Goal: Information Seeking & Learning: Learn about a topic

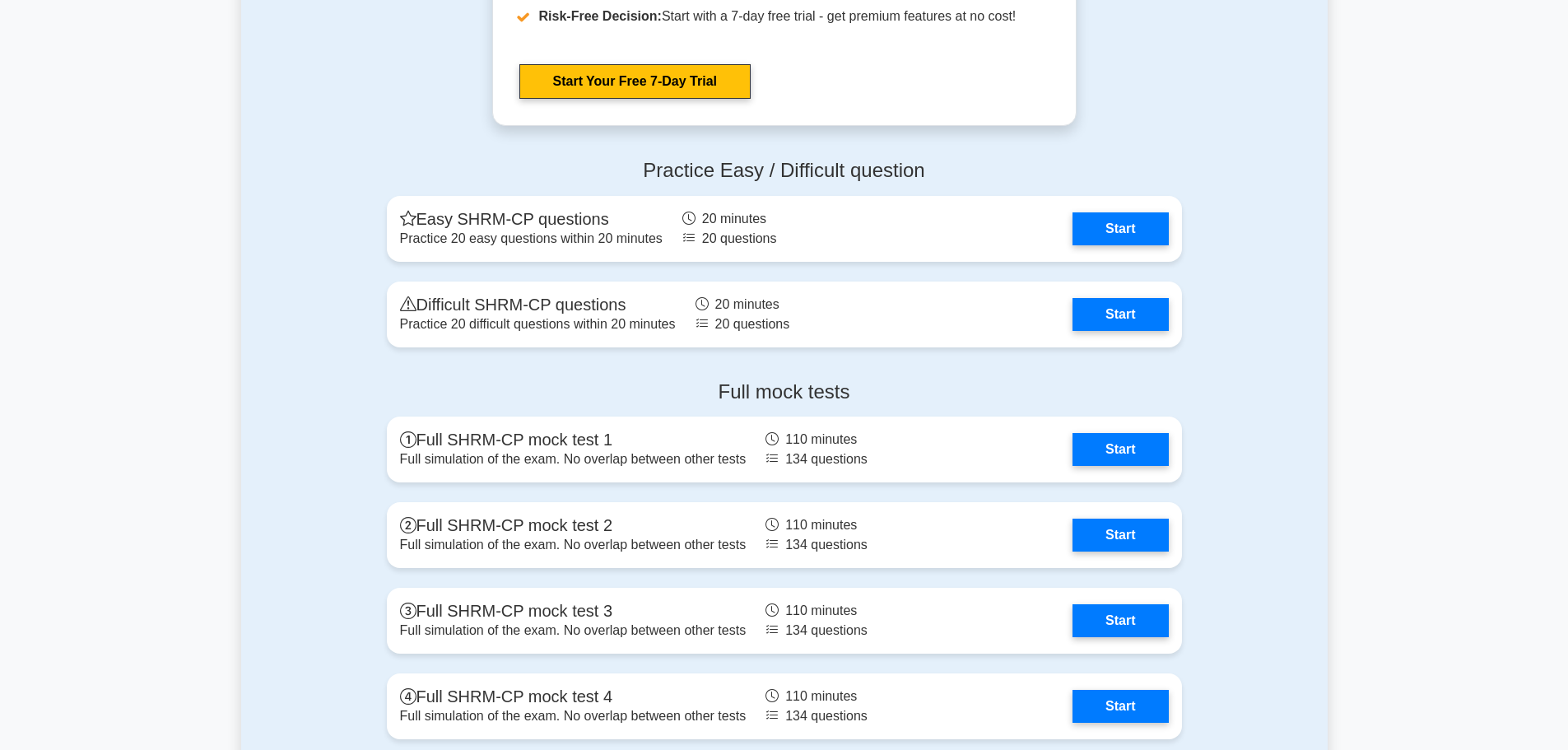
scroll to position [2469, 0]
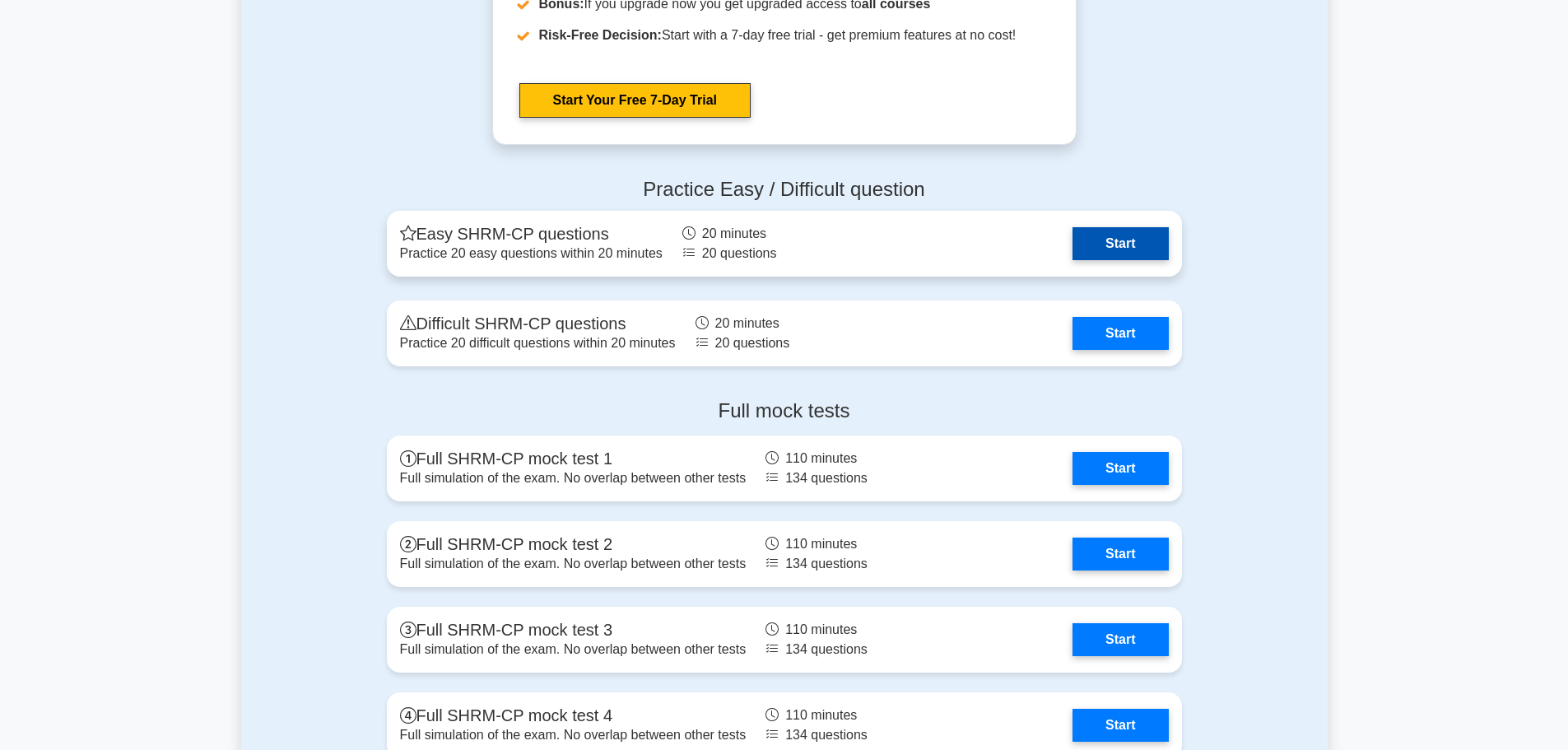
click at [1092, 258] on link "Start" at bounding box center [1120, 244] width 96 height 32
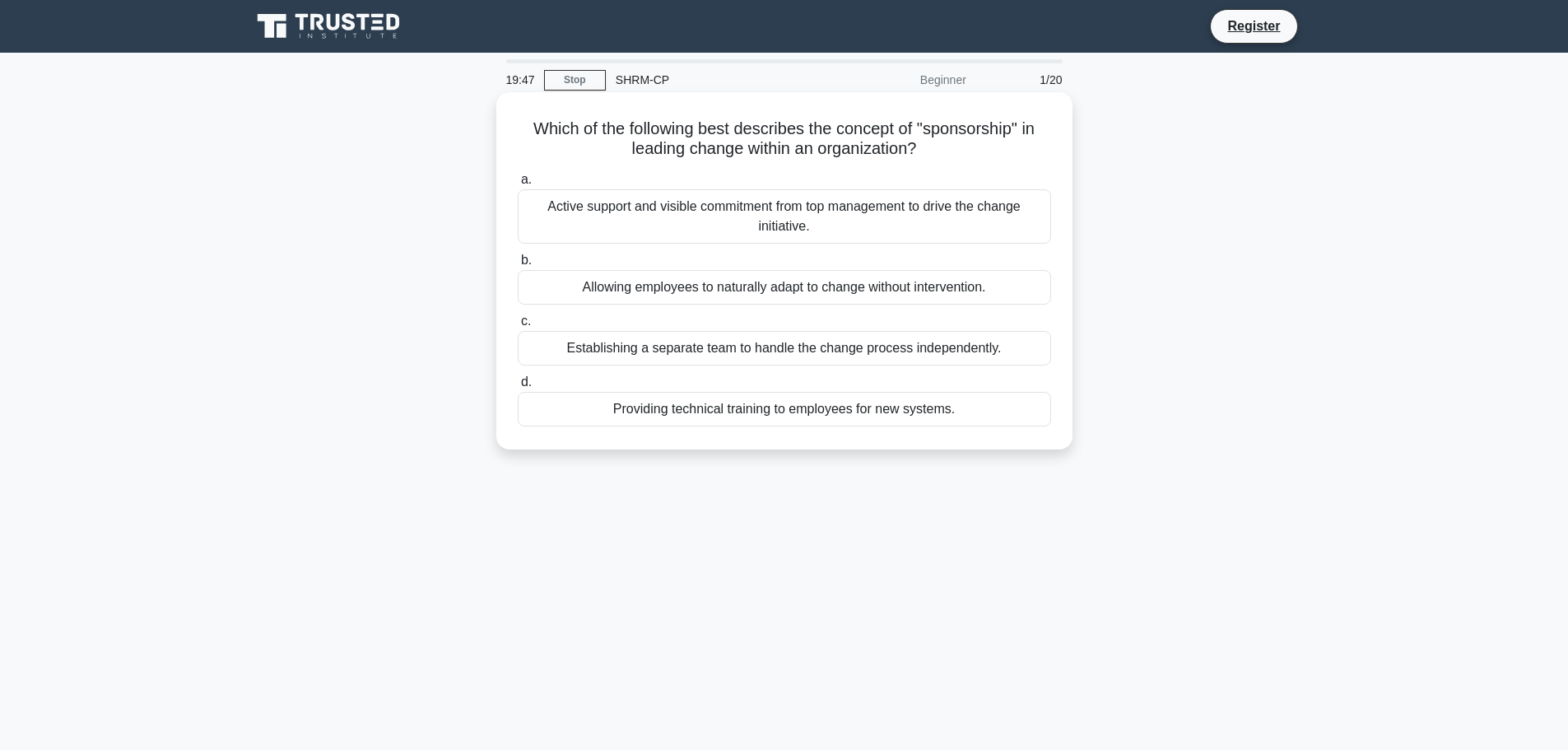
click at [934, 219] on div "Active support and visible commitment from top management to drive the change i…" at bounding box center [784, 216] width 533 height 54
click at [518, 185] on input "a. Active support and visible commitment from top management to drive the chang…" at bounding box center [518, 180] width 0 height 11
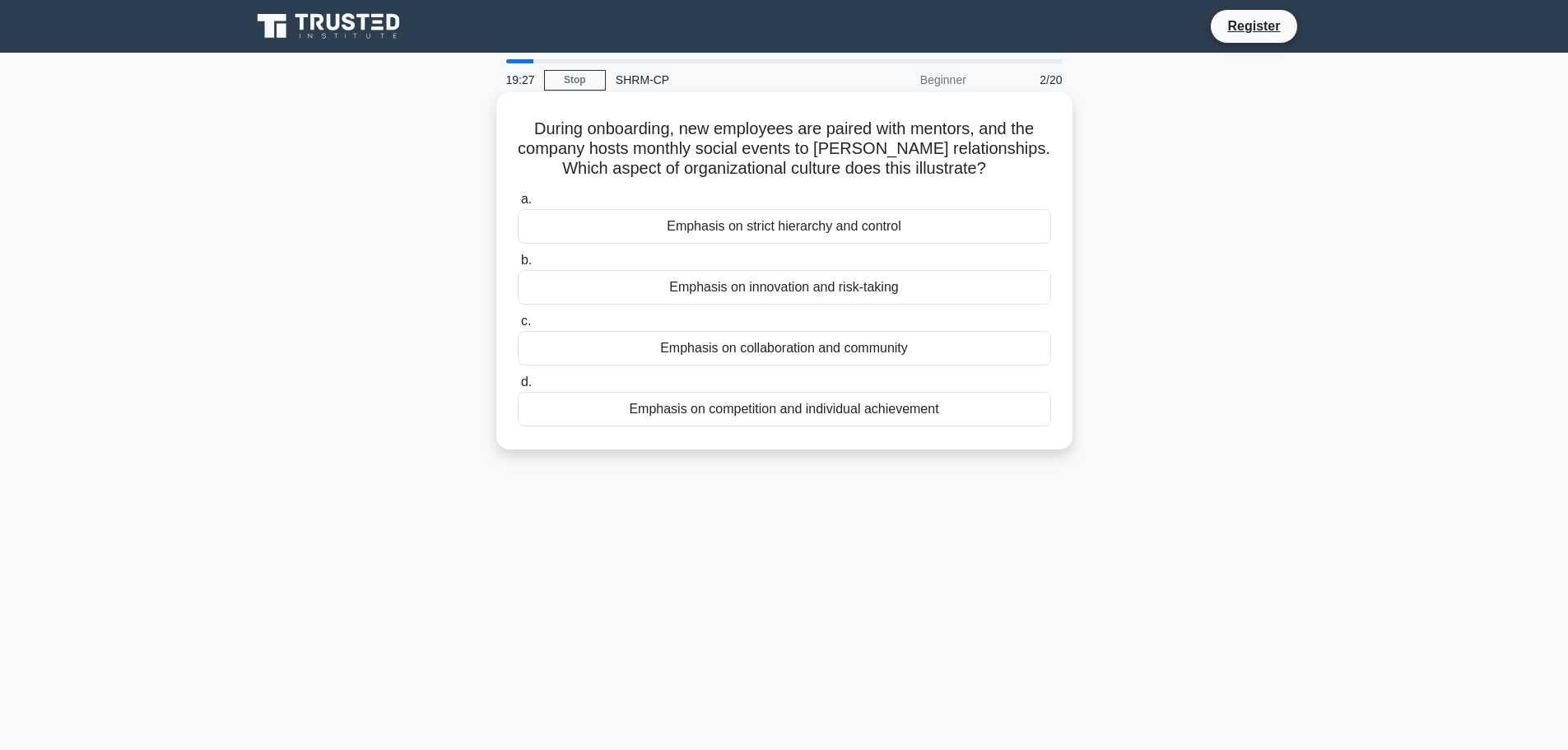
click at [830, 349] on div "Emphasis on collaboration and community" at bounding box center [784, 348] width 533 height 34
click at [518, 327] on input "c. Emphasis on collaboration and community" at bounding box center [518, 321] width 0 height 11
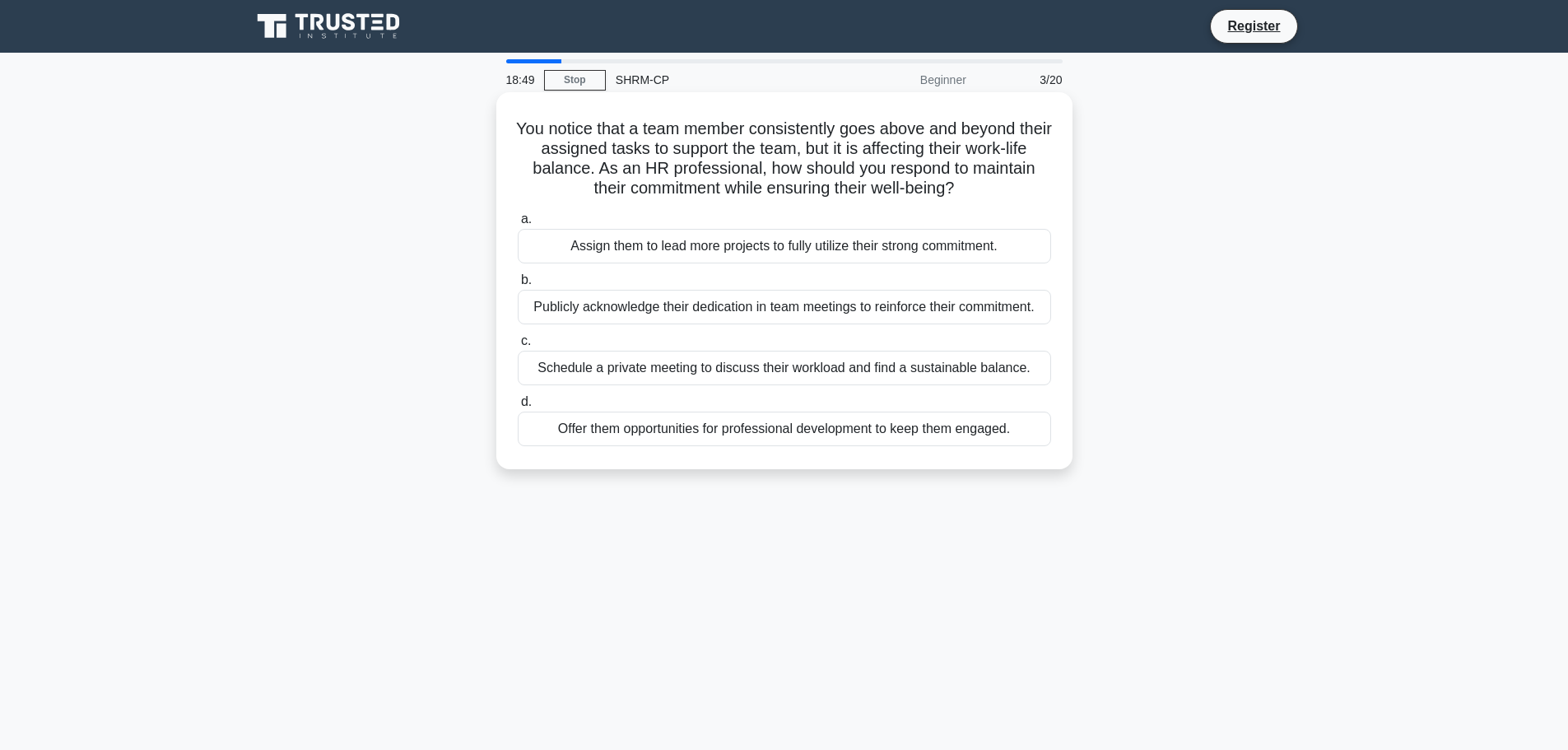
click at [786, 364] on div "Schedule a private meeting to discuss their workload and find a sustainable bal…" at bounding box center [784, 368] width 533 height 34
click at [518, 347] on input "c. Schedule a private meeting to discuss their workload and find a sustainable …" at bounding box center [518, 340] width 0 height 11
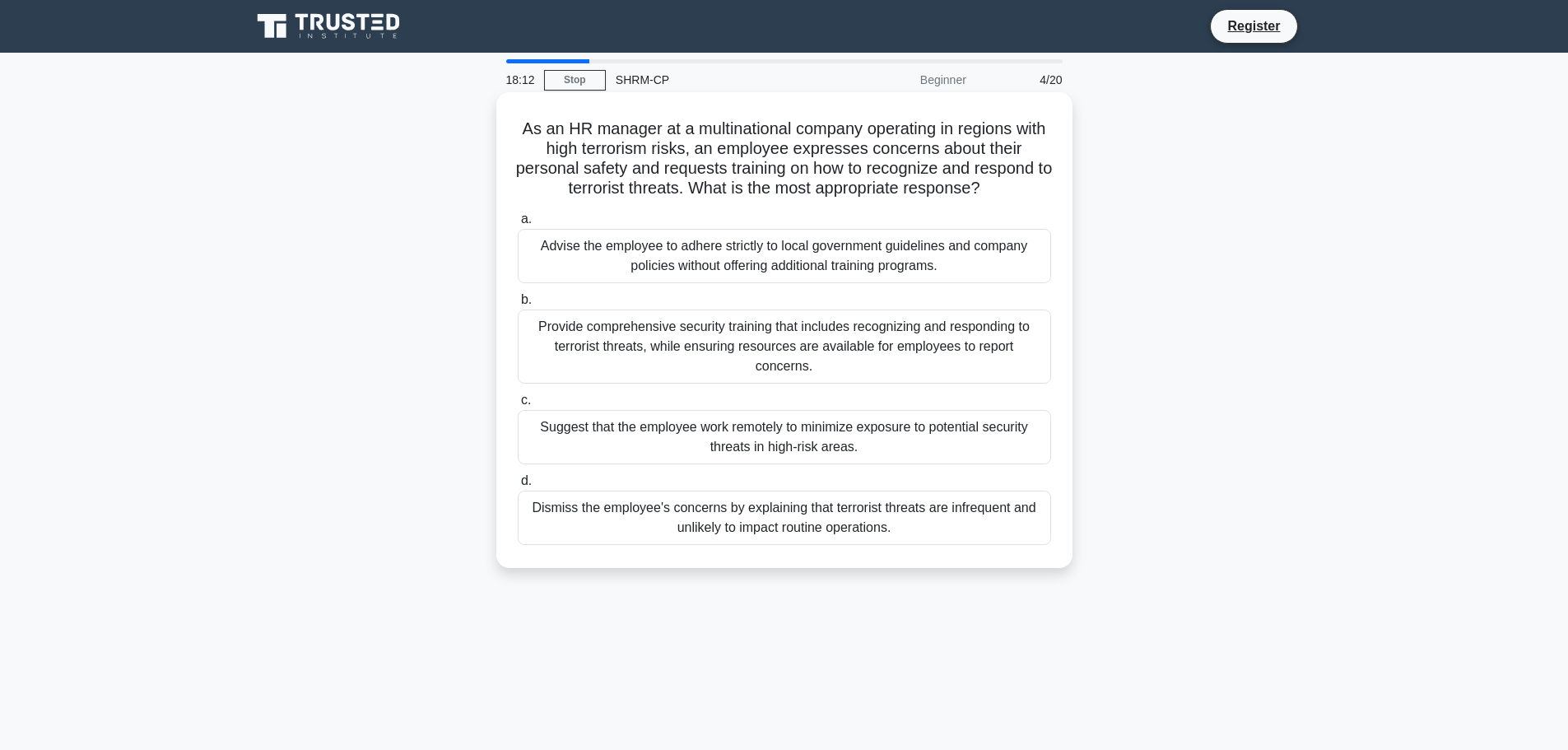
click at [777, 338] on div "Provide comprehensive security training that includes recognizing and respondin…" at bounding box center [784, 347] width 533 height 75
click at [518, 306] on input "b. Provide comprehensive security training that includes recognizing and respon…" at bounding box center [518, 299] width 0 height 11
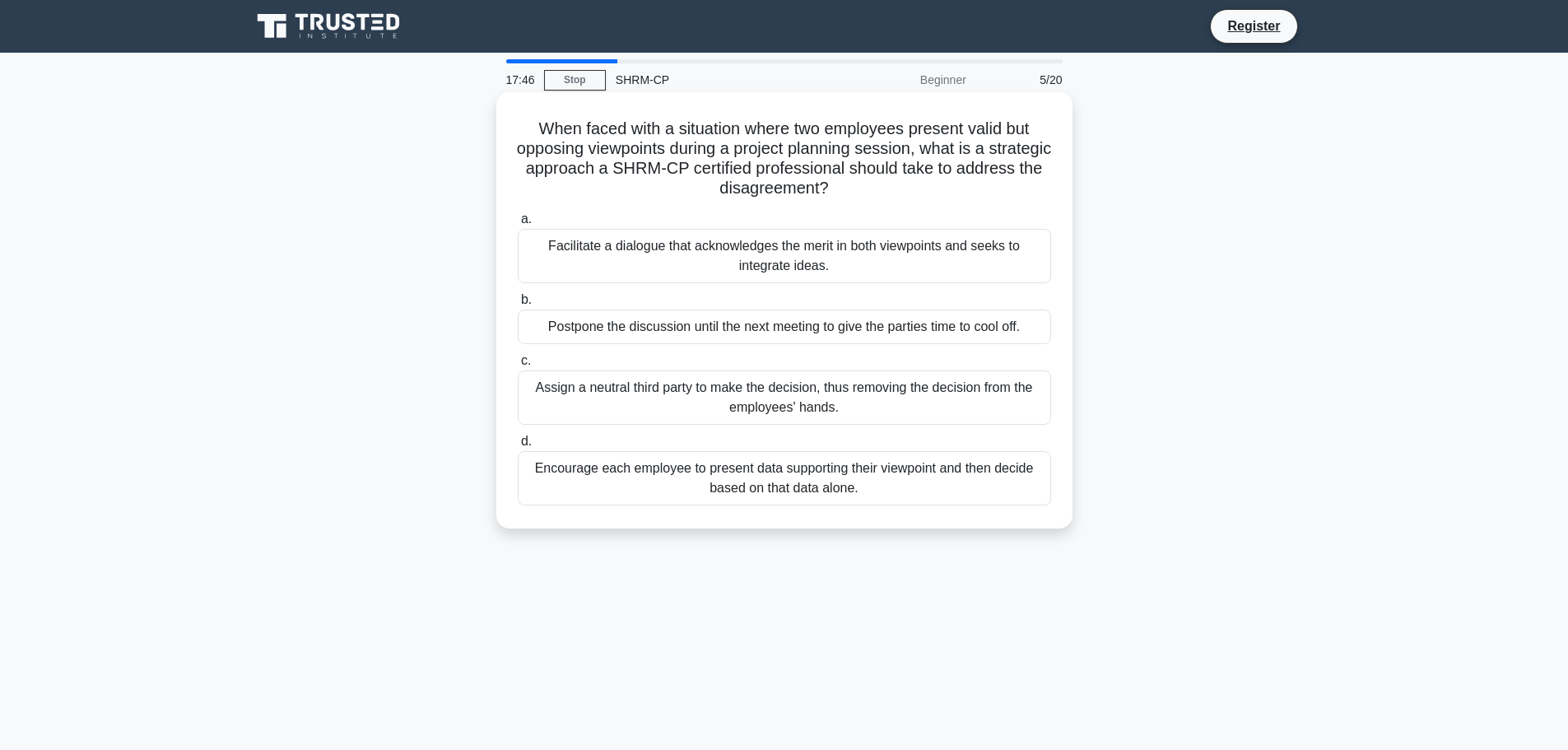
click at [741, 264] on div "Facilitate a dialogue that acknowledges the merit in both viewpoints and seeks …" at bounding box center [784, 255] width 533 height 54
click at [518, 225] on input "a. Facilitate a dialogue that acknowledges the merit in both viewpoints and see…" at bounding box center [518, 219] width 0 height 11
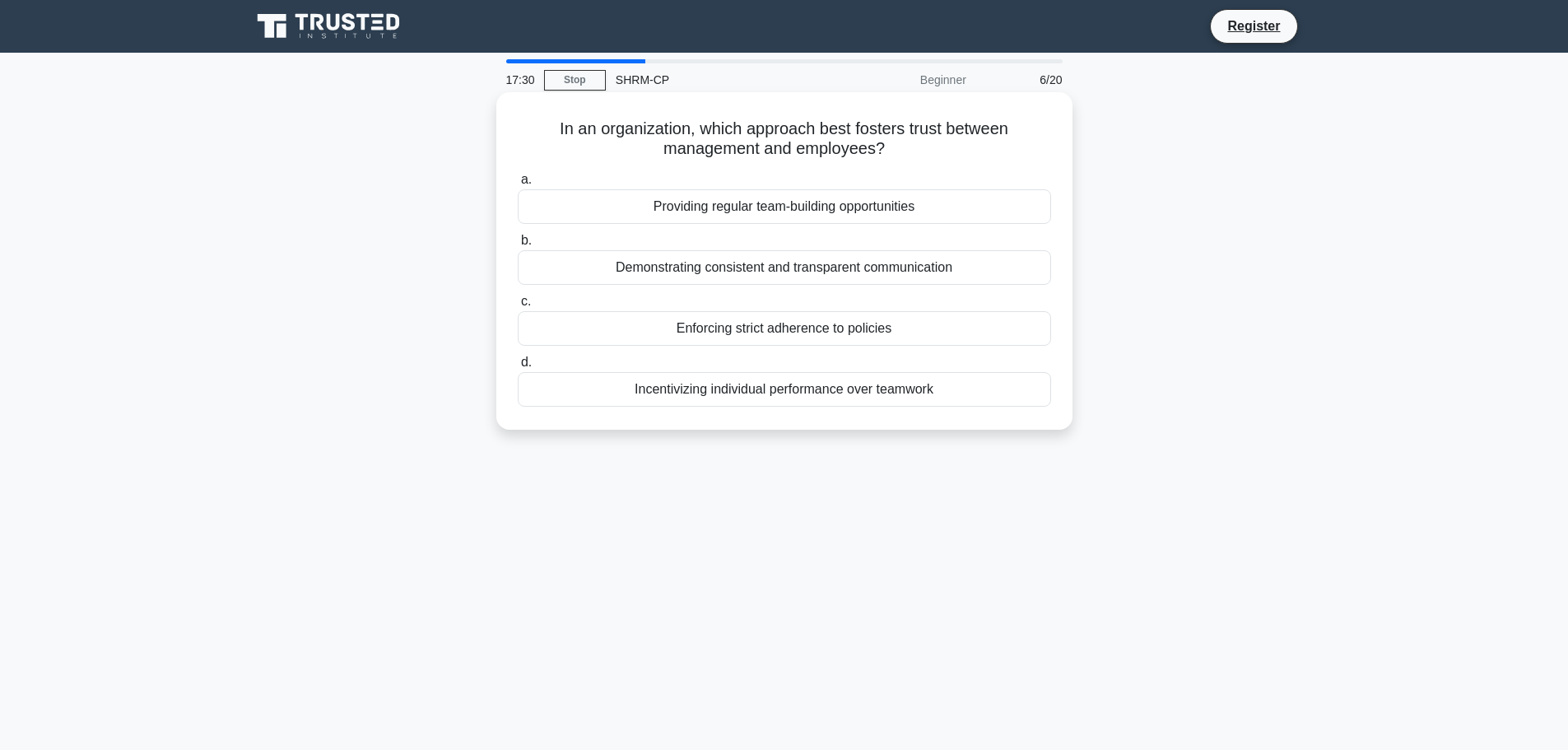
click at [732, 270] on div "Demonstrating consistent and transparent communication" at bounding box center [784, 268] width 533 height 34
click at [518, 246] on input "b. Demonstrating consistent and transparent communication" at bounding box center [518, 240] width 0 height 11
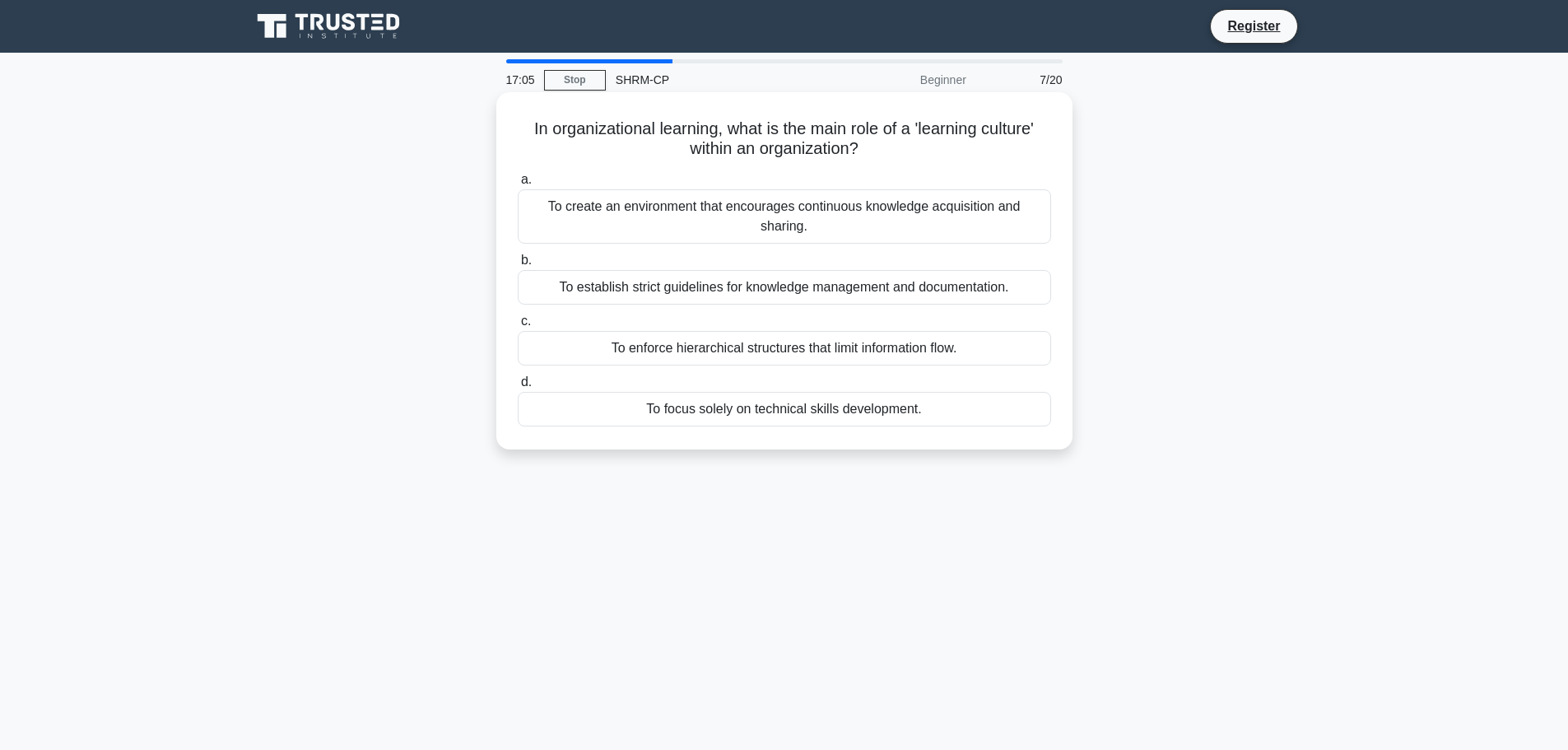
click at [741, 216] on div "To create an environment that encourages continuous knowledge acquisition and s…" at bounding box center [784, 216] width 533 height 54
click at [518, 185] on input "a. To create an environment that encourages continuous knowledge acquisition an…" at bounding box center [518, 180] width 0 height 11
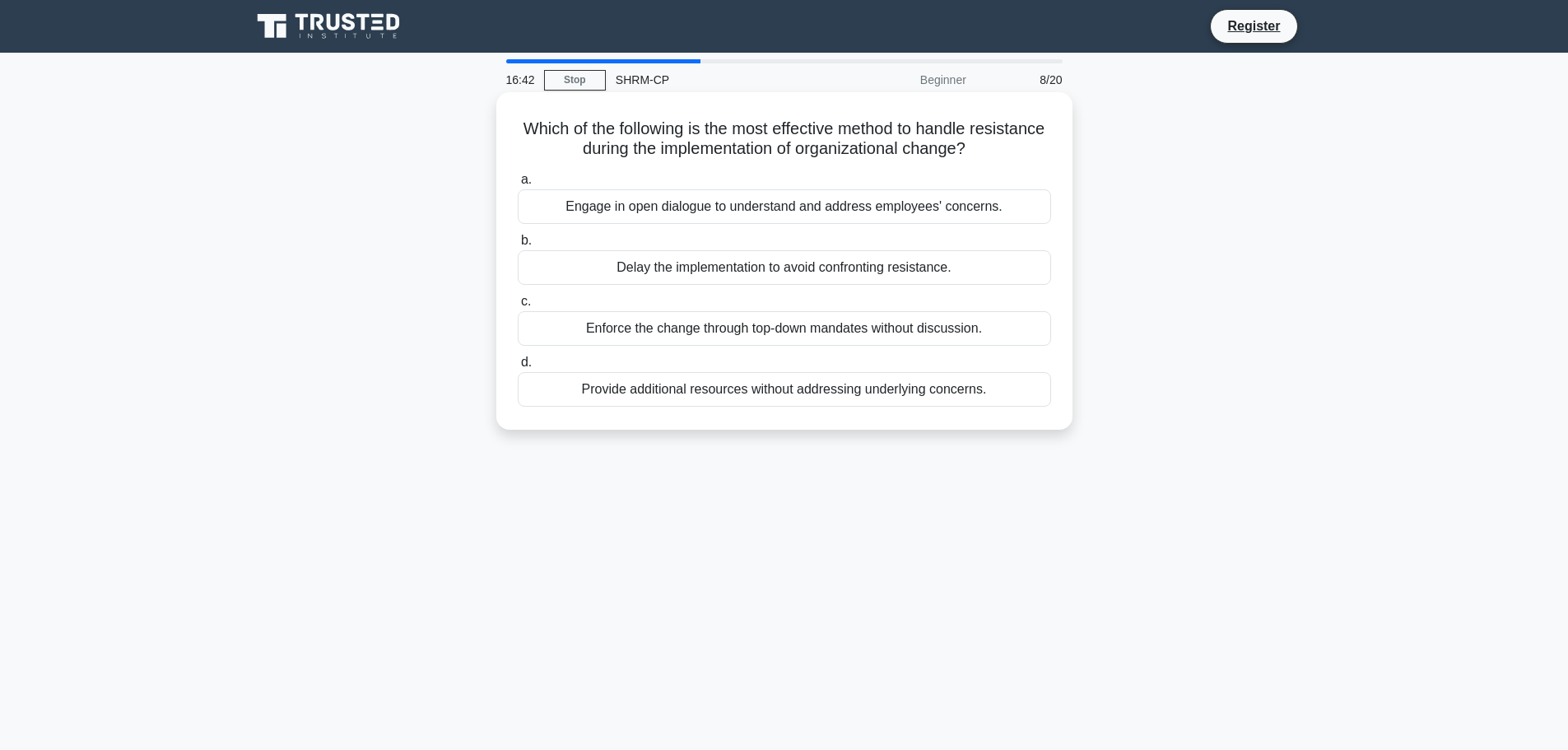
click at [734, 218] on div "Engage in open dialogue to understand and address employees' concerns." at bounding box center [784, 206] width 533 height 34
click at [518, 185] on input "a. Engage in open dialogue to understand and address employees' concerns." at bounding box center [518, 180] width 0 height 11
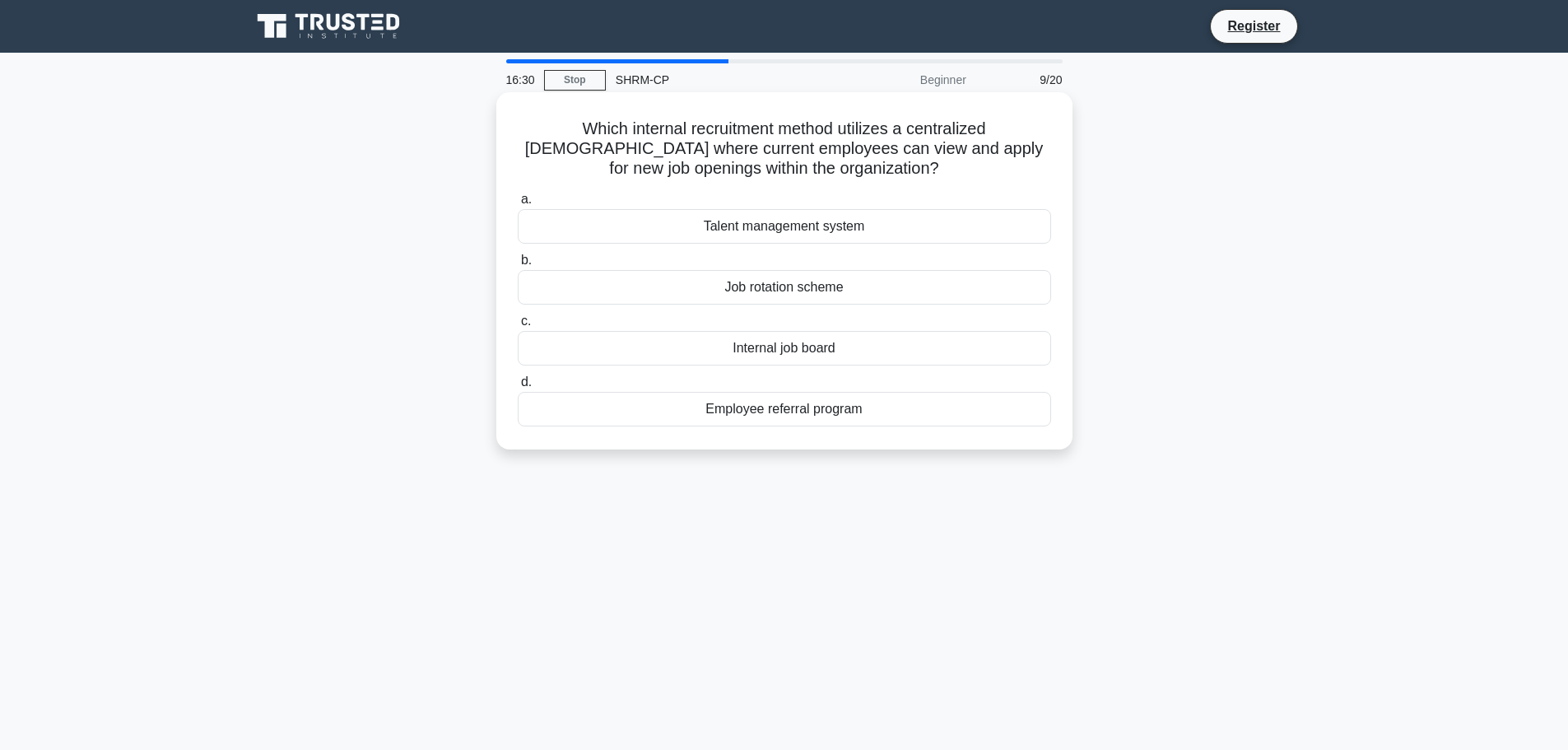
click at [720, 339] on div "Internal job board" at bounding box center [784, 348] width 533 height 34
click at [518, 327] on input "c. Internal job board" at bounding box center [518, 321] width 0 height 11
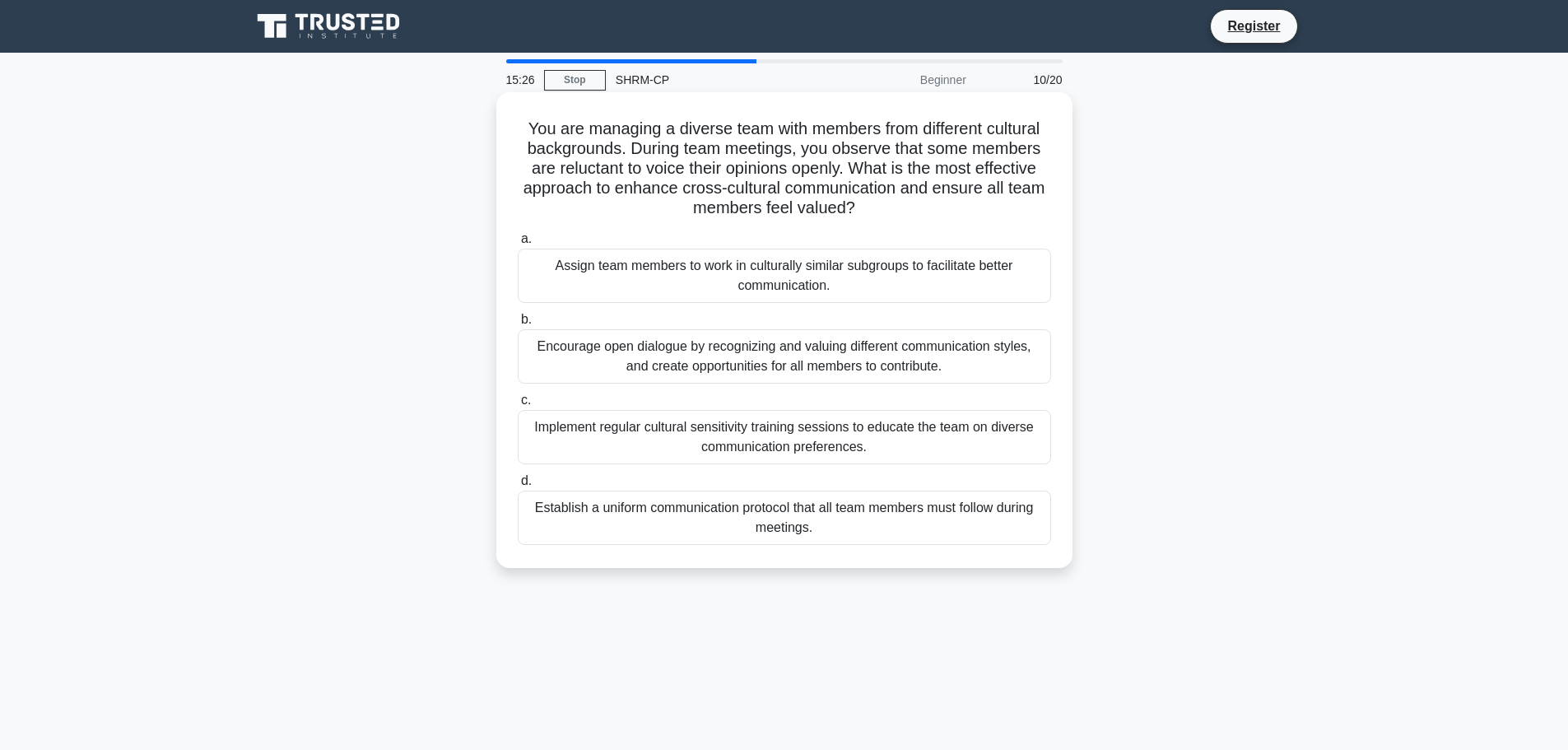
click at [845, 371] on div "Encourage open dialogue by recognizing and valuing different communication styl…" at bounding box center [784, 355] width 533 height 54
click at [518, 325] on input "b. Encourage open dialogue by recognizing and valuing different communication s…" at bounding box center [518, 319] width 0 height 11
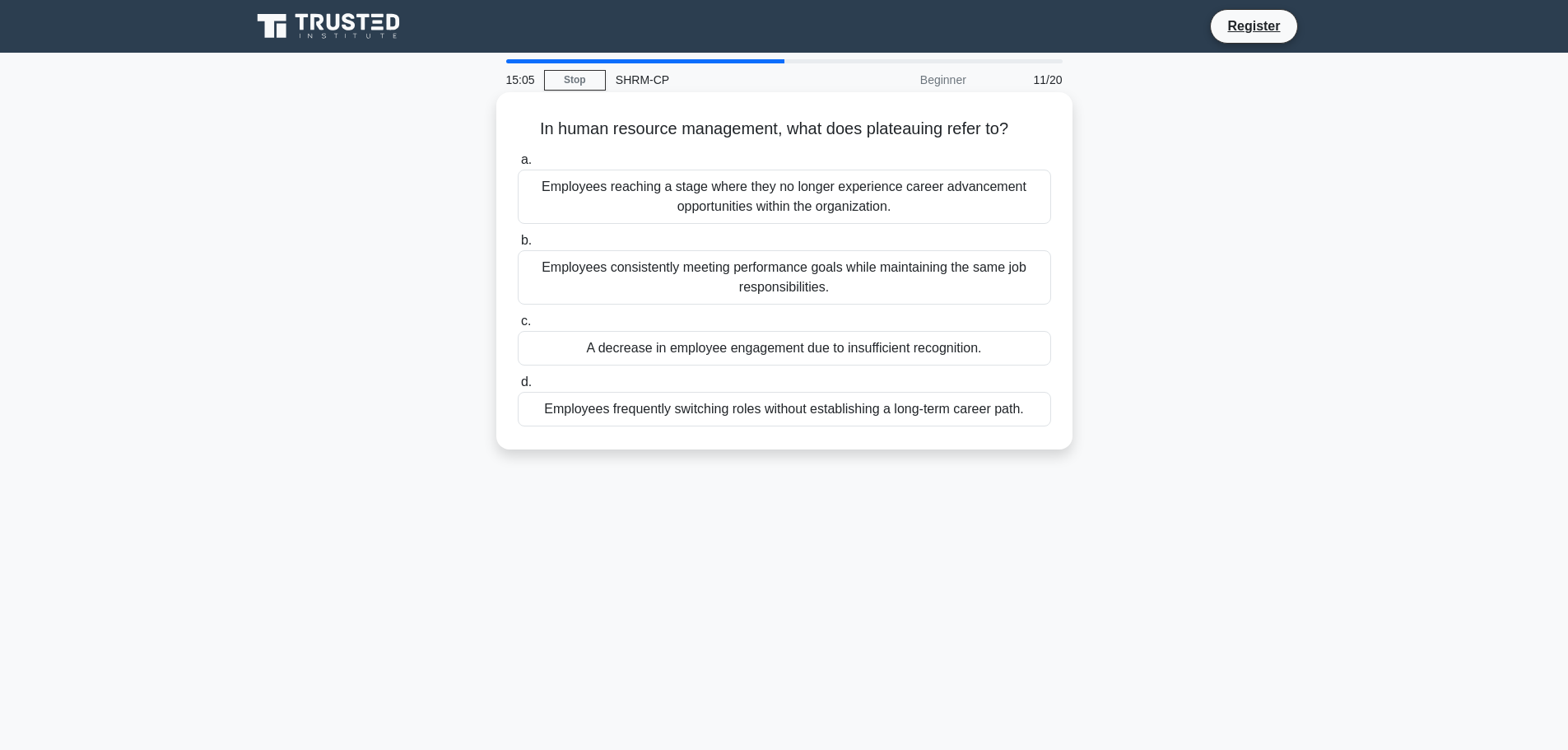
click at [850, 201] on div "Employees reaching a stage where they no longer experience career advancement o…" at bounding box center [784, 196] width 533 height 54
click at [518, 165] on input "a. Employees reaching a stage where they no longer experience career advancemen…" at bounding box center [518, 160] width 0 height 11
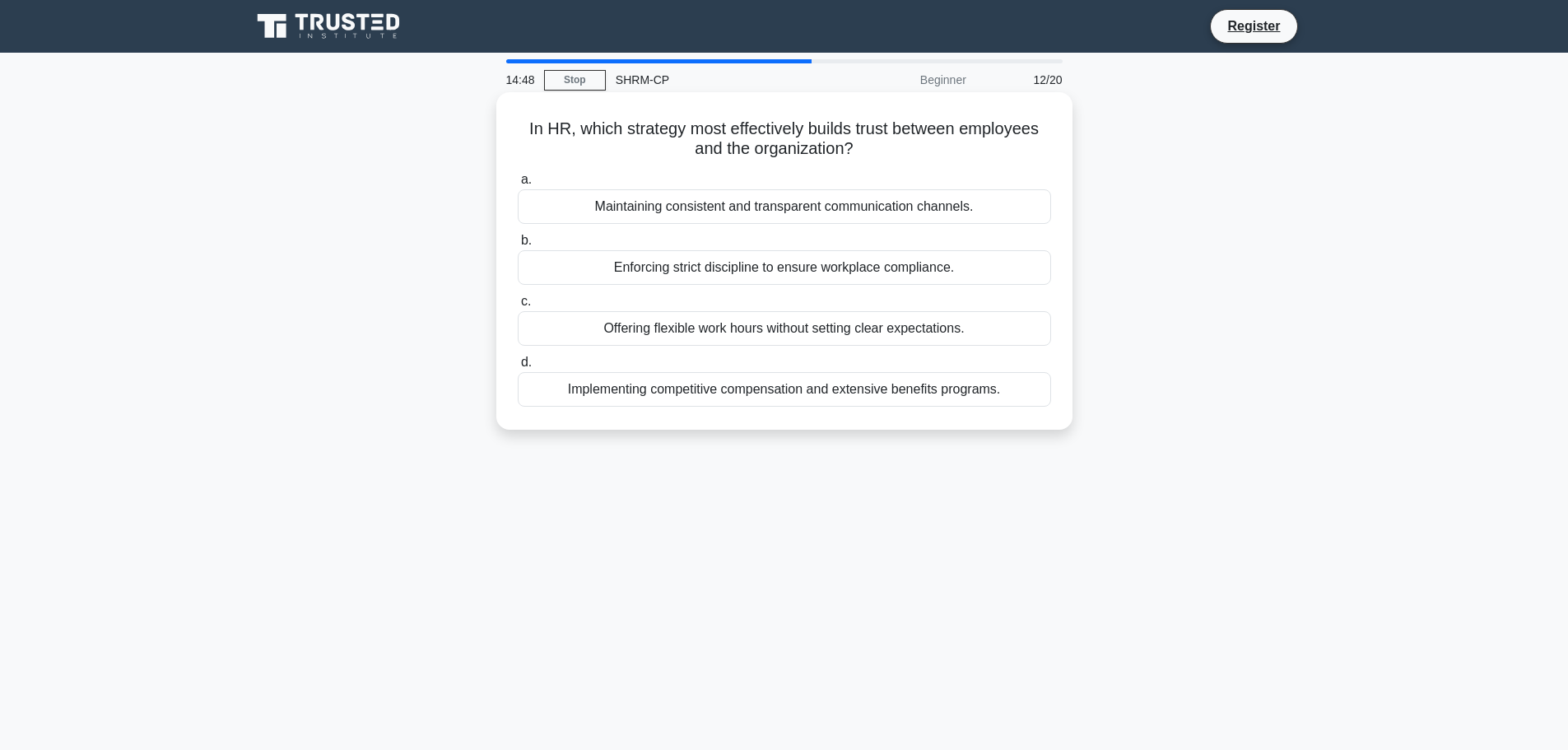
click at [850, 199] on div "Maintaining consistent and transparent communication channels." at bounding box center [784, 206] width 533 height 34
click at [518, 185] on input "a. Maintaining consistent and transparent communication channels." at bounding box center [518, 180] width 0 height 11
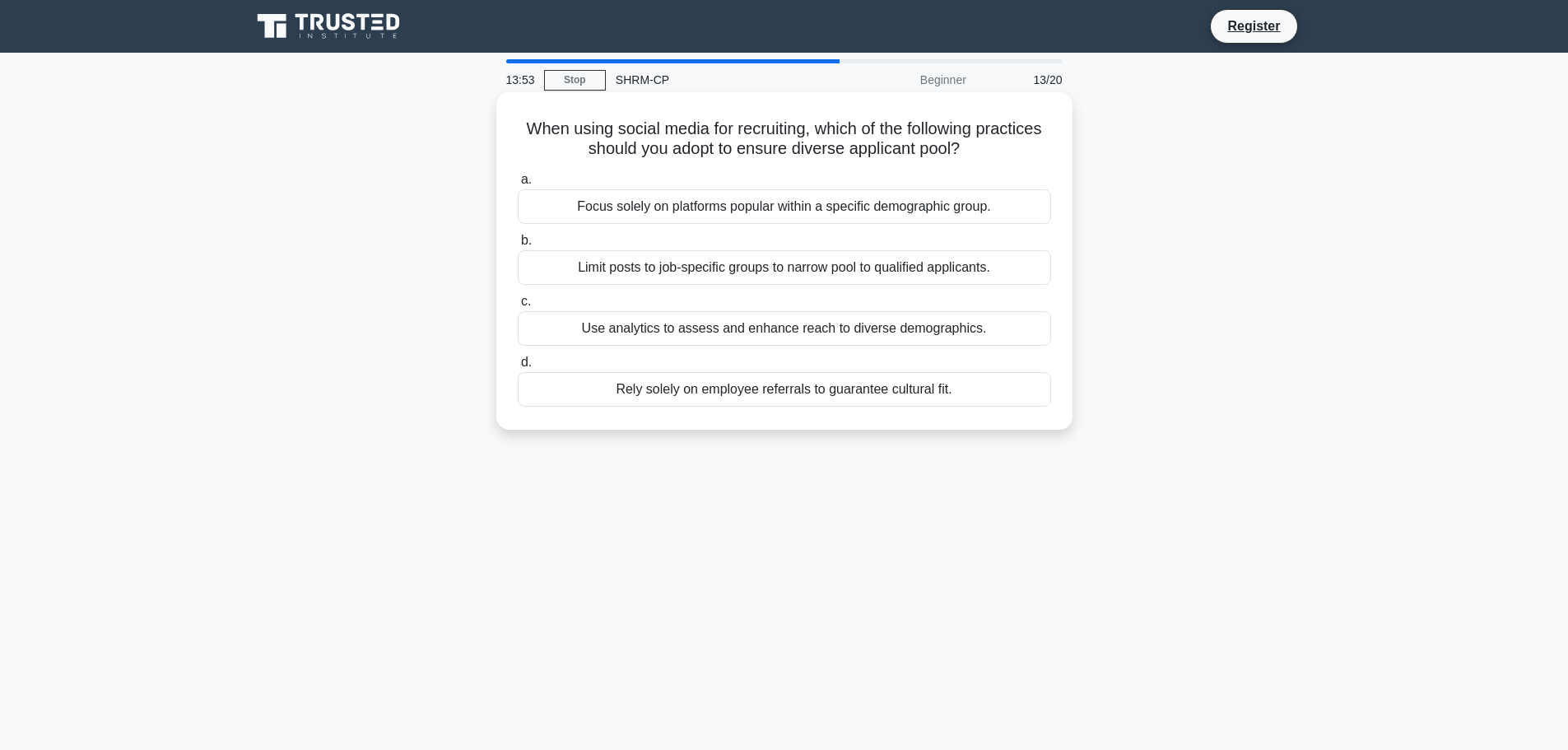
click at [810, 332] on div "Use analytics to assess and enhance reach to diverse demographics." at bounding box center [784, 329] width 533 height 34
click at [518, 307] on input "c. Use analytics to assess and enhance reach to diverse demographics." at bounding box center [518, 301] width 0 height 11
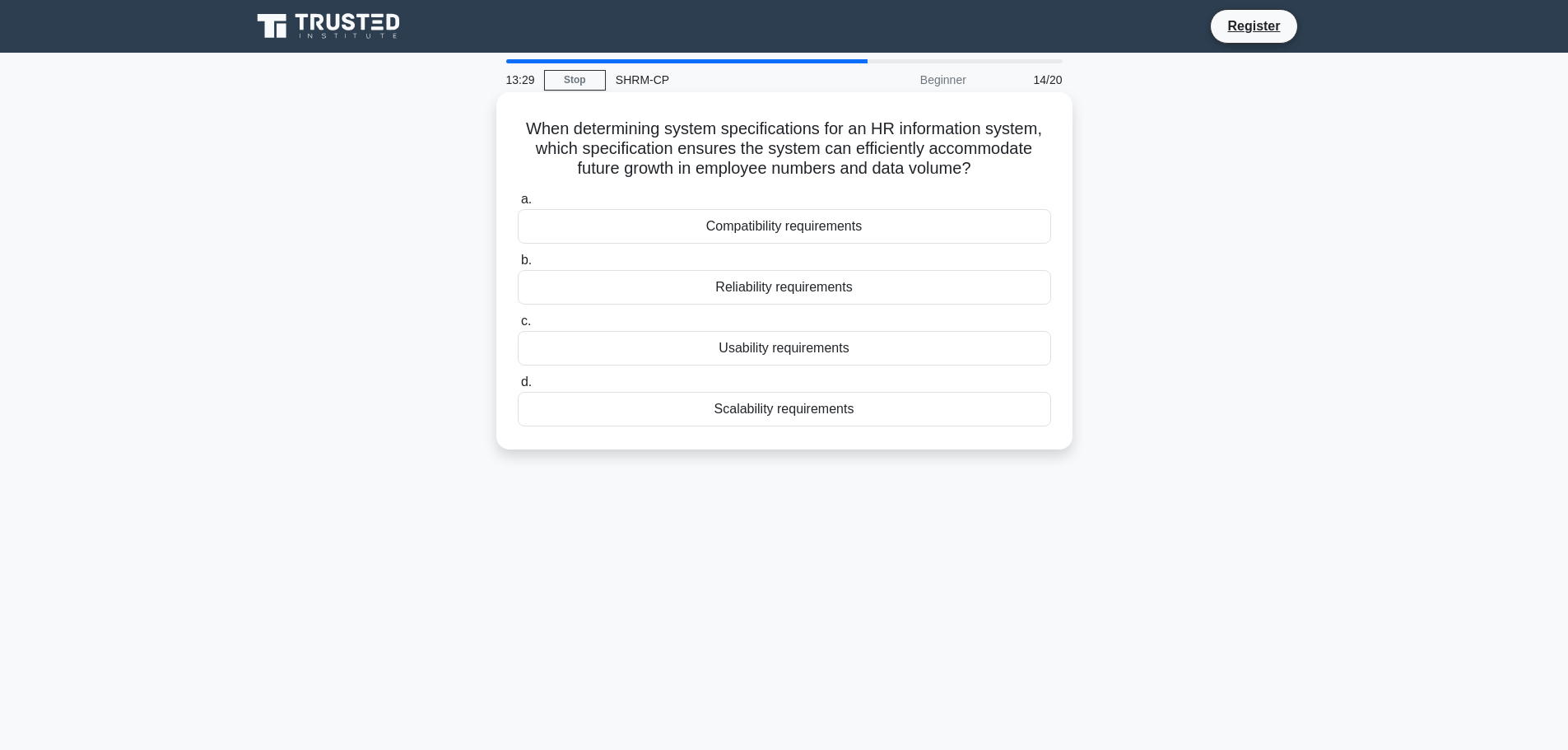
click at [855, 418] on div "Scalability requirements" at bounding box center [784, 409] width 533 height 34
click at [518, 388] on input "d. Scalability requirements" at bounding box center [518, 381] width 0 height 11
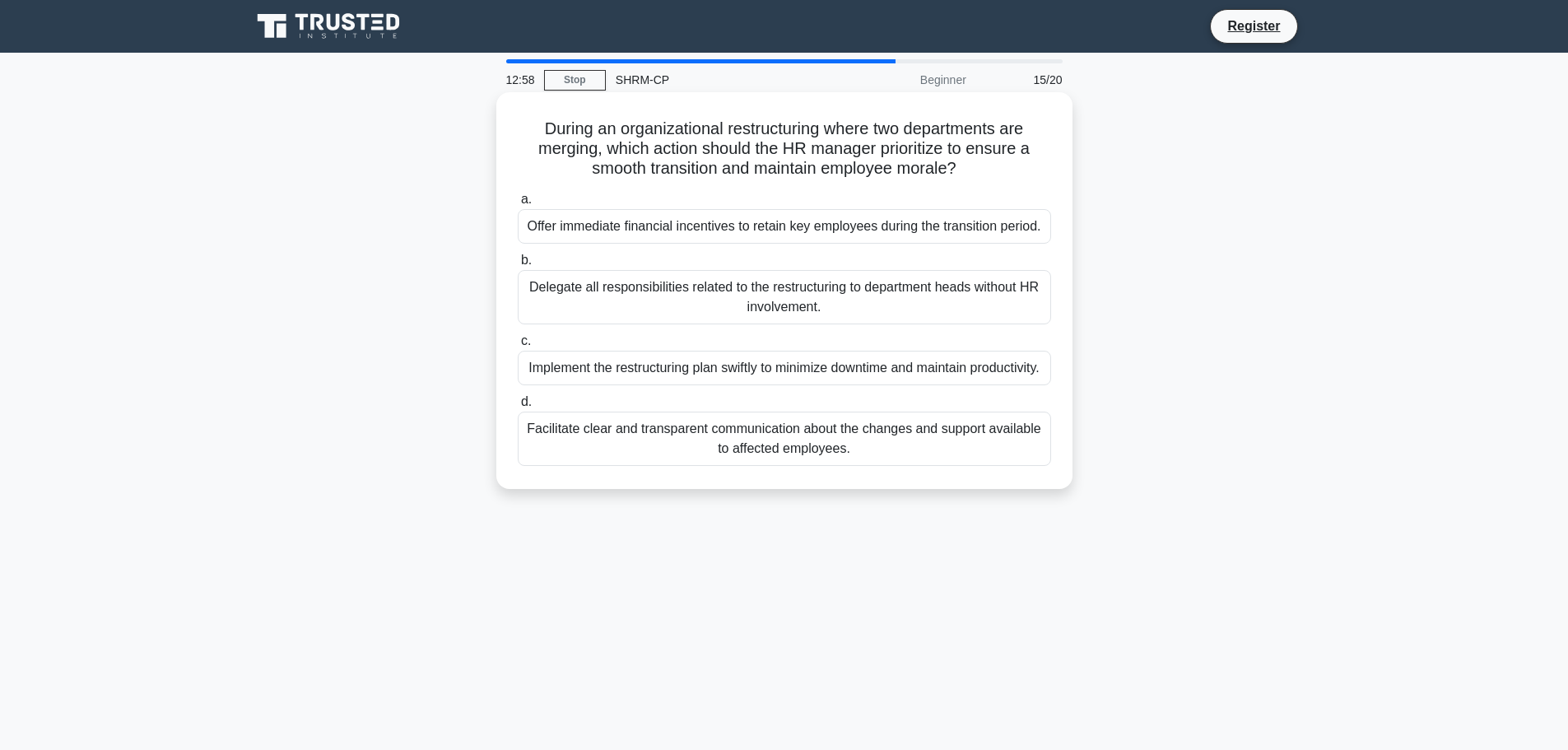
click at [866, 453] on div "Facilitate clear and transparent communication about the changes and support av…" at bounding box center [784, 439] width 533 height 54
click at [518, 407] on input "d. Facilitate clear and transparent communication about the changes and support…" at bounding box center [518, 401] width 0 height 11
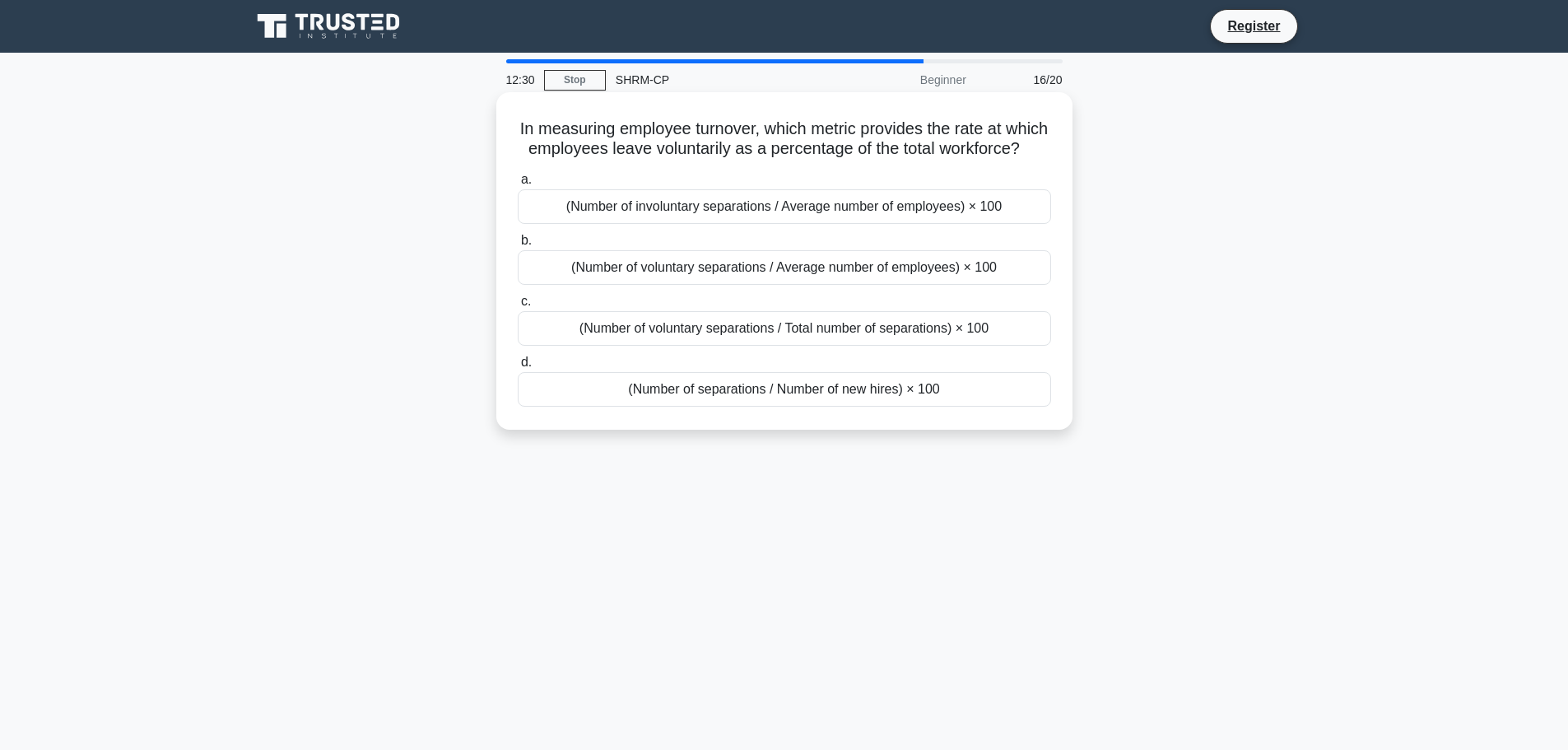
click at [678, 346] on div "(Number of voluntary separations / Total number of separations) × 100" at bounding box center [784, 329] width 533 height 34
click at [518, 307] on input "c. (Number of voluntary separations / Total number of separations) × 100" at bounding box center [518, 301] width 0 height 11
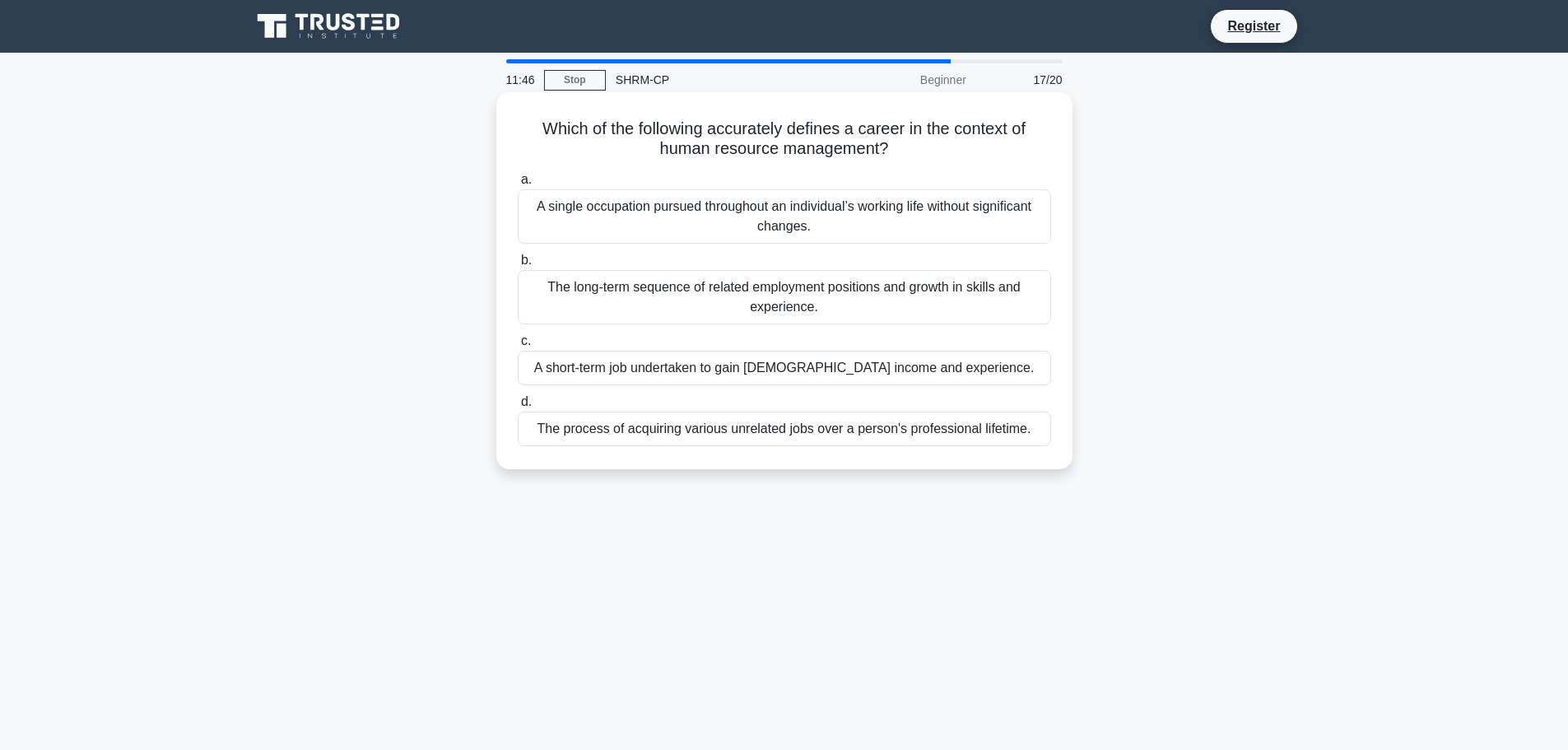
click at [675, 300] on div "The long-term sequence of related employment positions and growth in skills and…" at bounding box center [784, 296] width 533 height 54
click at [518, 266] on input "b. The long-term sequence of related employment positions and growth in skills …" at bounding box center [518, 260] width 0 height 11
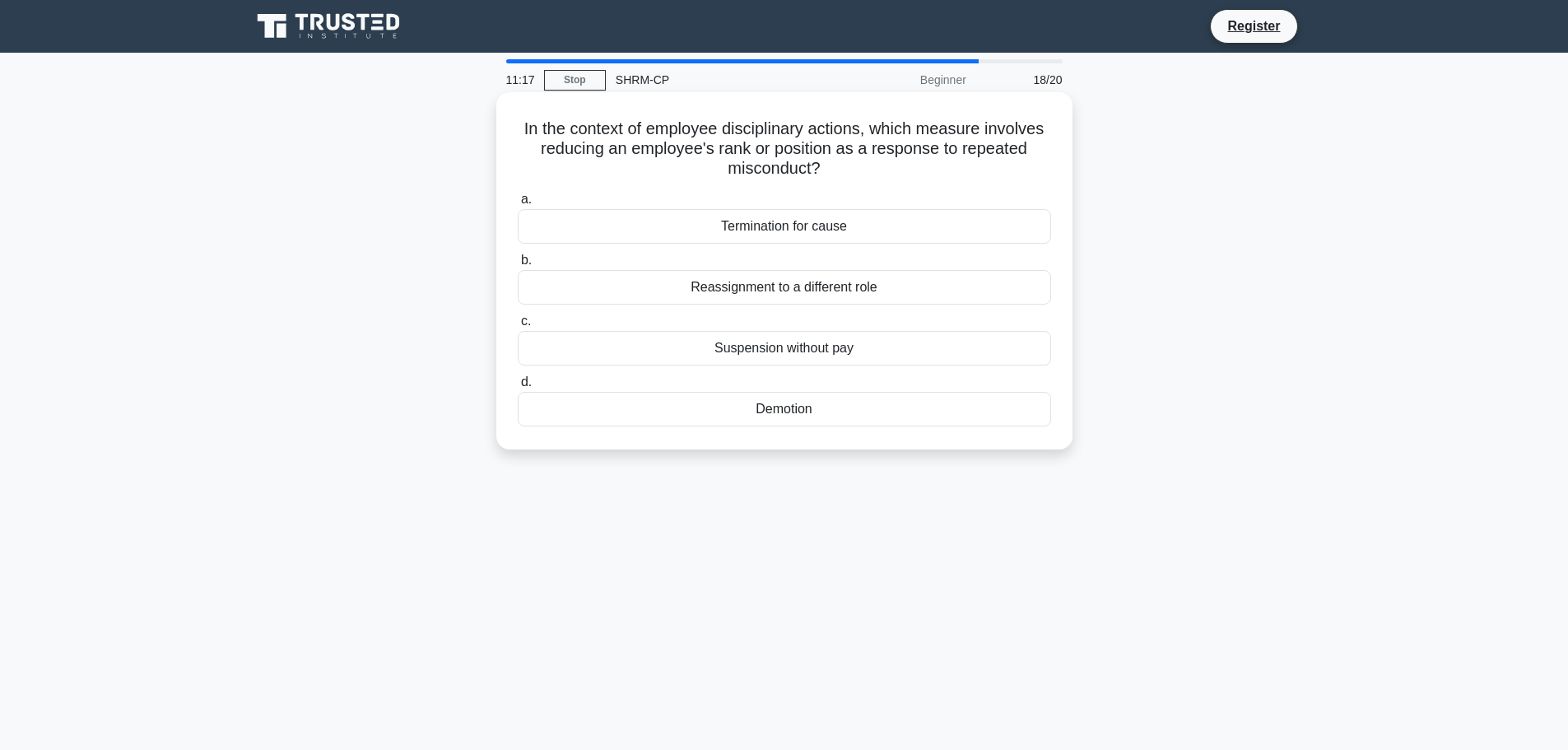
click at [766, 423] on div "Demotion" at bounding box center [784, 409] width 533 height 34
click at [518, 388] on input "d. Demotion" at bounding box center [518, 381] width 0 height 11
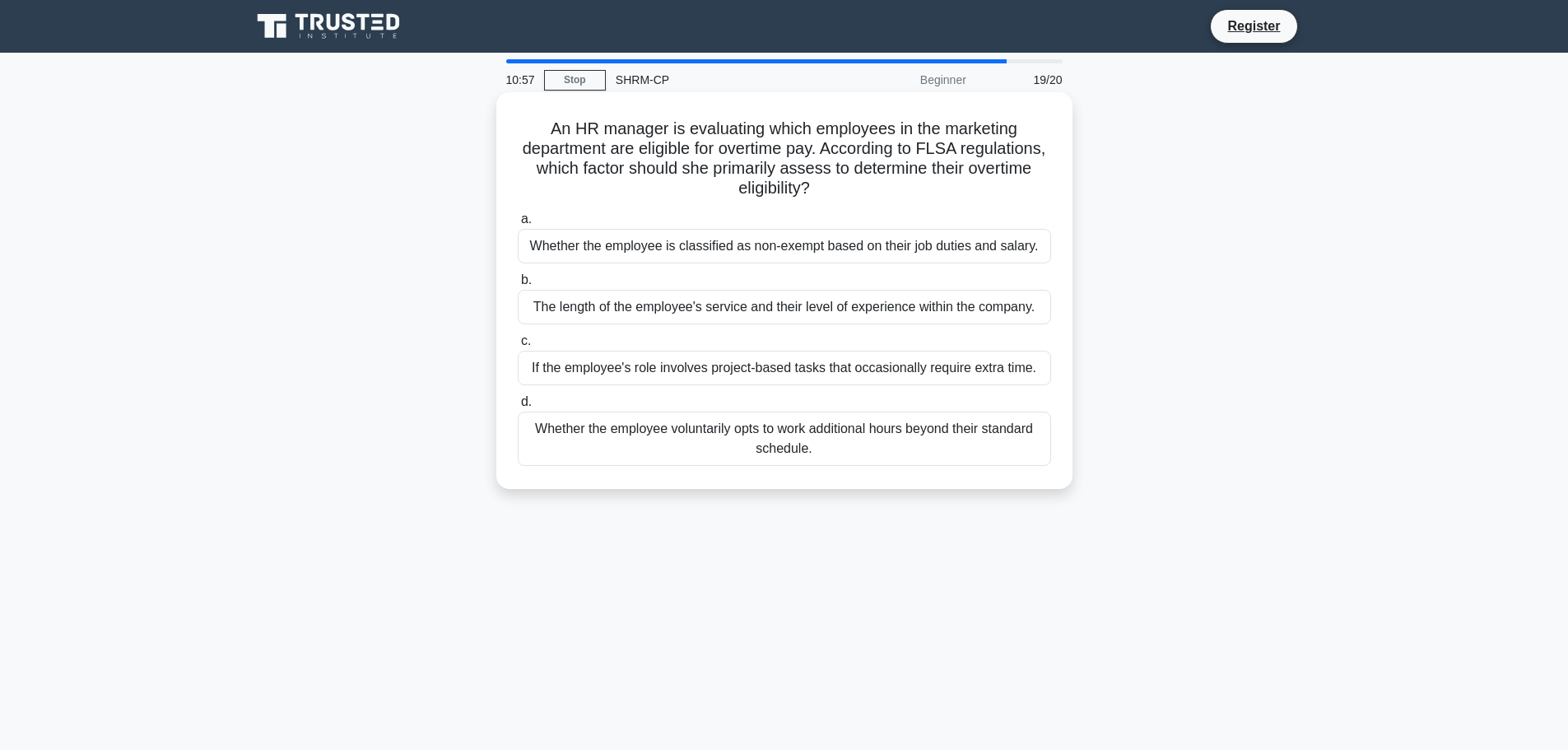
click at [754, 248] on div "Whether the employee is classified as non-exempt based on their job duties and …" at bounding box center [784, 246] width 533 height 34
click at [518, 225] on input "a. Whether the employee is classified as non-exempt based on their job duties a…" at bounding box center [518, 219] width 0 height 11
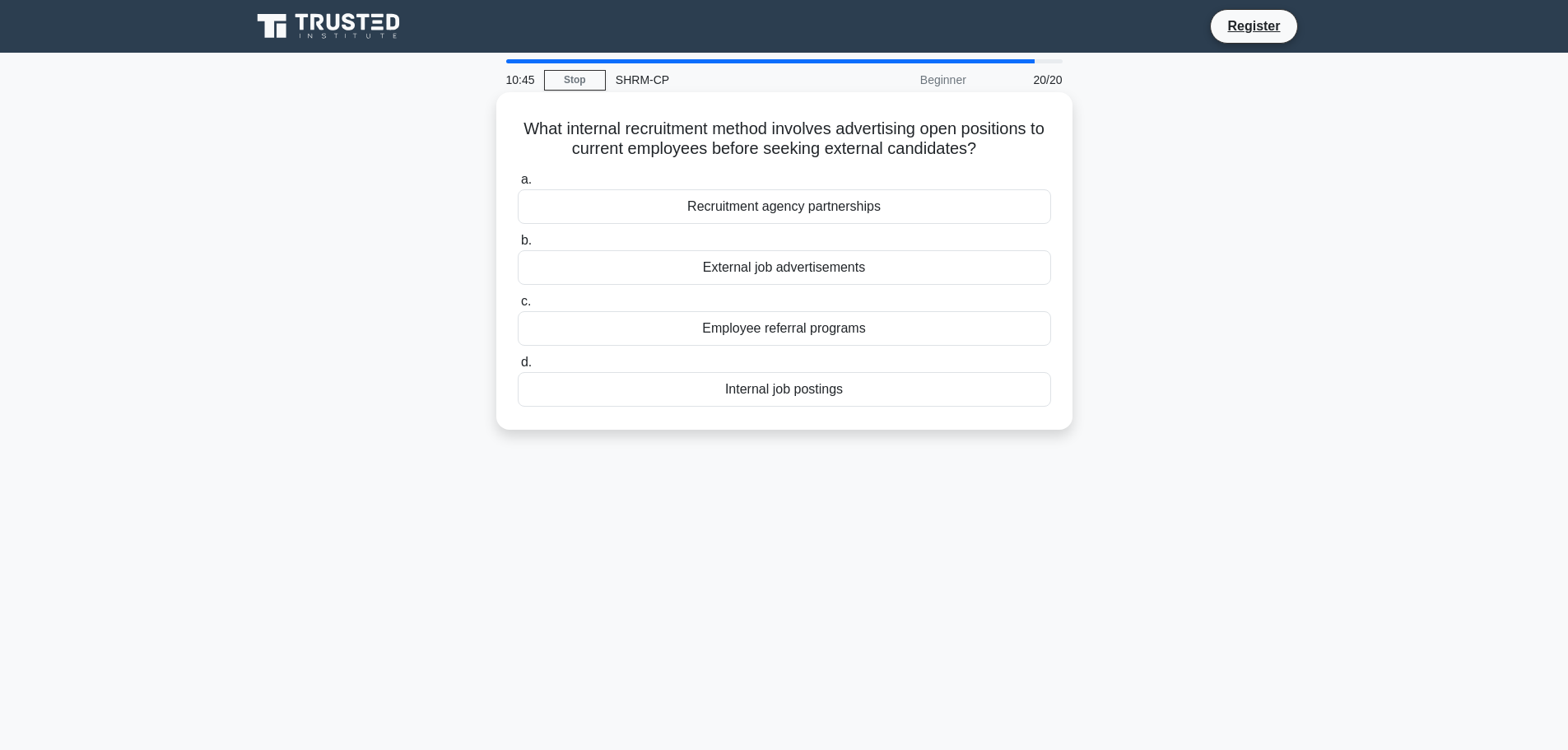
click at [756, 395] on div "Internal job postings" at bounding box center [784, 389] width 533 height 34
click at [518, 368] on input "d. Internal job postings" at bounding box center [518, 362] width 0 height 11
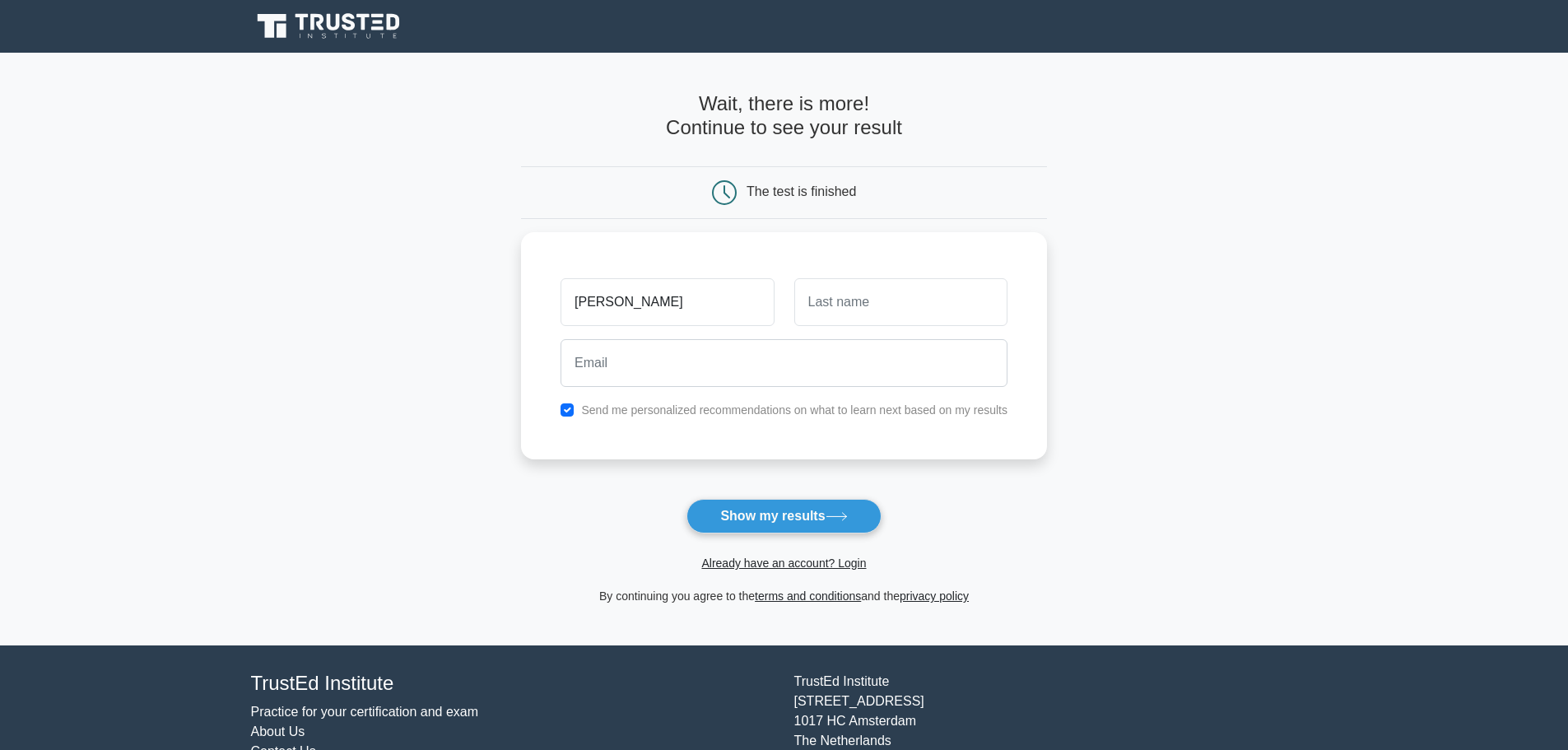
type input "Matt"
type input "Gugel"
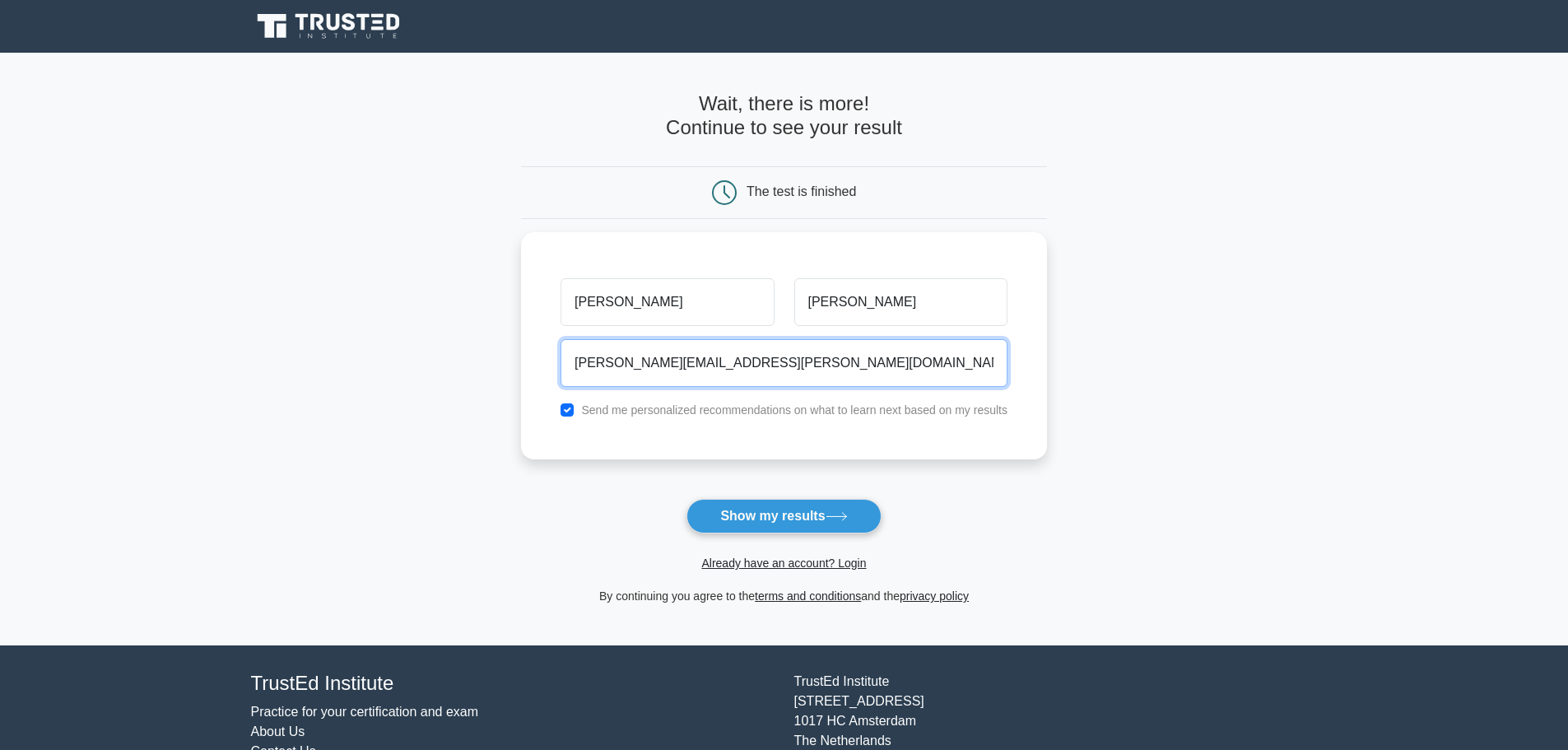
type input "matthew.gugel@desertfinancial.com"
click at [686, 499] on button "Show my results" at bounding box center [783, 516] width 194 height 34
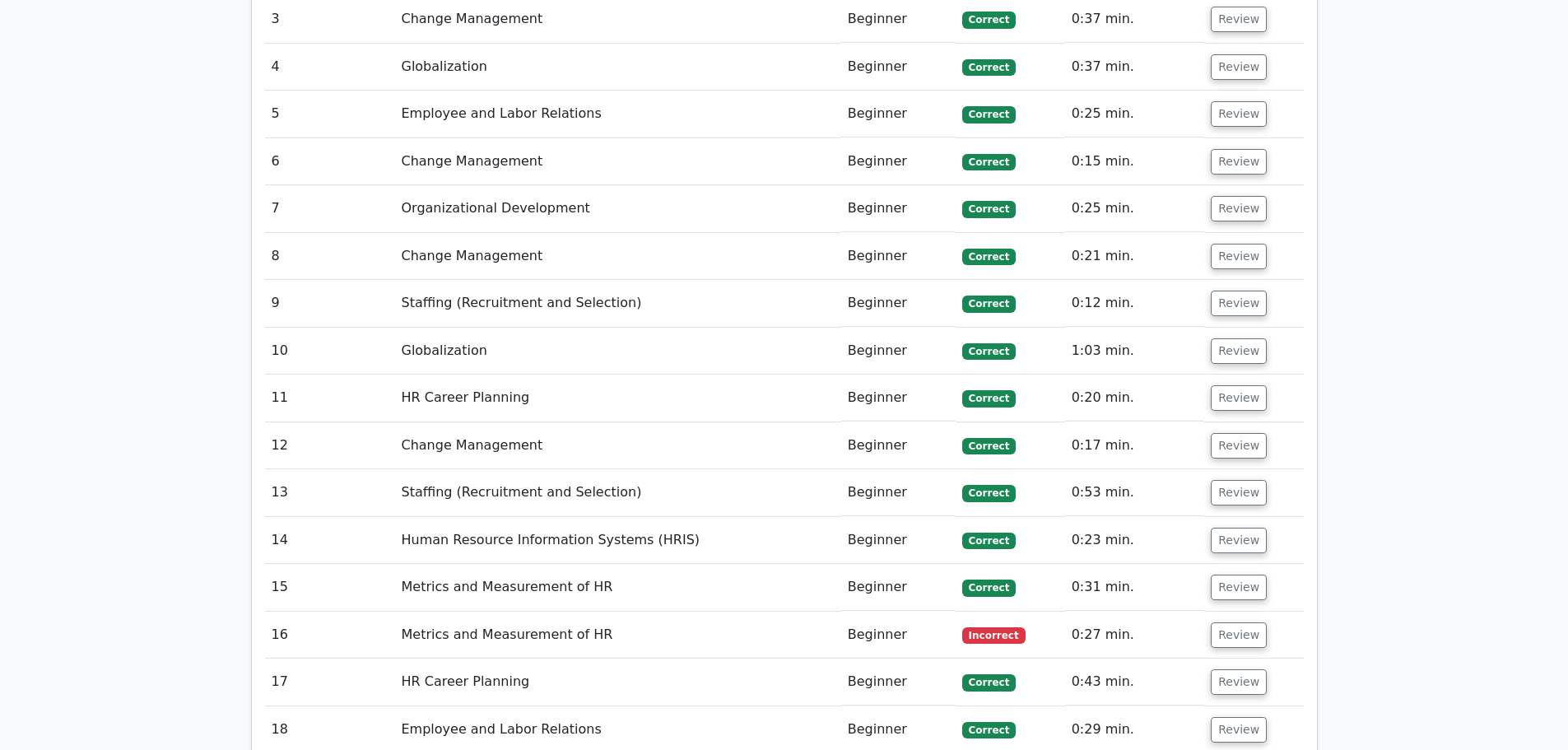
scroll to position [2304, 0]
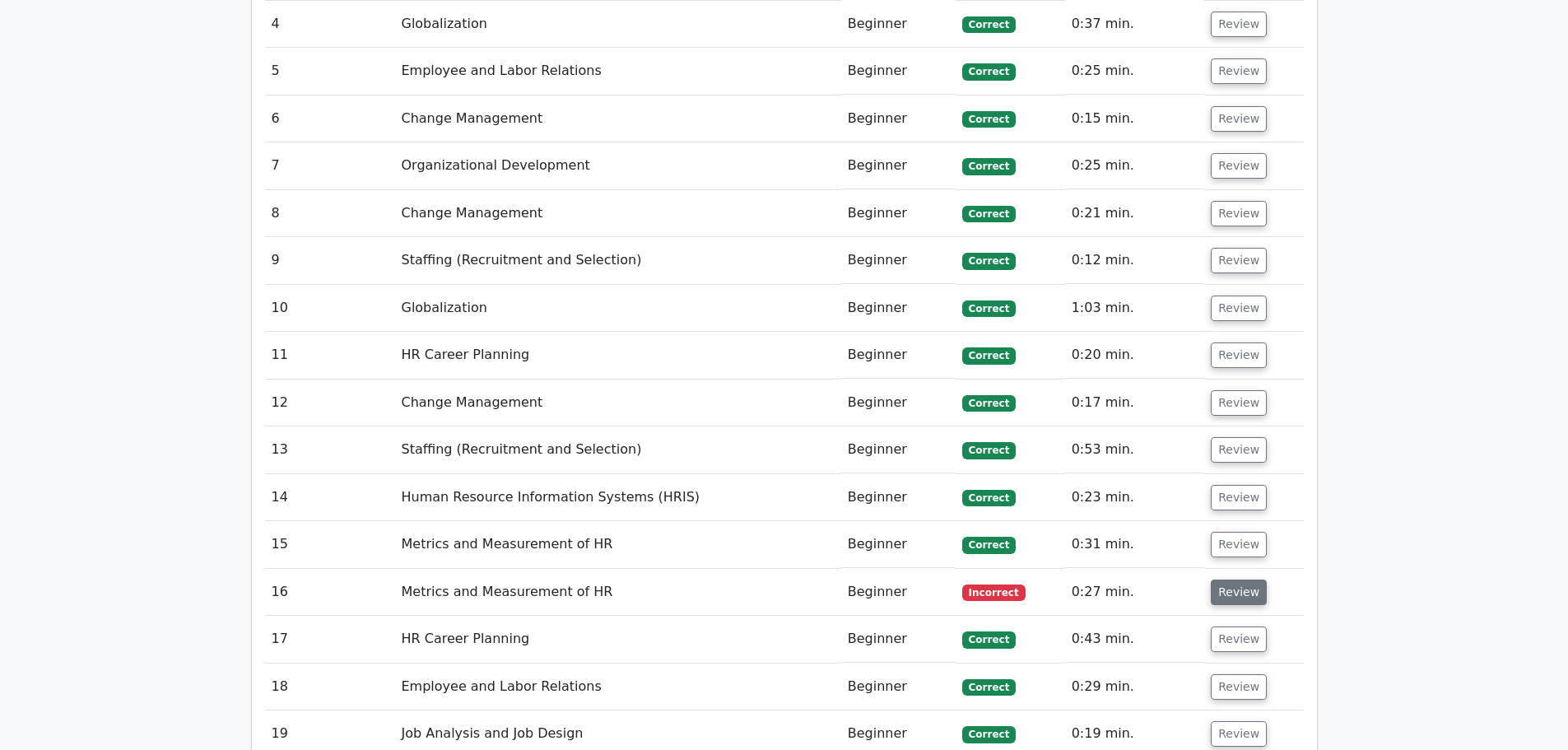
click at [1214, 579] on button "Review" at bounding box center [1238, 591] width 56 height 26
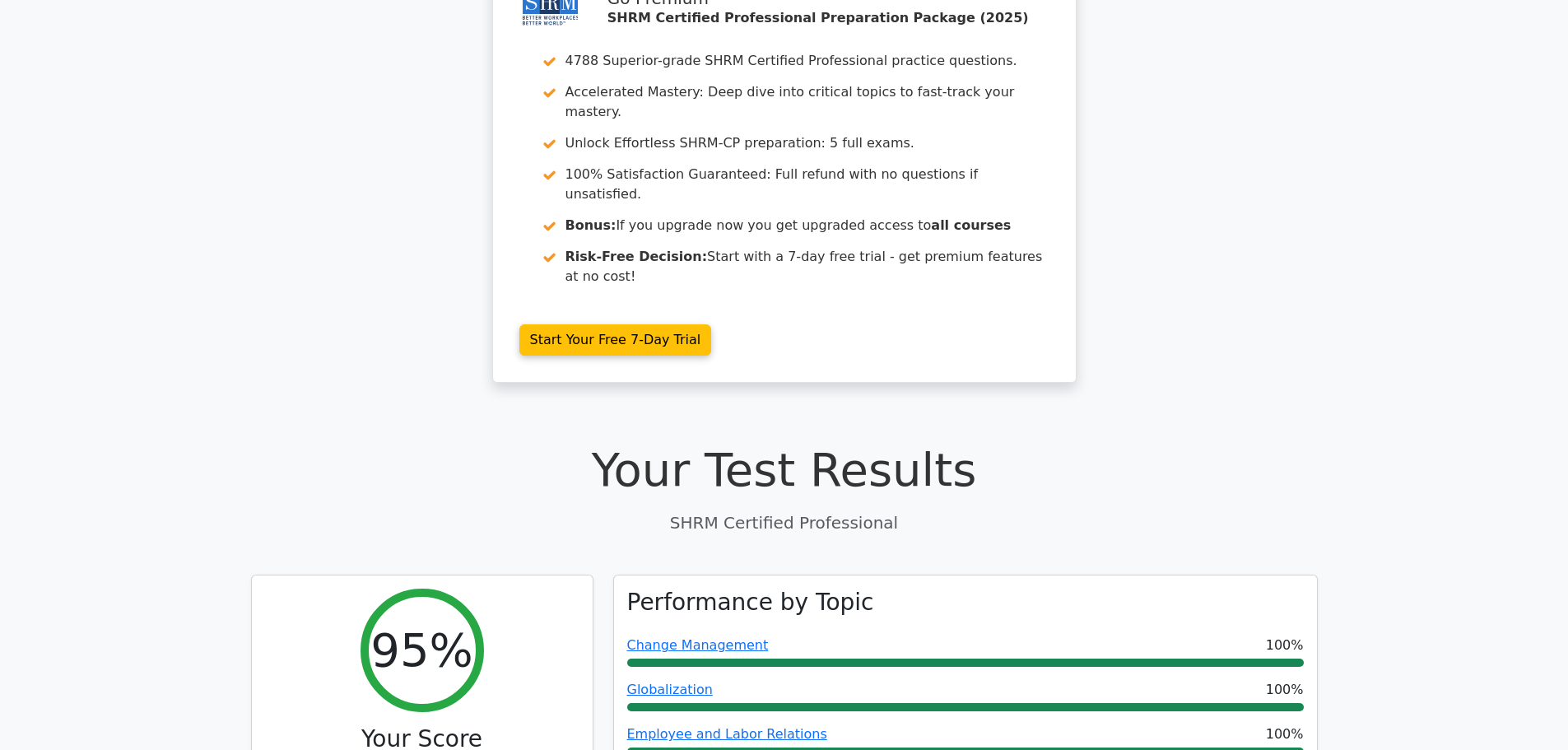
scroll to position [0, 0]
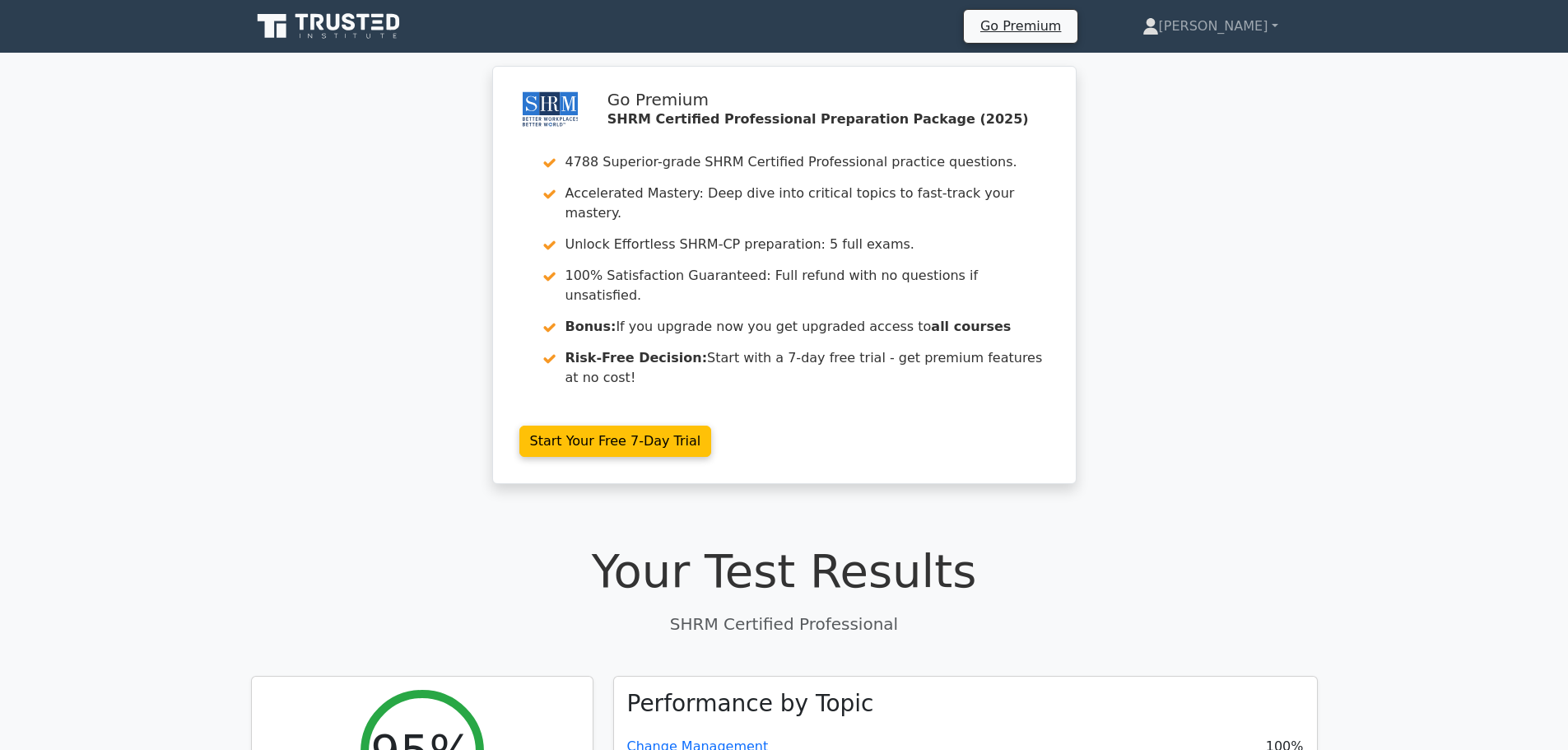
click at [354, 31] on icon at bounding box center [330, 26] width 158 height 32
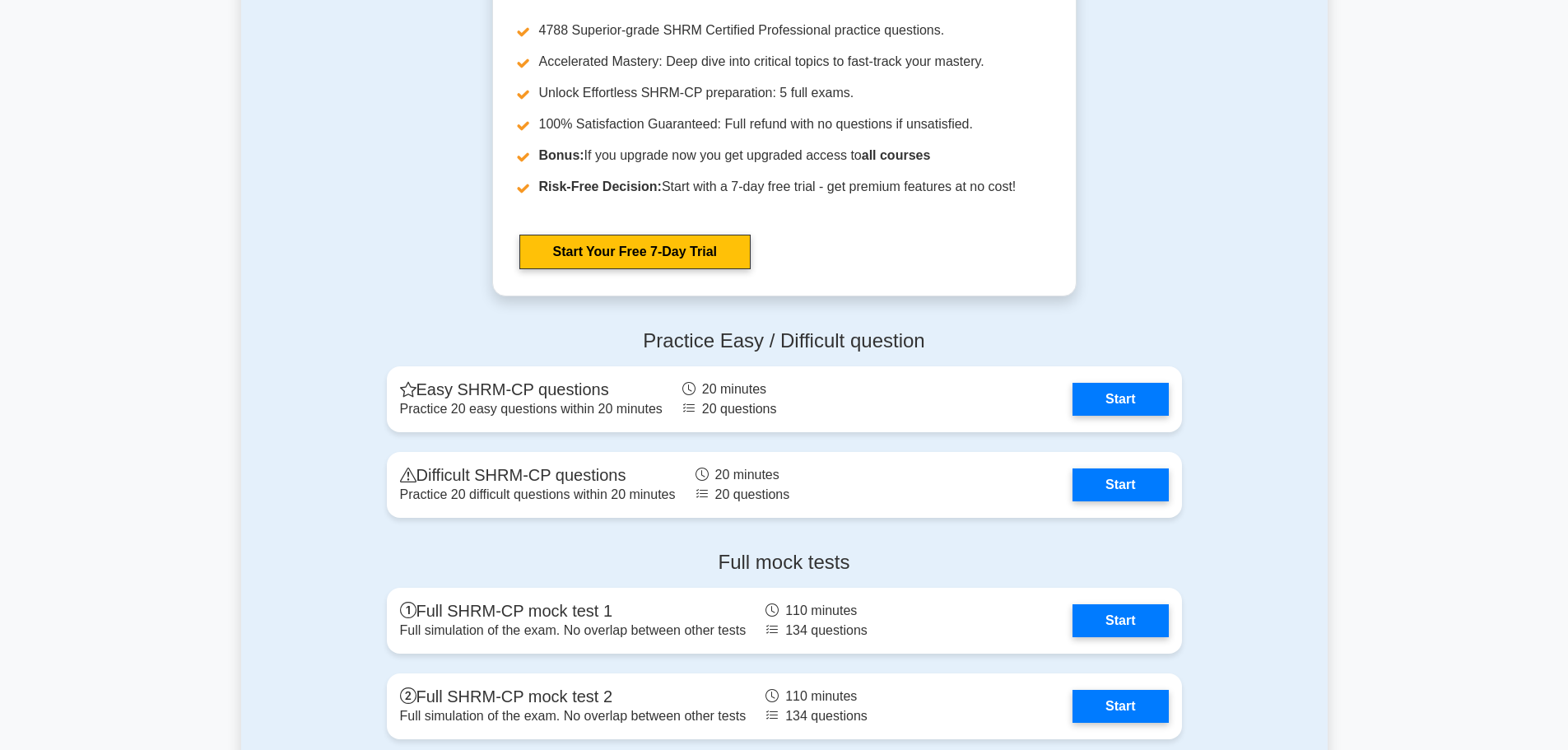
scroll to position [2880, 0]
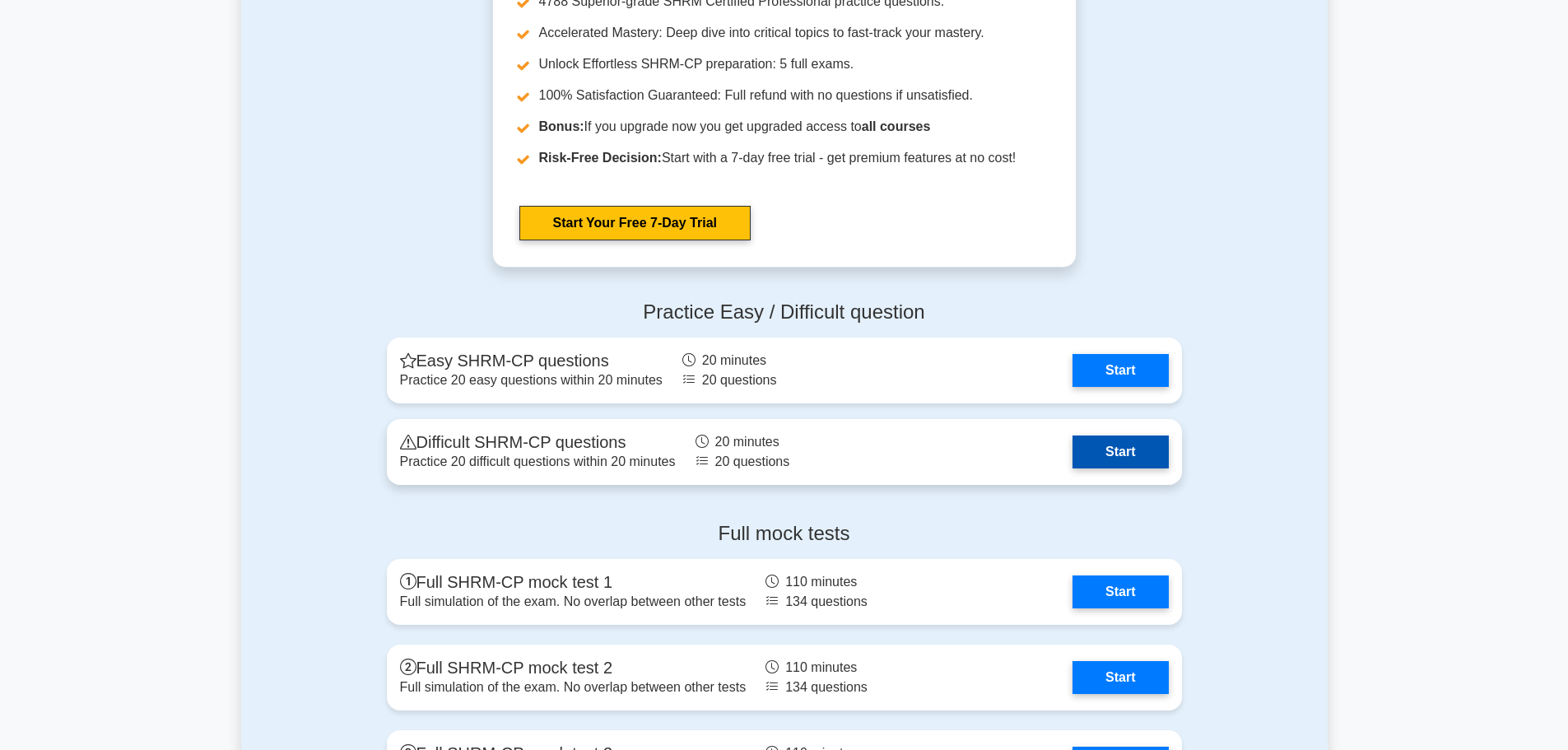
click at [1131, 437] on link "Start" at bounding box center [1120, 452] width 96 height 32
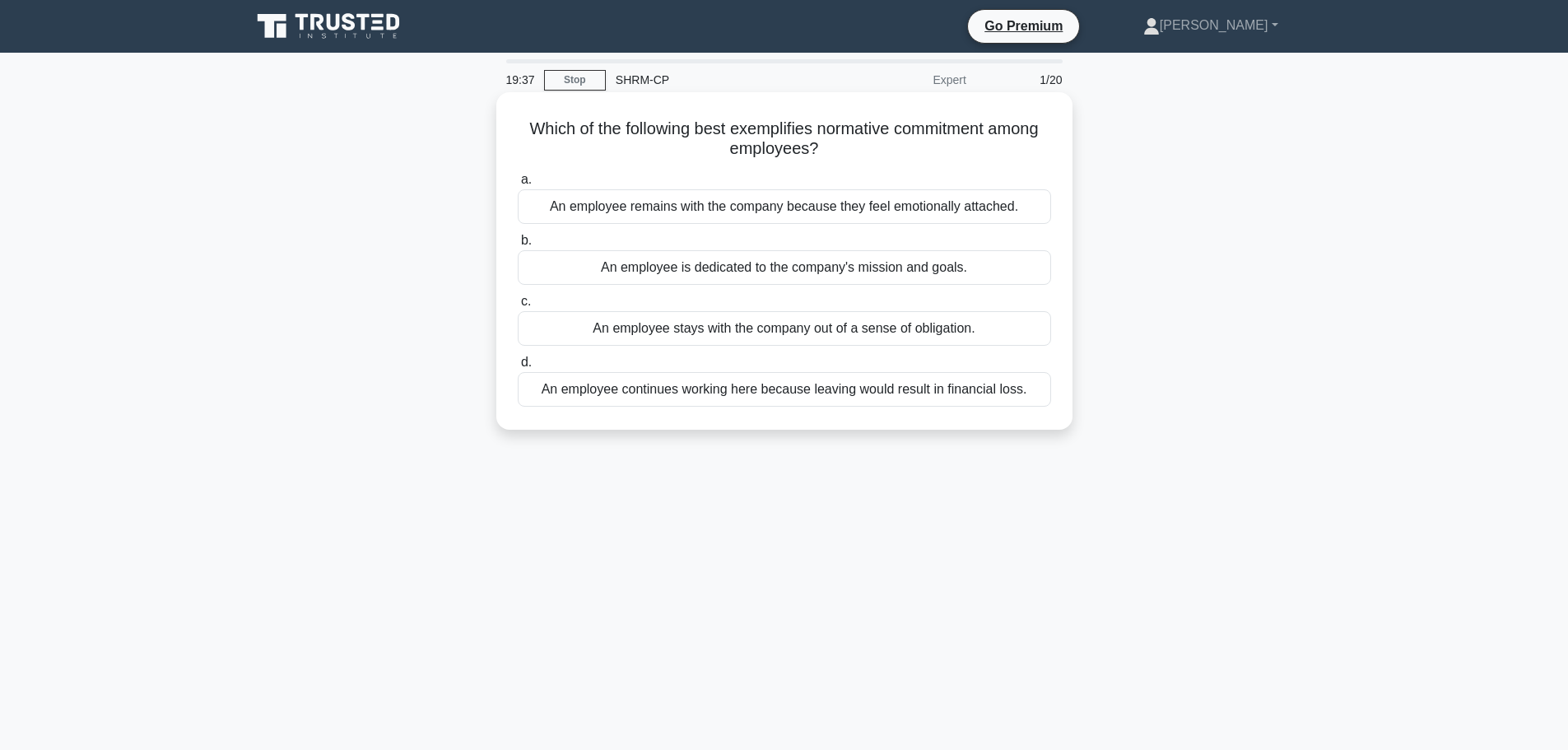
click at [935, 399] on div "An employee continues working here because leaving would result in financial lo…" at bounding box center [784, 389] width 533 height 34
click at [518, 368] on input "d. An employee continues working here because leaving would result in financial…" at bounding box center [518, 362] width 0 height 11
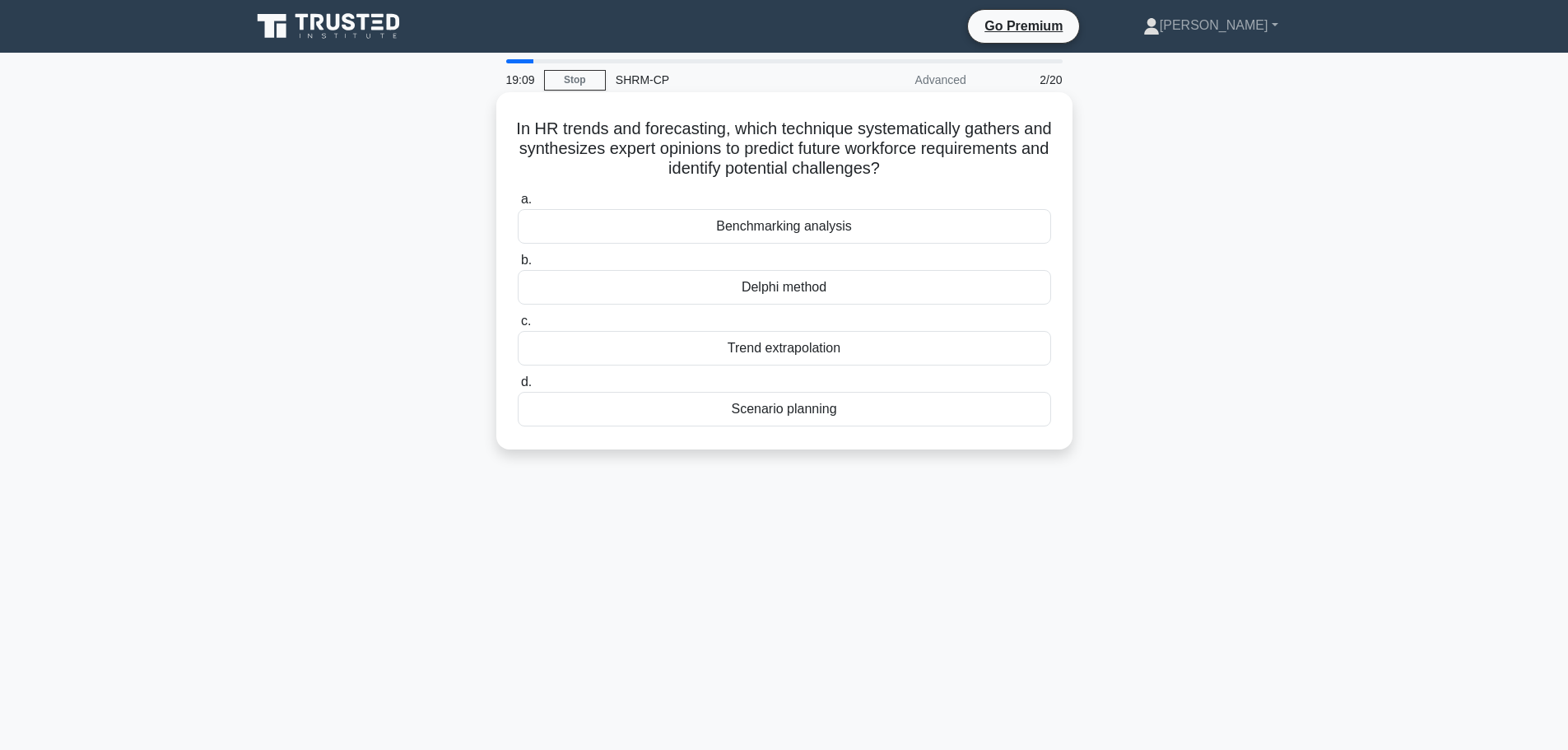
click at [860, 353] on div "Trend extrapolation" at bounding box center [784, 348] width 533 height 34
click at [518, 327] on input "c. Trend extrapolation" at bounding box center [518, 321] width 0 height 11
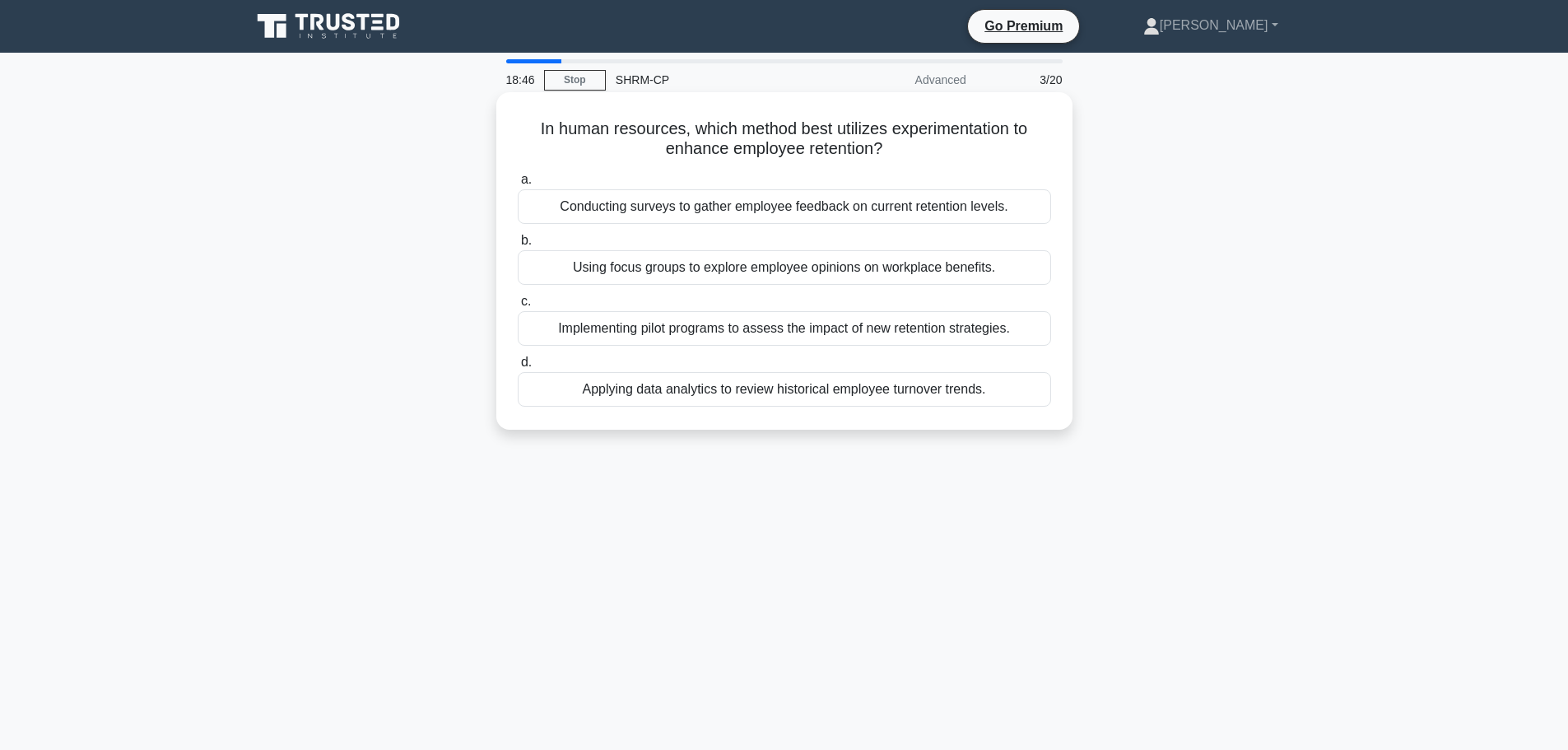
click at [888, 334] on div "Implementing pilot programs to assess the impact of new retention strategies." at bounding box center [784, 329] width 533 height 34
click at [518, 307] on input "c. Implementing pilot programs to assess the impact of new retention strategies." at bounding box center [518, 301] width 0 height 11
click at [809, 397] on div "Feeling a strong emotional attachment and identification with the organization." at bounding box center [784, 389] width 533 height 34
click at [518, 368] on input "d. Feeling a strong emotional attachment and identification with the organizati…" at bounding box center [518, 362] width 0 height 11
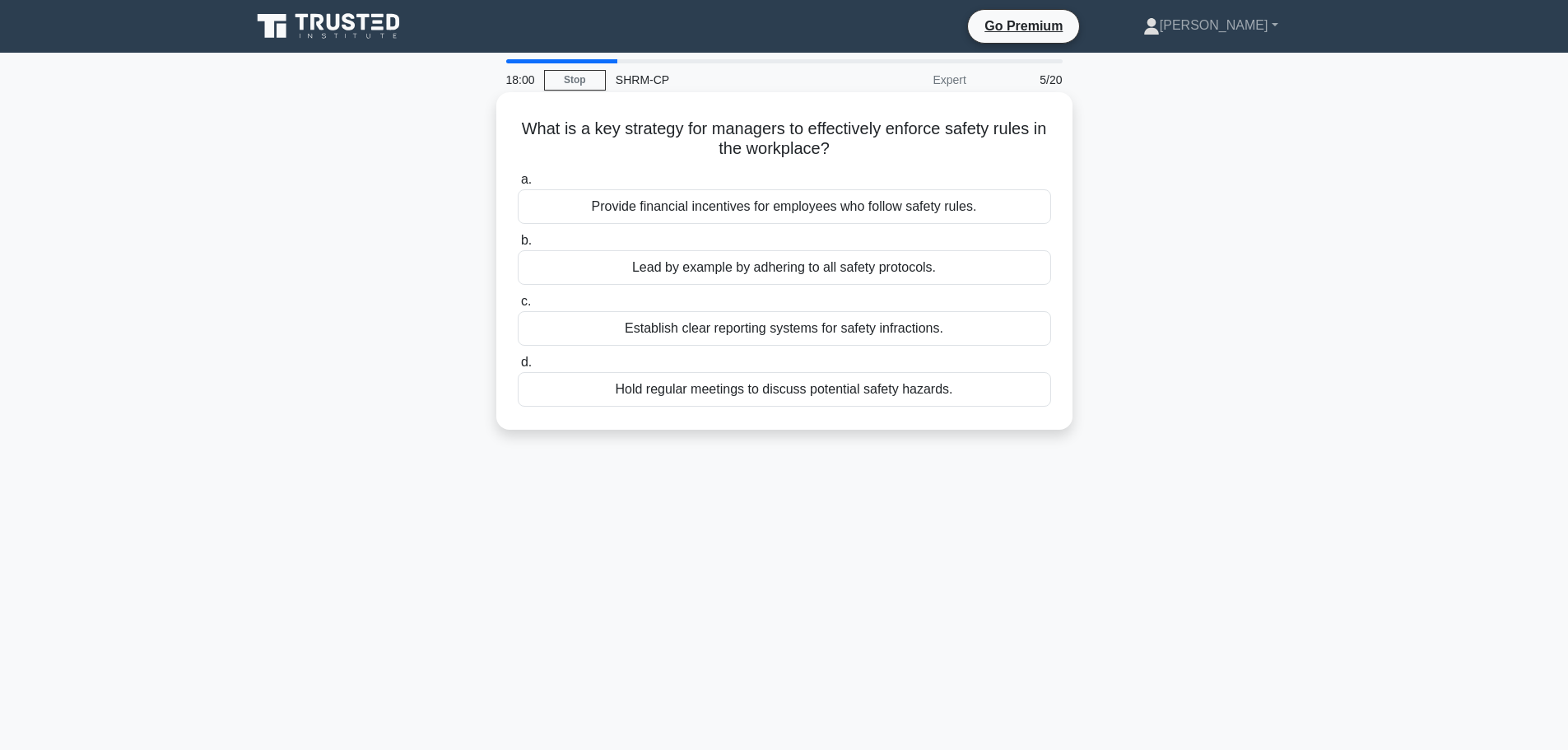
click at [816, 334] on div "Establish clear reporting systems for safety infractions." at bounding box center [784, 329] width 533 height 34
click at [518, 307] on input "c. Establish clear reporting systems for safety infractions." at bounding box center [518, 301] width 0 height 11
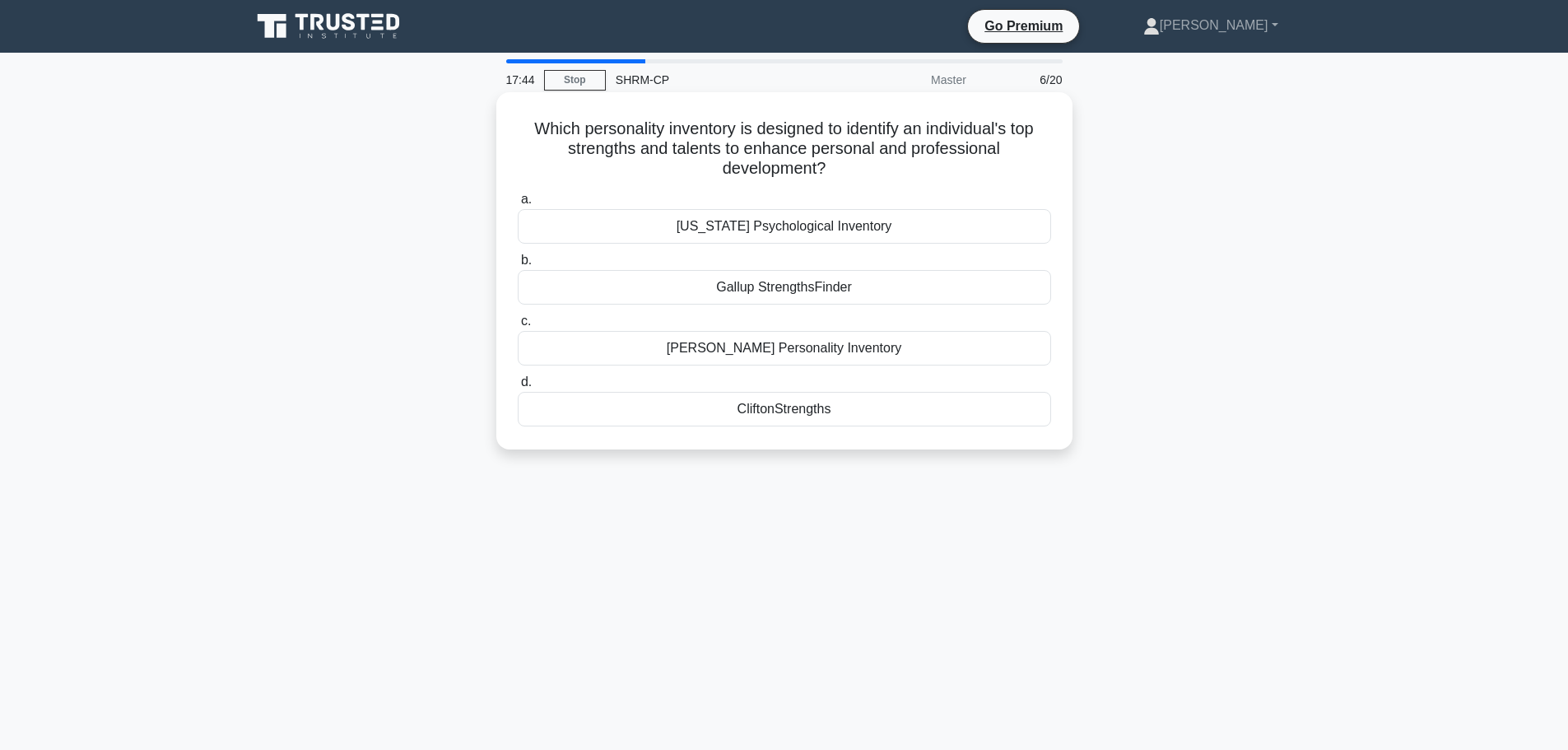
click at [829, 293] on div "Gallup StrengthsFinder" at bounding box center [784, 287] width 533 height 34
click at [518, 266] on input "b. Gallup StrengthsFinder" at bounding box center [518, 260] width 0 height 11
click at [800, 353] on div "Pareto Chart" at bounding box center [784, 348] width 533 height 34
click at [518, 327] on input "c. Pareto Chart" at bounding box center [518, 321] width 0 height 11
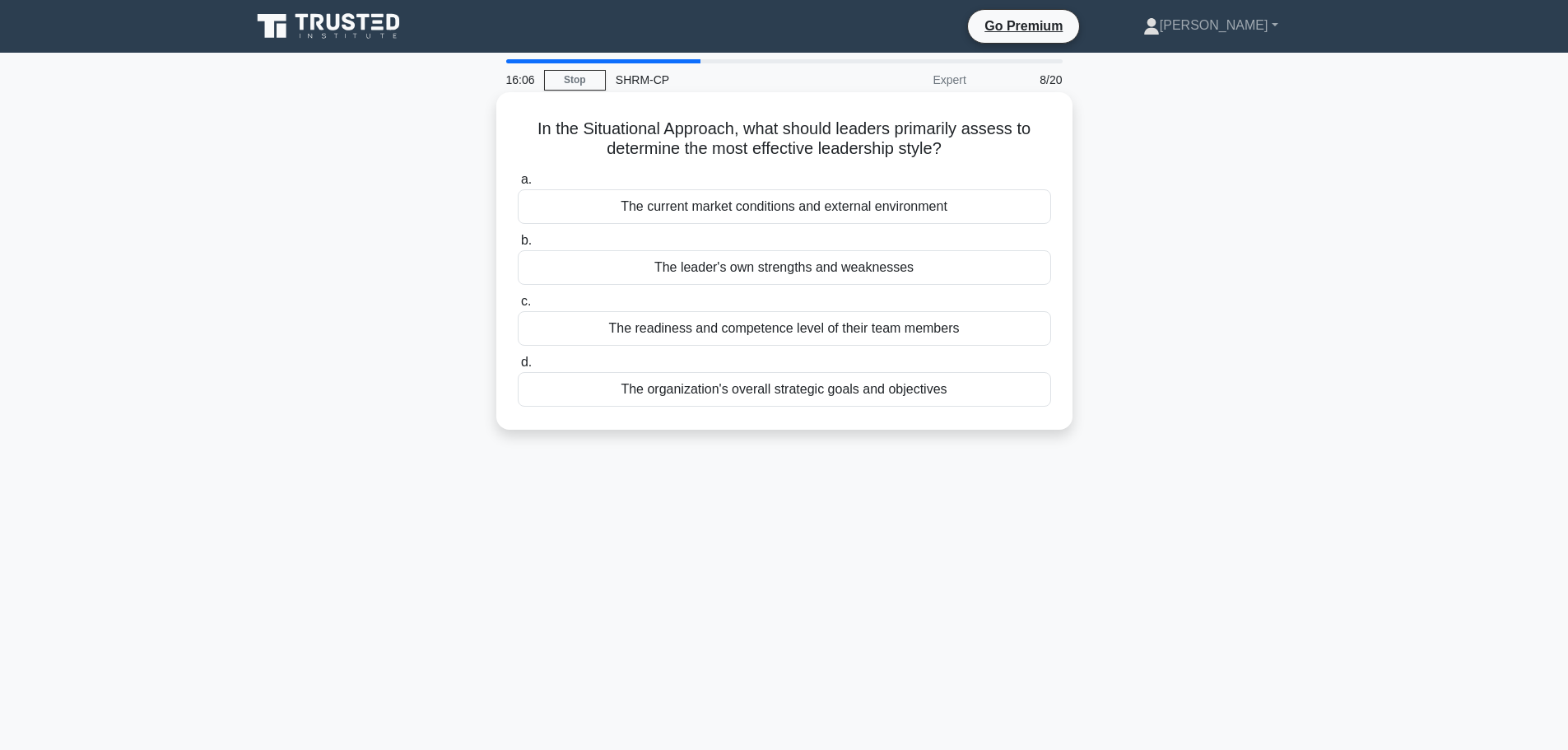
click at [802, 332] on div "The readiness and competence level of their team members" at bounding box center [784, 329] width 533 height 34
click at [518, 307] on input "c. The readiness and competence level of their team members" at bounding box center [518, 301] width 0 height 11
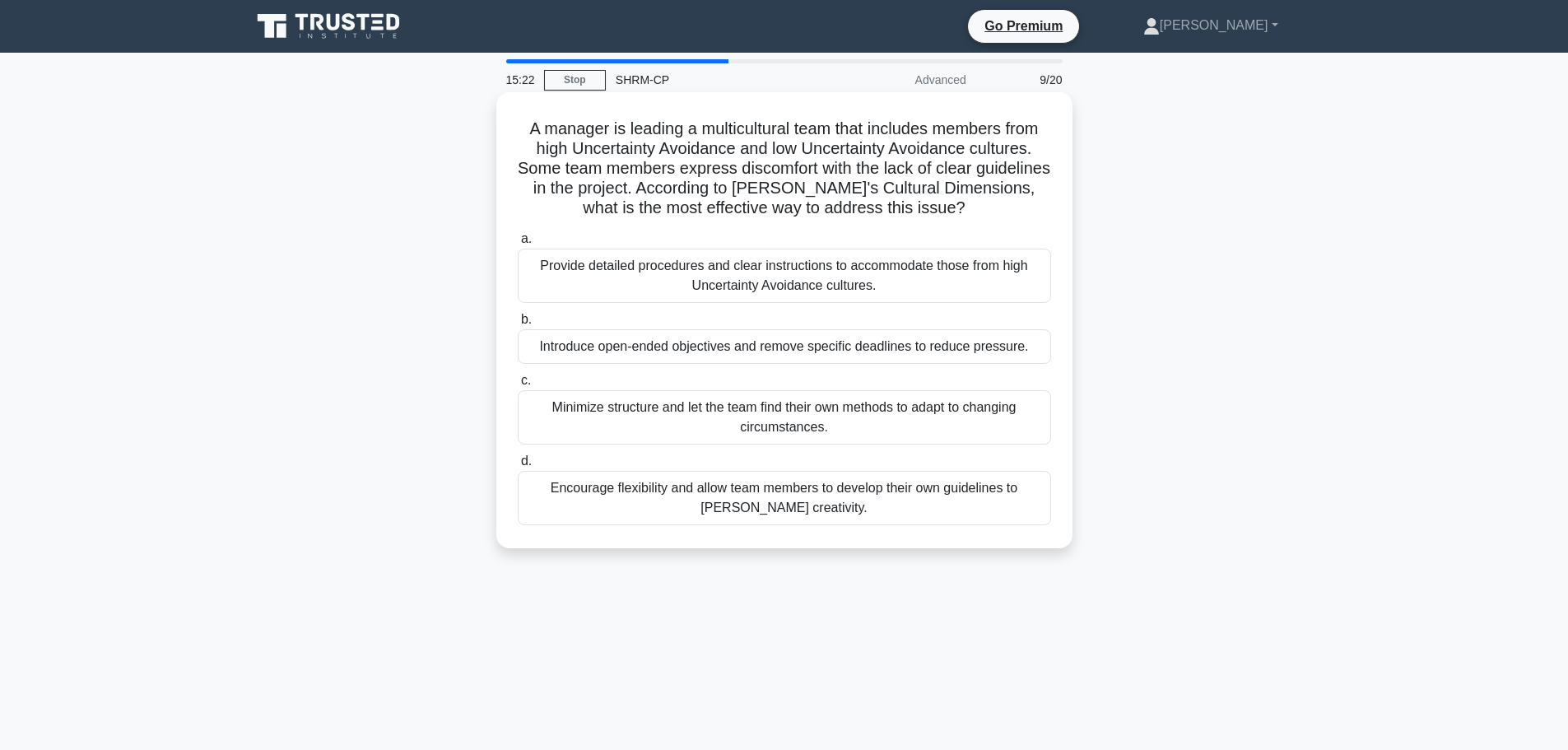
click at [678, 288] on div "Provide detailed procedures and clear instructions to accommodate those from hi…" at bounding box center [784, 275] width 533 height 54
click at [518, 245] on input "a. Provide detailed procedures and clear instructions to accommodate those from…" at bounding box center [518, 239] width 0 height 11
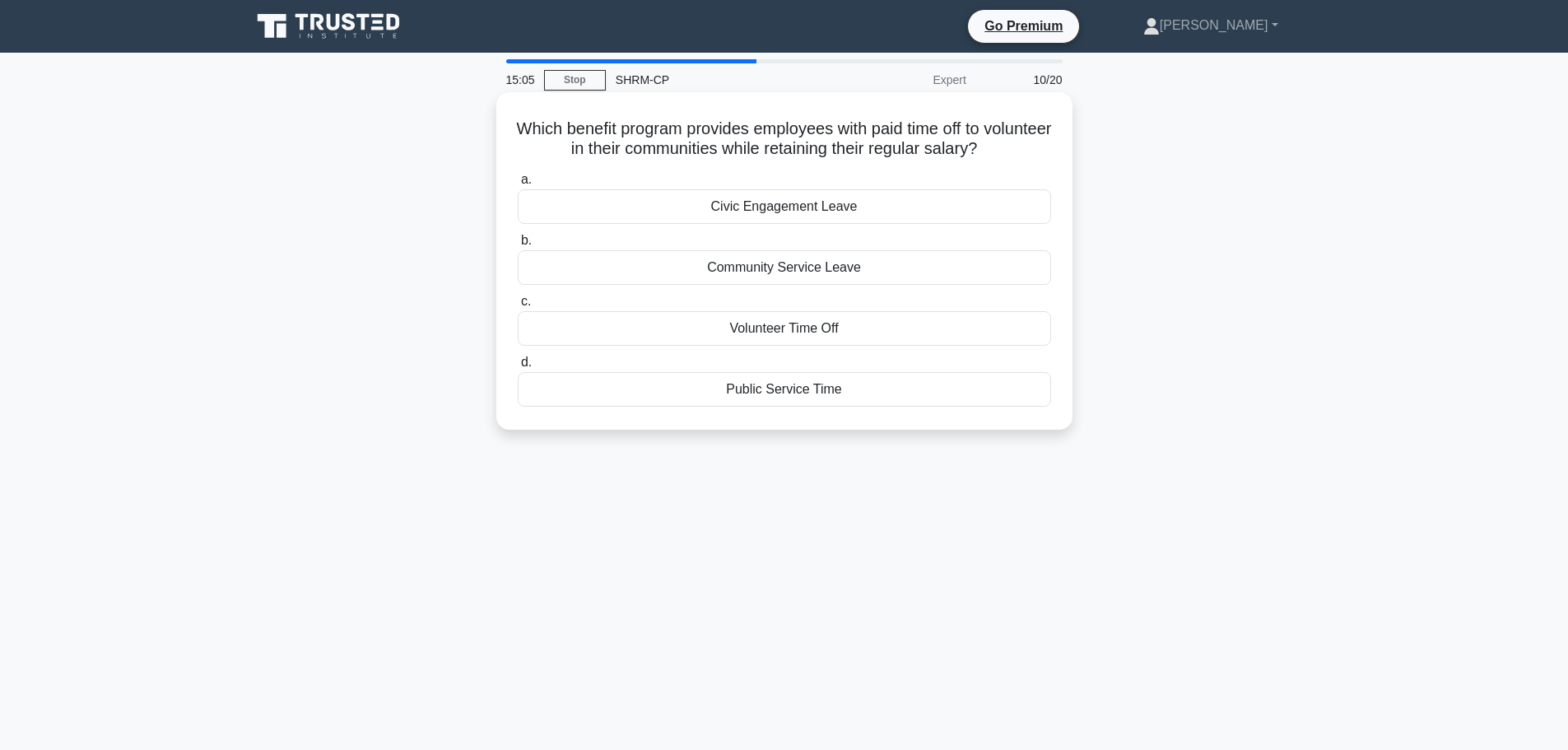
click at [677, 328] on div "Volunteer Time Off" at bounding box center [784, 329] width 533 height 34
click at [518, 307] on input "c. Volunteer Time Off" at bounding box center [518, 301] width 0 height 11
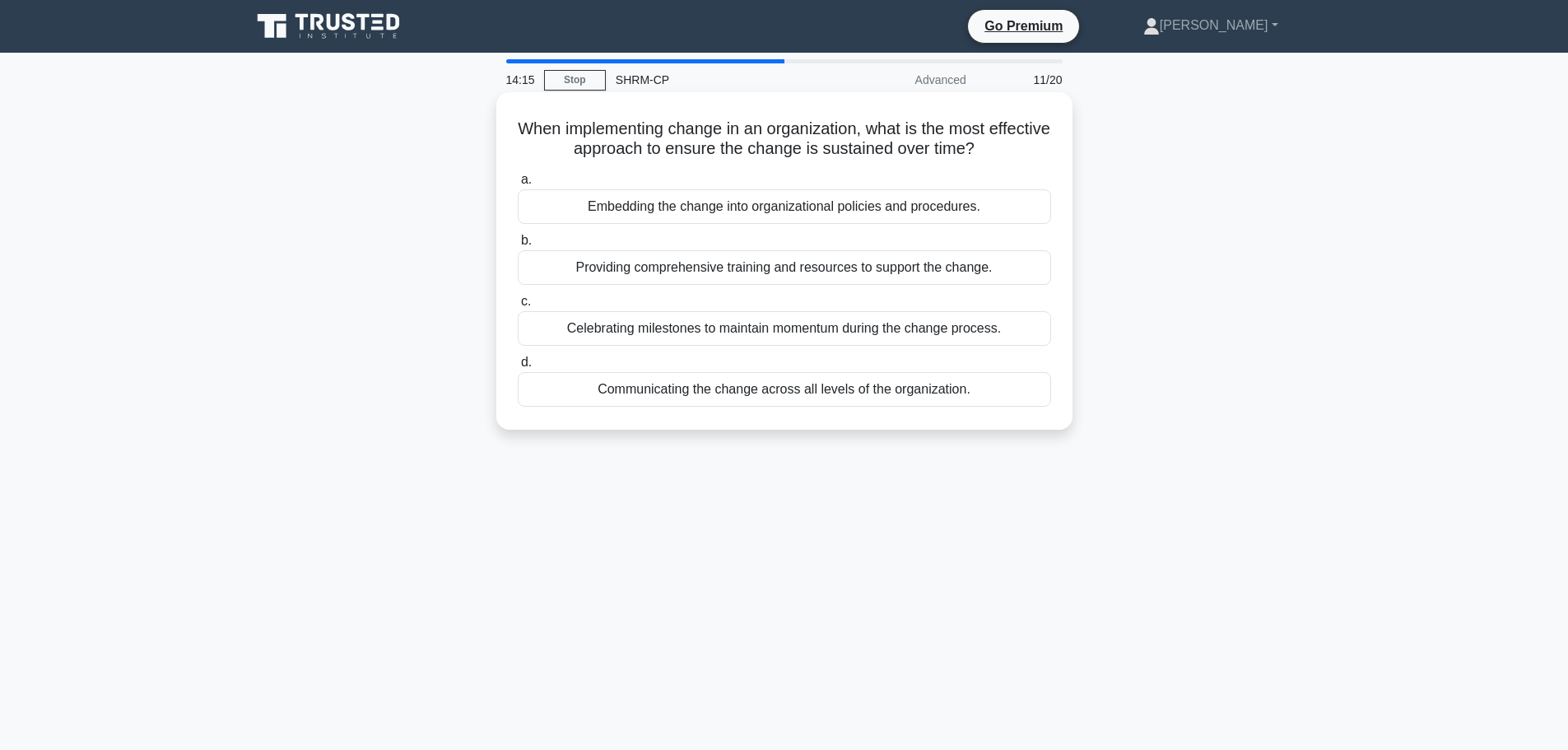
click at [656, 279] on div "Providing comprehensive training and resources to support the change." at bounding box center [784, 268] width 533 height 34
click at [518, 246] on input "b. Providing comprehensive training and resources to support the change." at bounding box center [518, 240] width 0 height 11
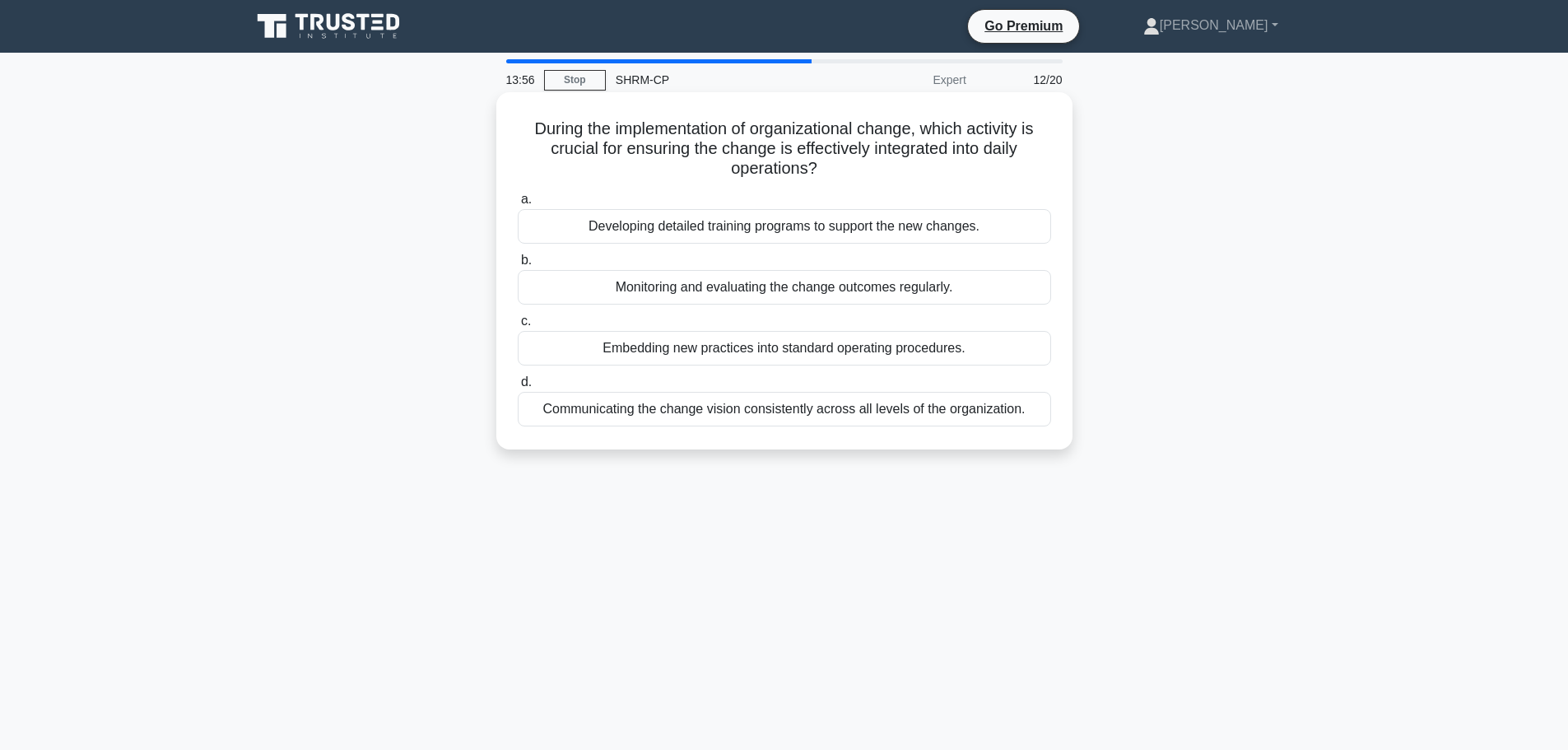
click at [645, 297] on div "Monitoring and evaluating the change outcomes regularly." at bounding box center [784, 287] width 533 height 34
click at [518, 266] on input "b. Monitoring and evaluating the change outcomes regularly." at bounding box center [518, 260] width 0 height 11
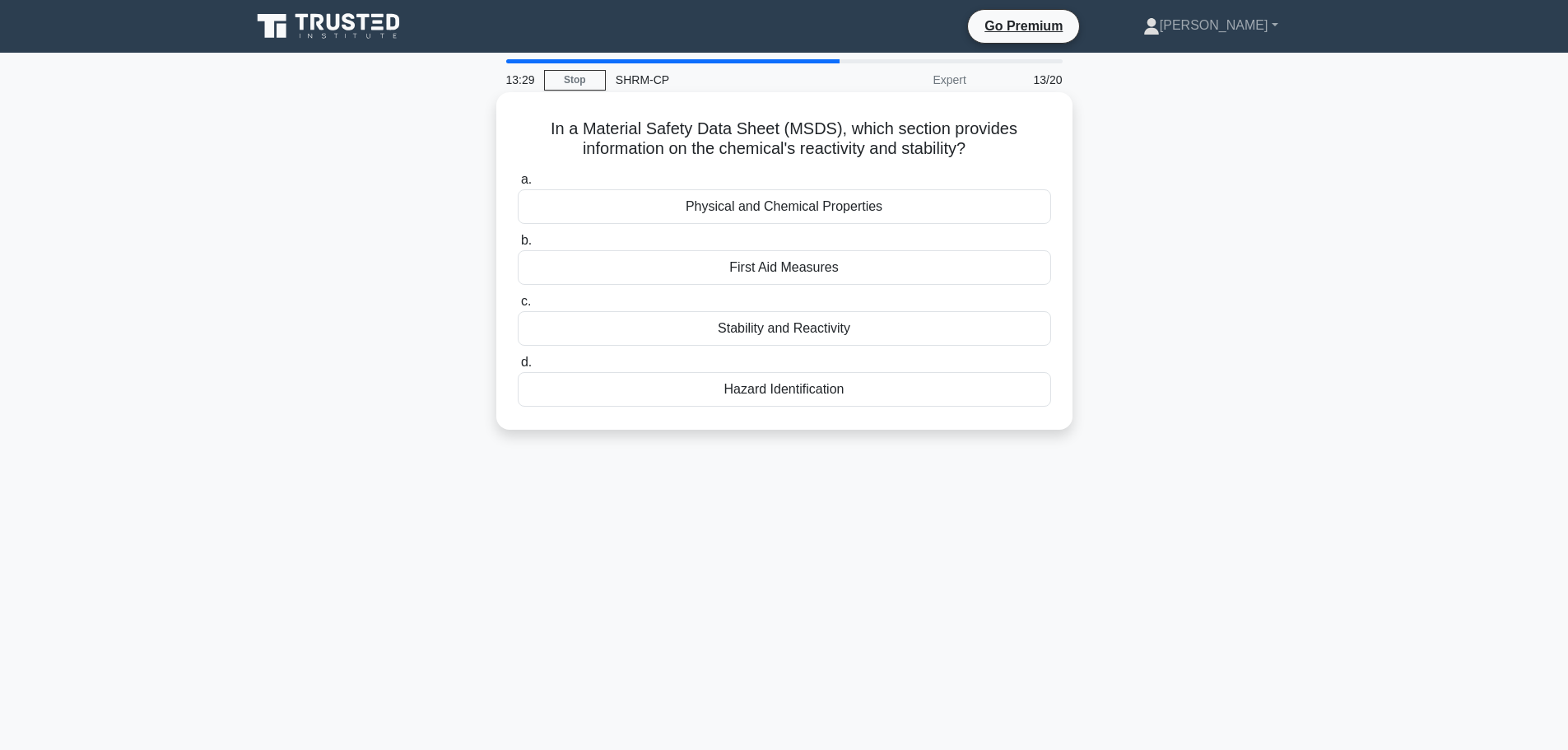
click at [738, 341] on div "Stability and Reactivity" at bounding box center [784, 329] width 533 height 34
click at [518, 307] on input "c. Stability and Reactivity" at bounding box center [518, 301] width 0 height 11
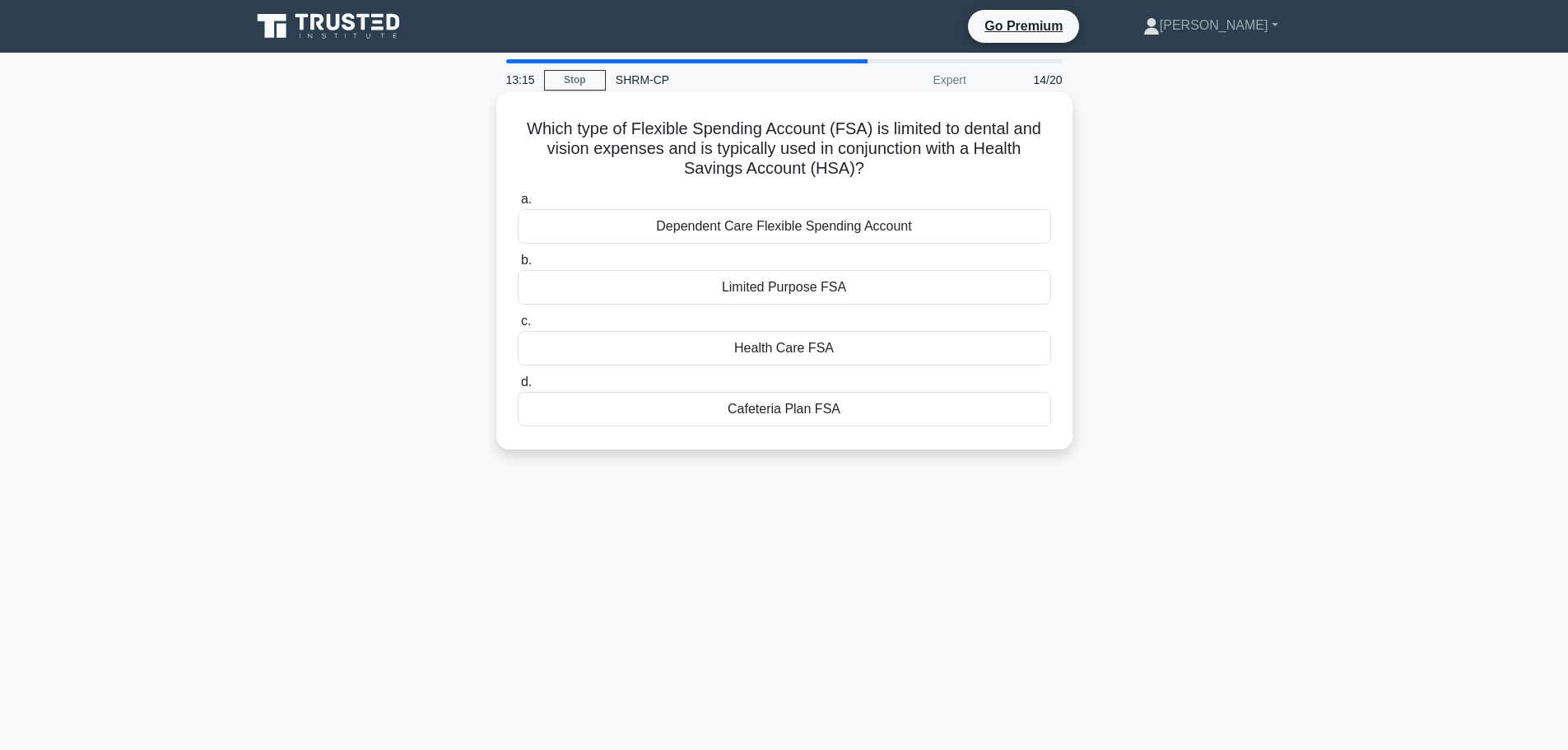
click at [774, 349] on div "Health Care FSA" at bounding box center [784, 348] width 533 height 34
click at [518, 327] on input "c. Health Care FSA" at bounding box center [518, 321] width 0 height 11
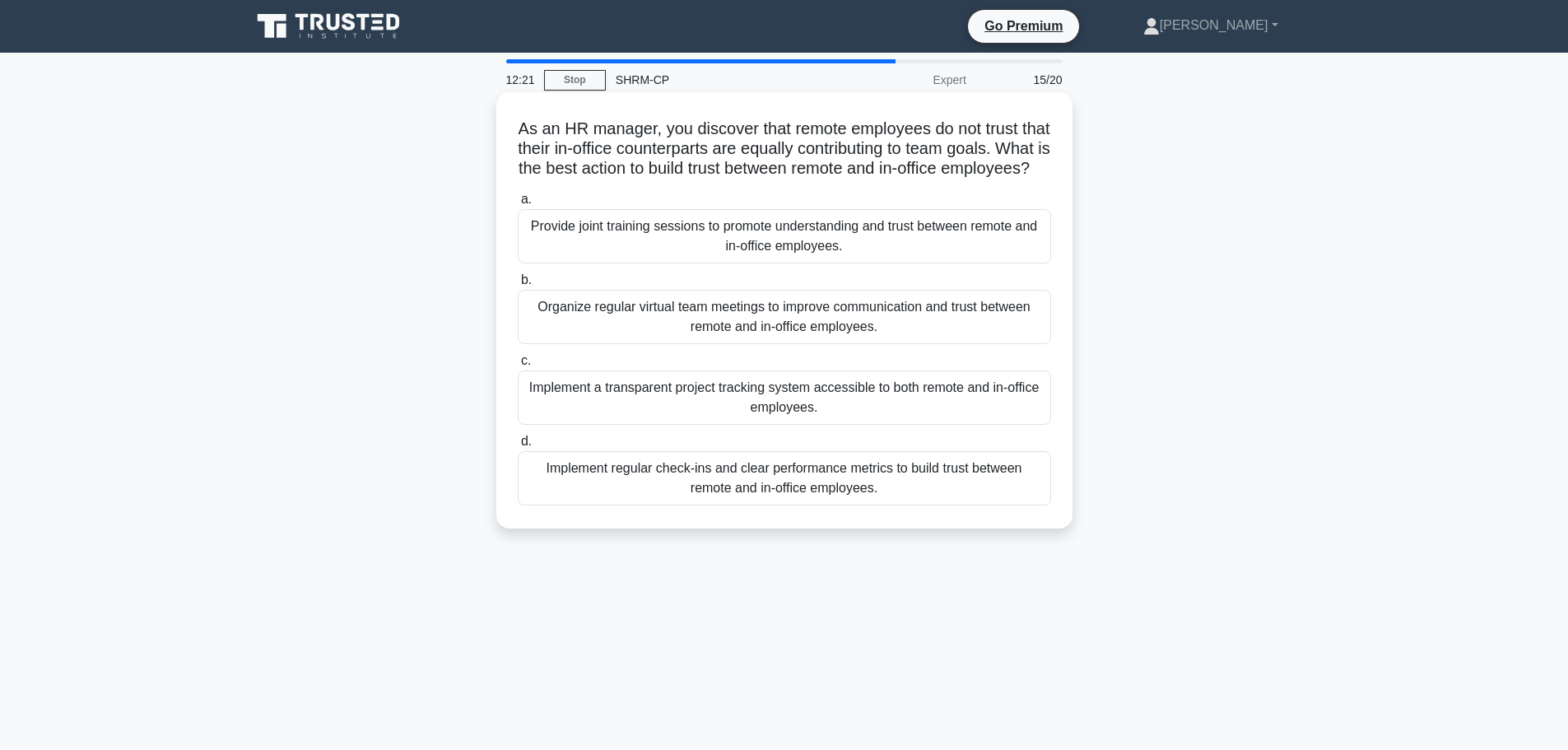
click at [685, 424] on div "Implement a transparent project tracking system accessible to both remote and i…" at bounding box center [784, 397] width 533 height 54
click at [518, 366] on input "c. Implement a transparent project tracking system accessible to both remote an…" at bounding box center [518, 360] width 0 height 11
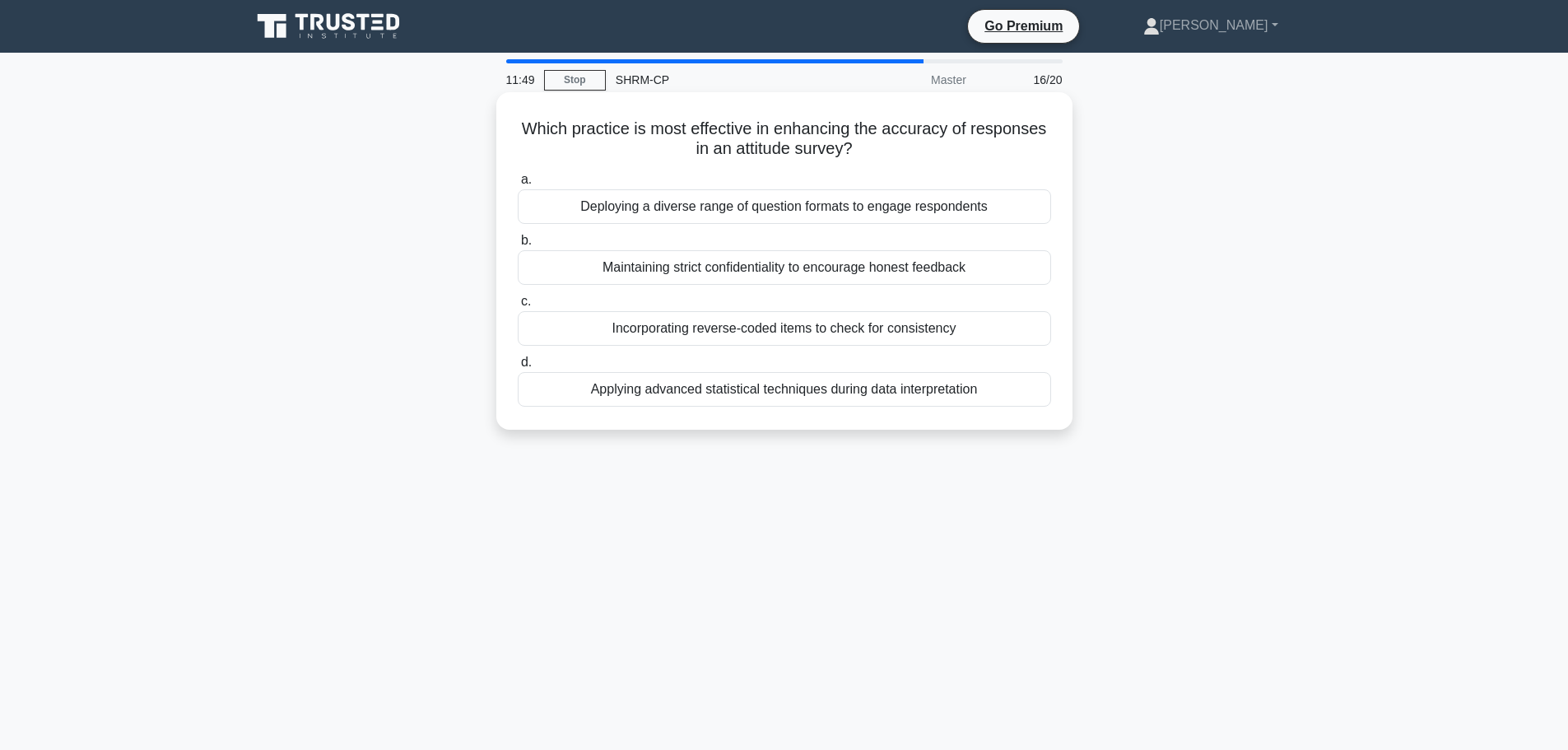
click at [752, 270] on div "Maintaining strict confidentiality to encourage honest feedback" at bounding box center [784, 268] width 533 height 34
click at [518, 246] on input "b. Maintaining strict confidentiality to encourage honest feedback" at bounding box center [518, 240] width 0 height 11
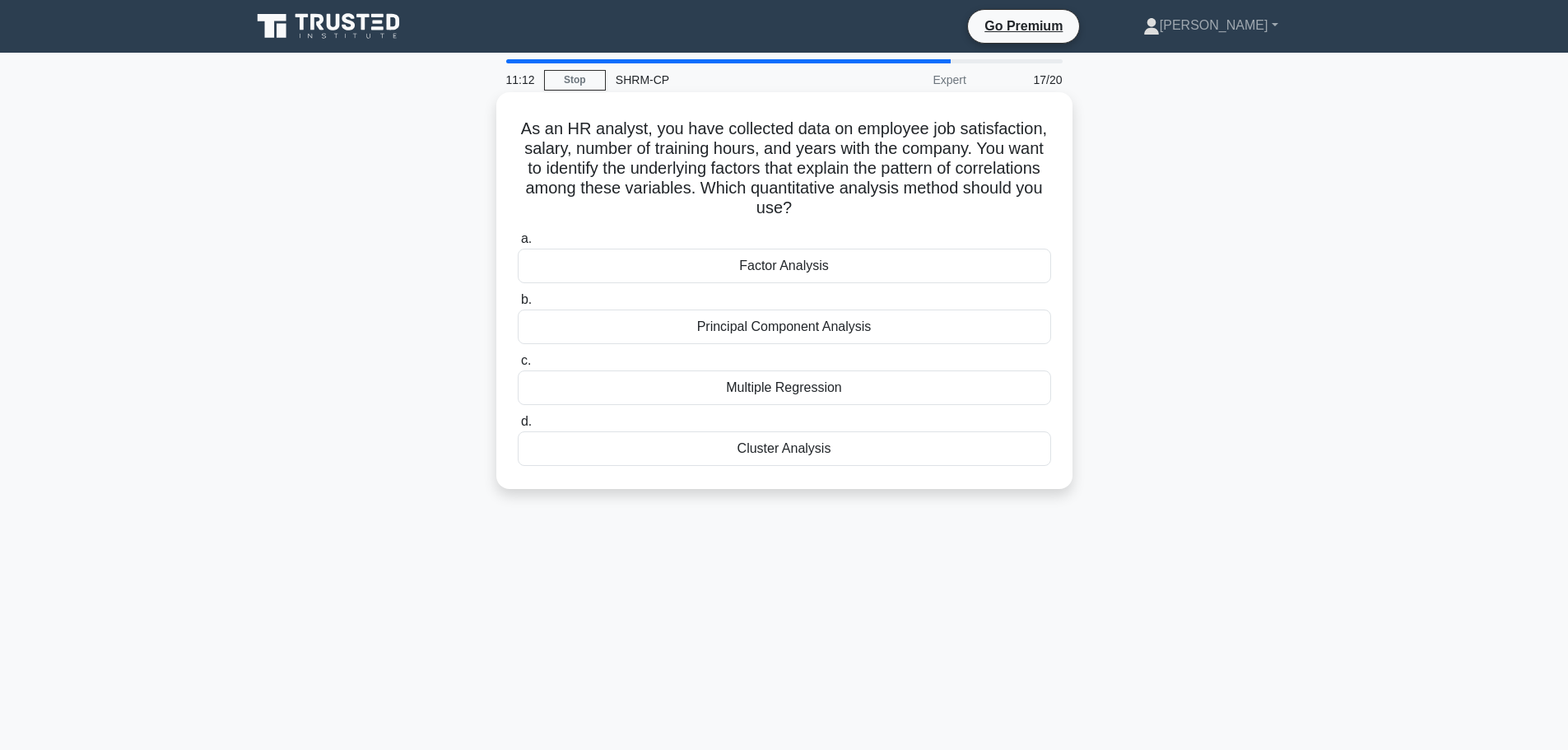
click at [756, 266] on div "Factor Analysis" at bounding box center [784, 266] width 533 height 34
click at [518, 245] on input "a. Factor Analysis" at bounding box center [518, 239] width 0 height 11
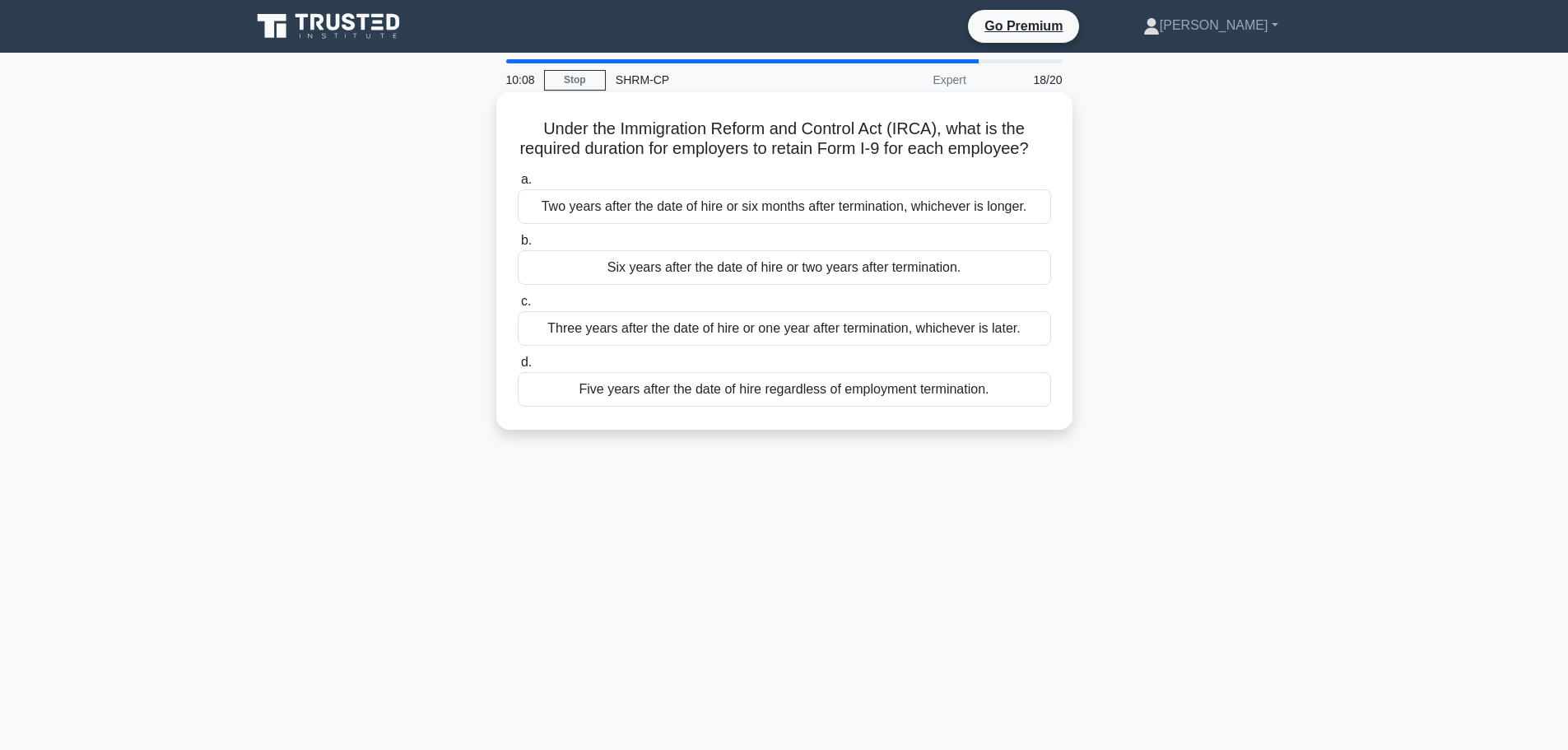
click at [723, 340] on div "Three years after the date of hire or one year after termination, whichever is …" at bounding box center [784, 329] width 533 height 34
click at [518, 307] on input "c. Three years after the date of hire or one year after termination, whichever …" at bounding box center [518, 301] width 0 height 11
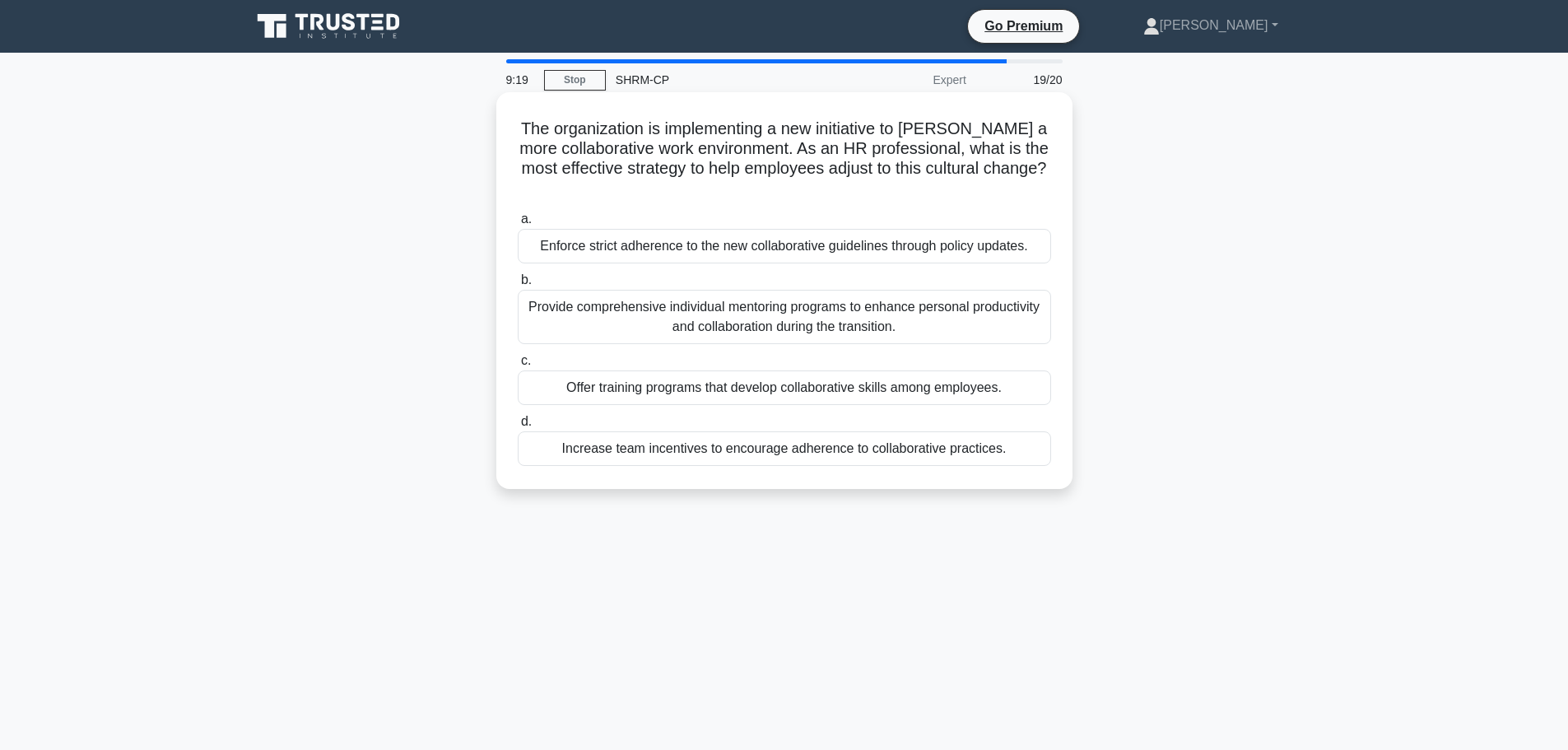
click at [741, 395] on div "Offer training programs that develop collaborative skills among employees." at bounding box center [784, 388] width 533 height 34
click at [518, 366] on input "c. Offer training programs that develop collaborative skills among employees." at bounding box center [518, 360] width 0 height 11
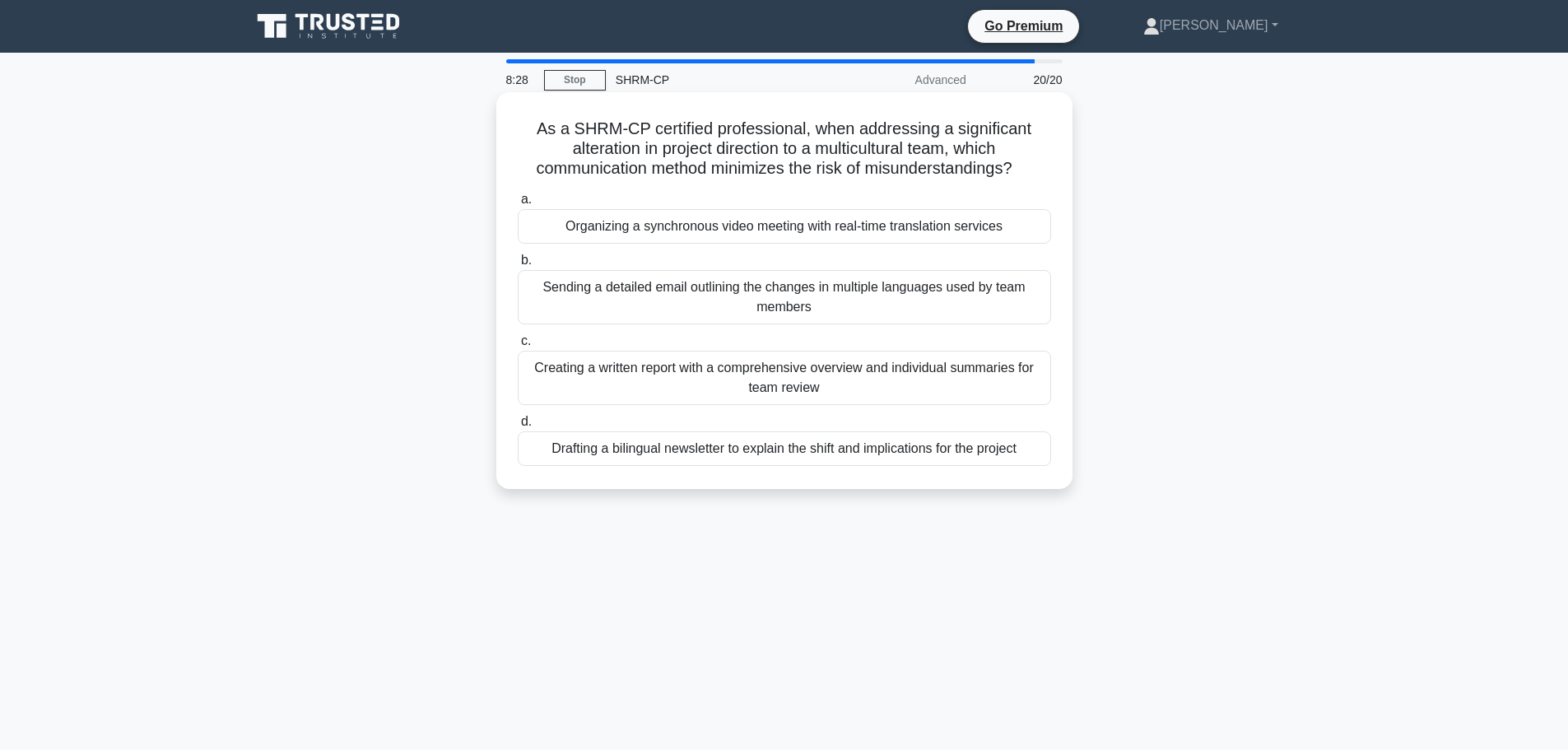
click at [850, 216] on div "Organizing a synchronous video meeting with real-time translation services" at bounding box center [784, 226] width 533 height 34
click at [518, 204] on input "a. Organizing a synchronous video meeting with real-time translation services" at bounding box center [518, 199] width 0 height 11
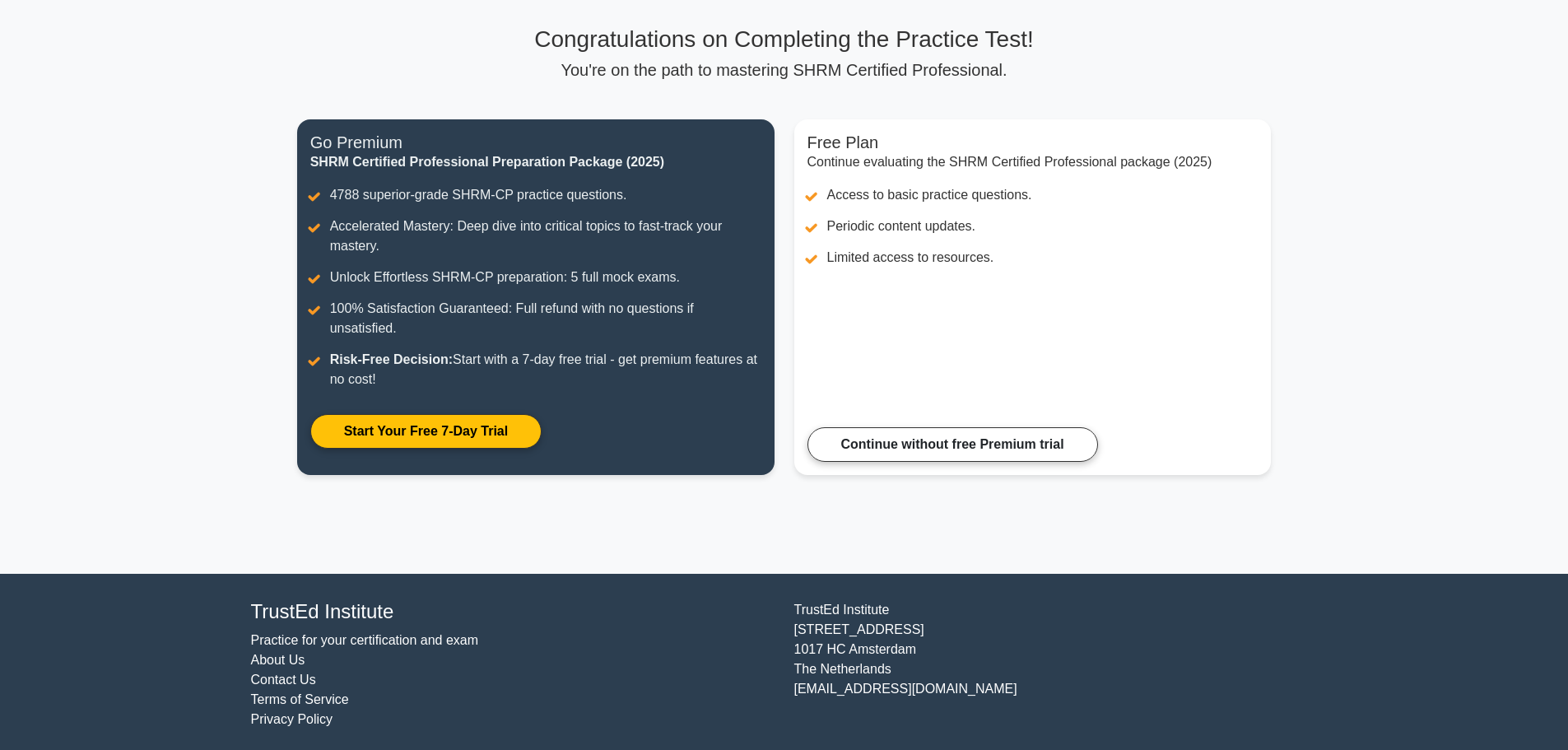
scroll to position [112, 0]
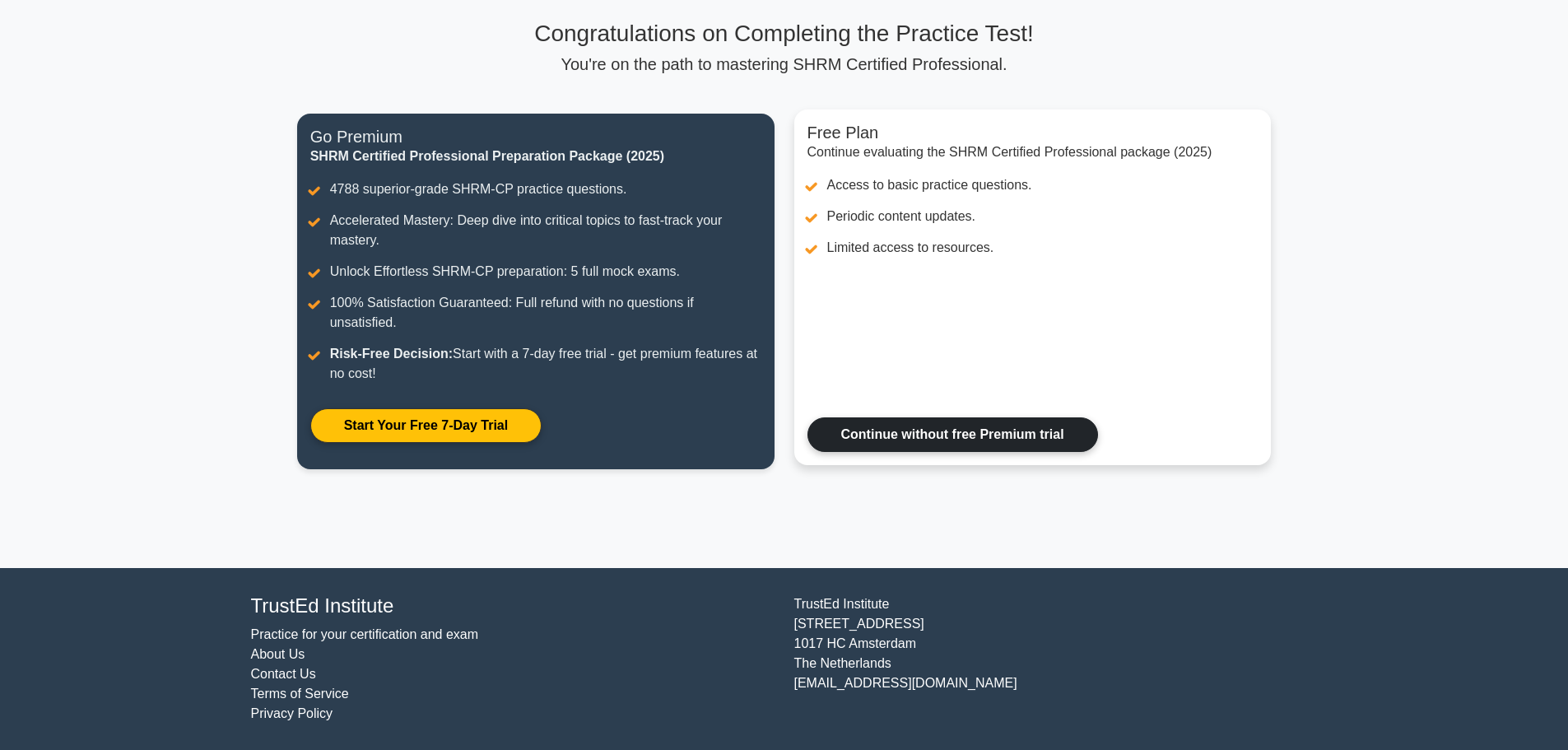
click at [902, 444] on link "Continue without free Premium trial" at bounding box center [953, 435] width 290 height 34
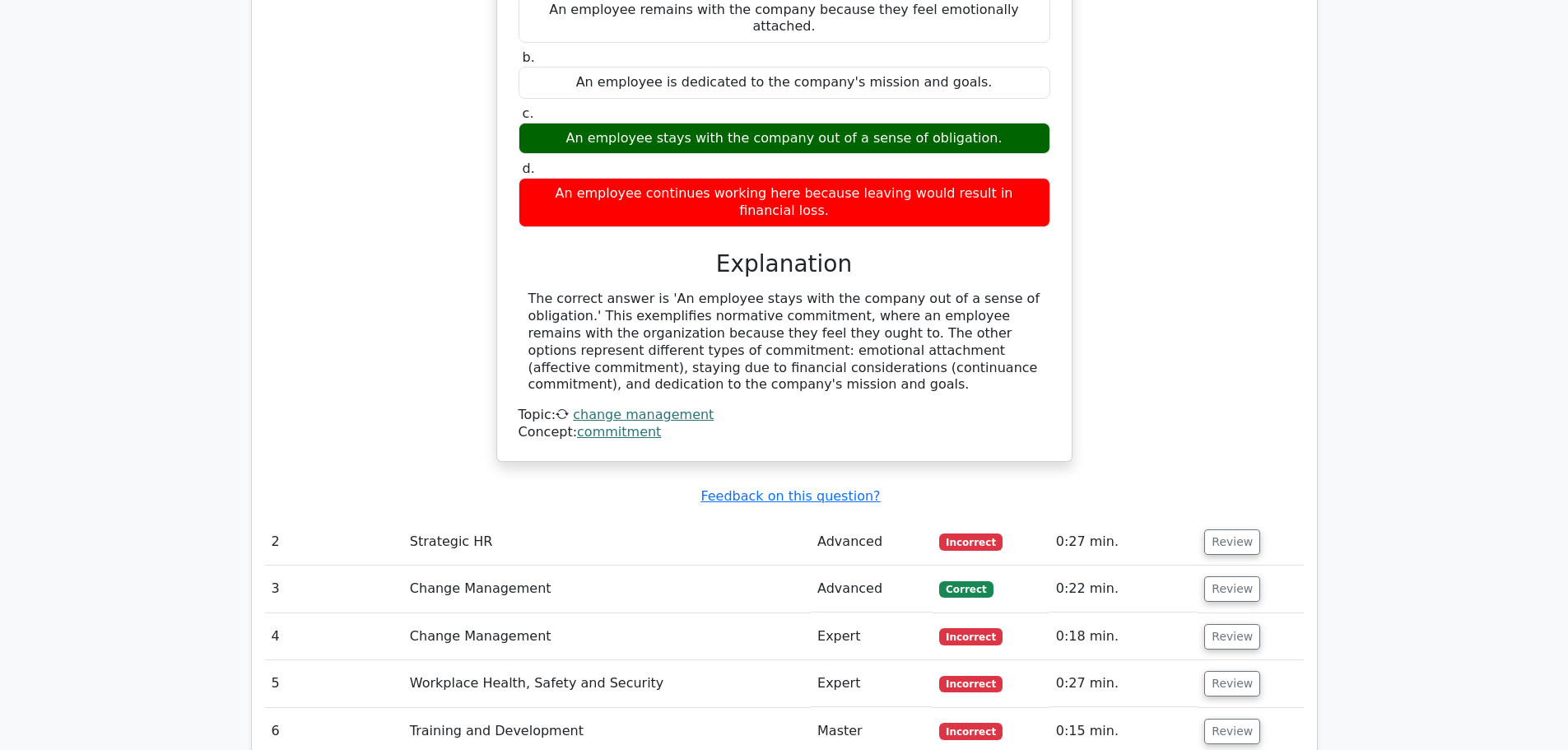
scroll to position [1728, 0]
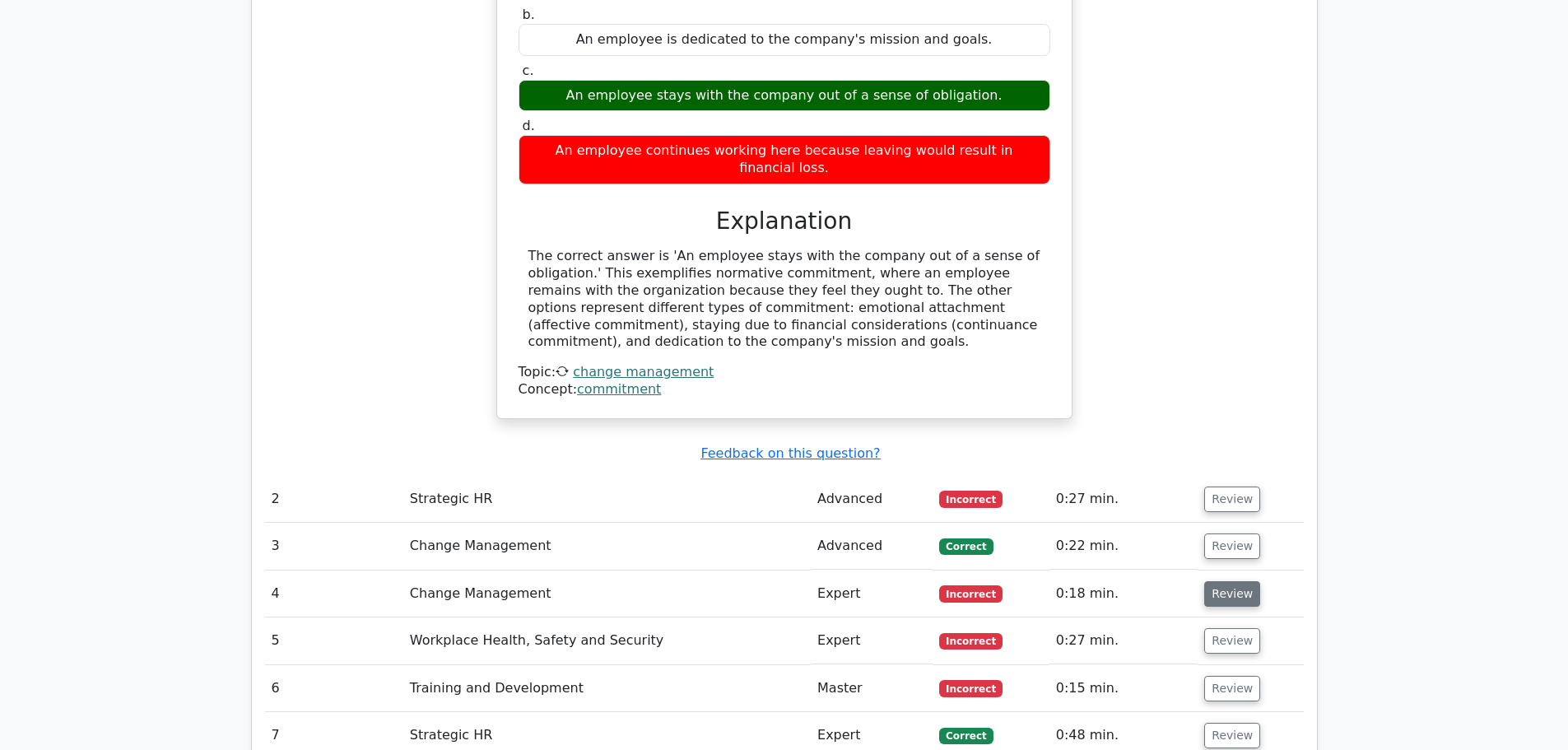
click at [1211, 581] on button "Review" at bounding box center [1232, 593] width 56 height 26
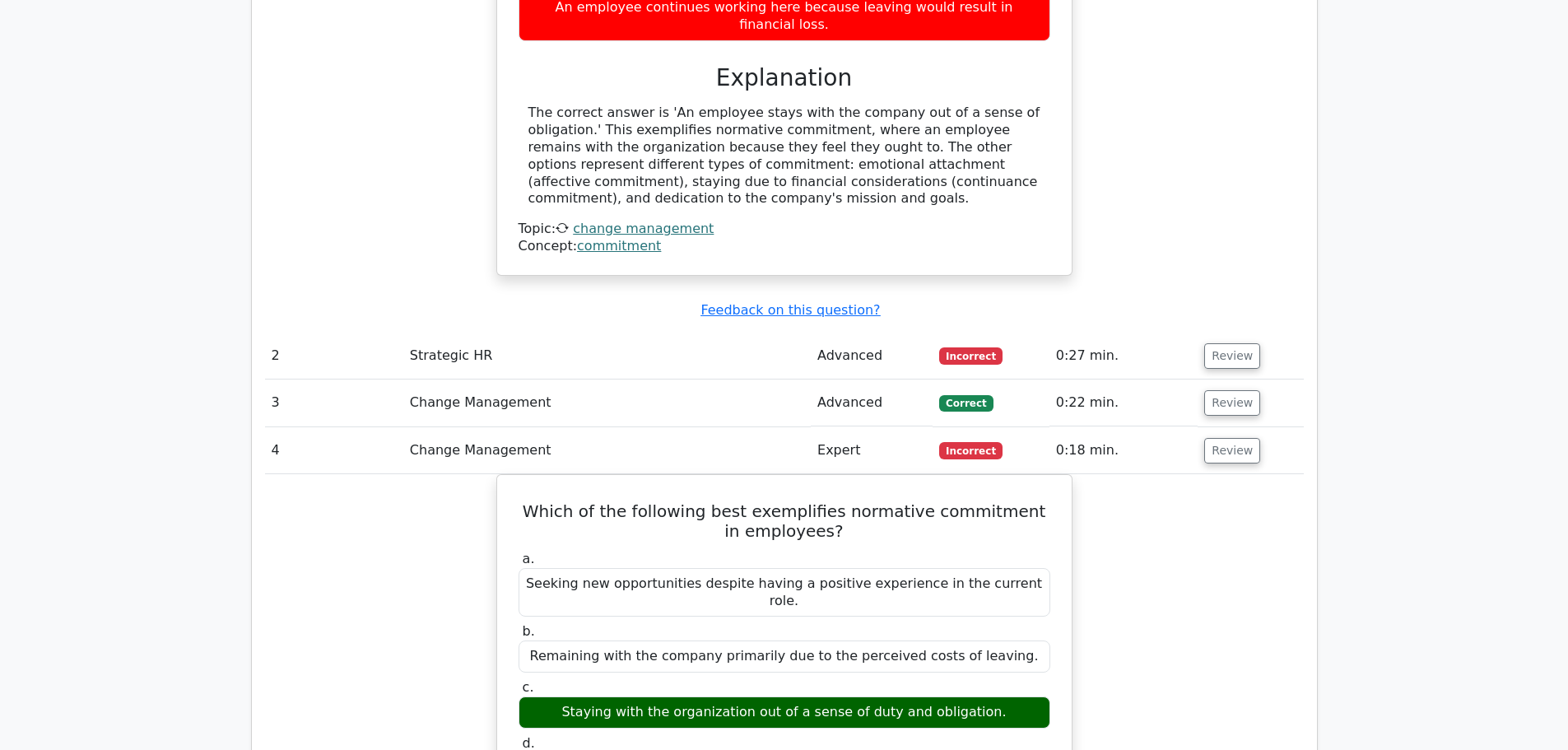
scroll to position [1811, 0]
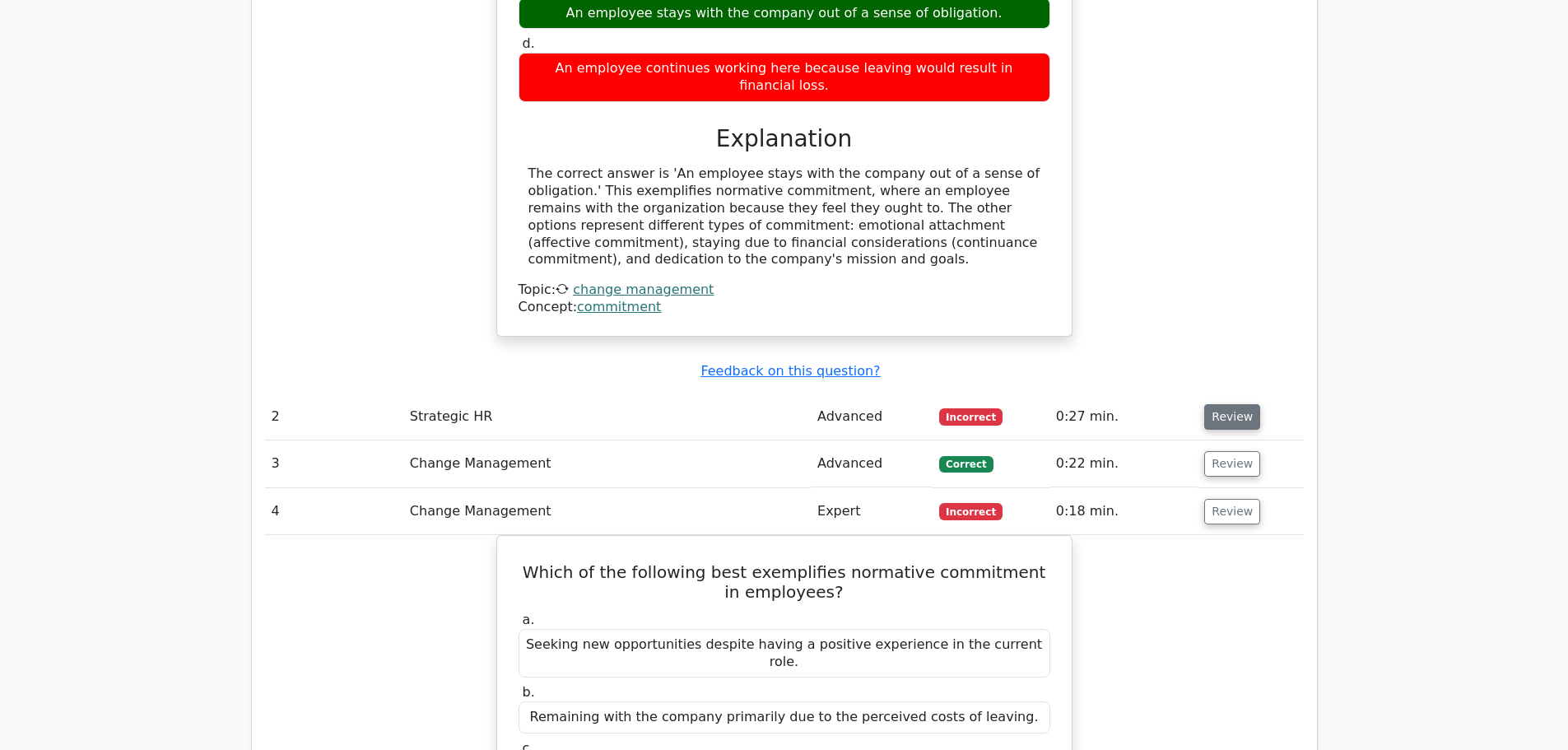
click at [1224, 404] on button "Review" at bounding box center [1232, 417] width 56 height 26
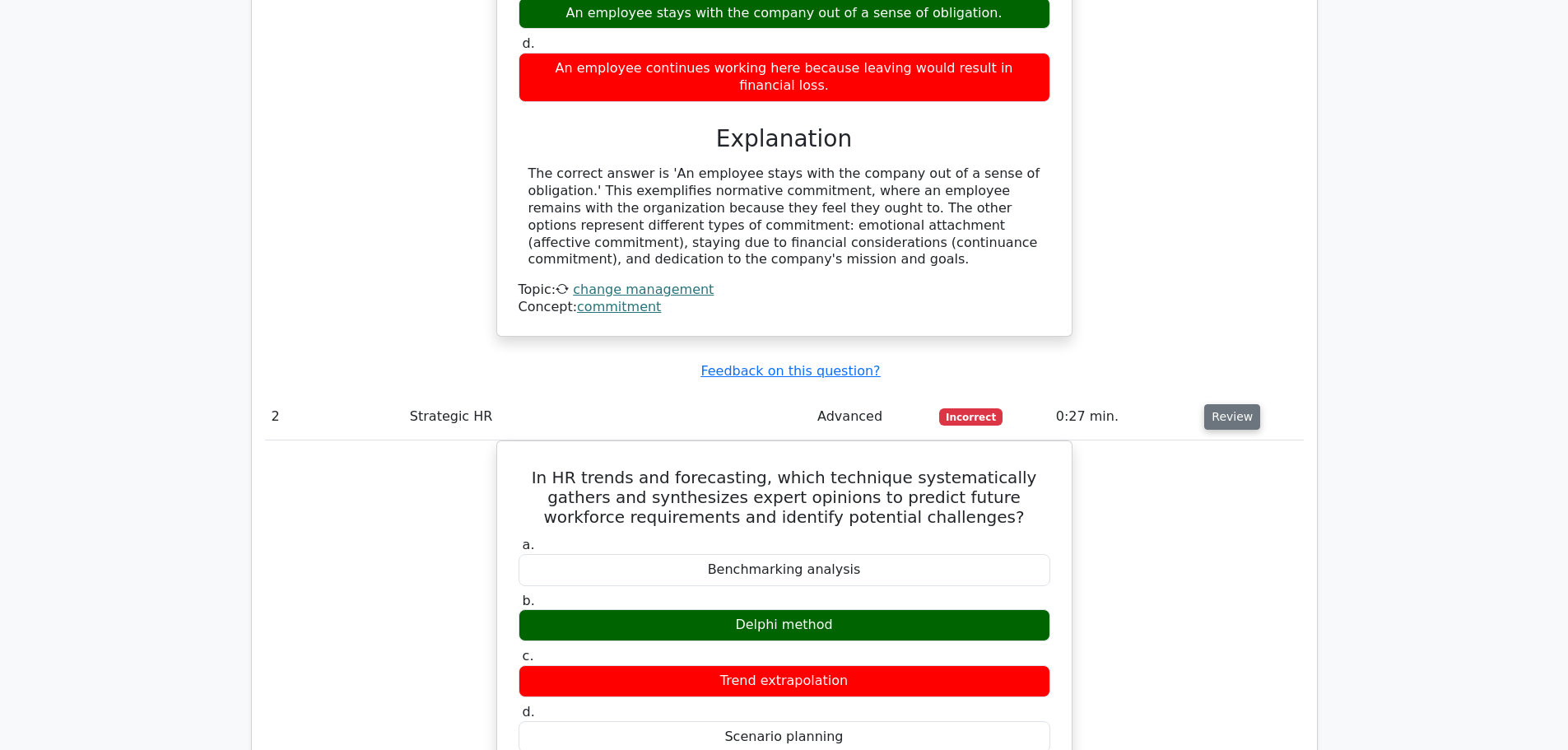
click at [1205, 404] on button "Review" at bounding box center [1232, 417] width 56 height 26
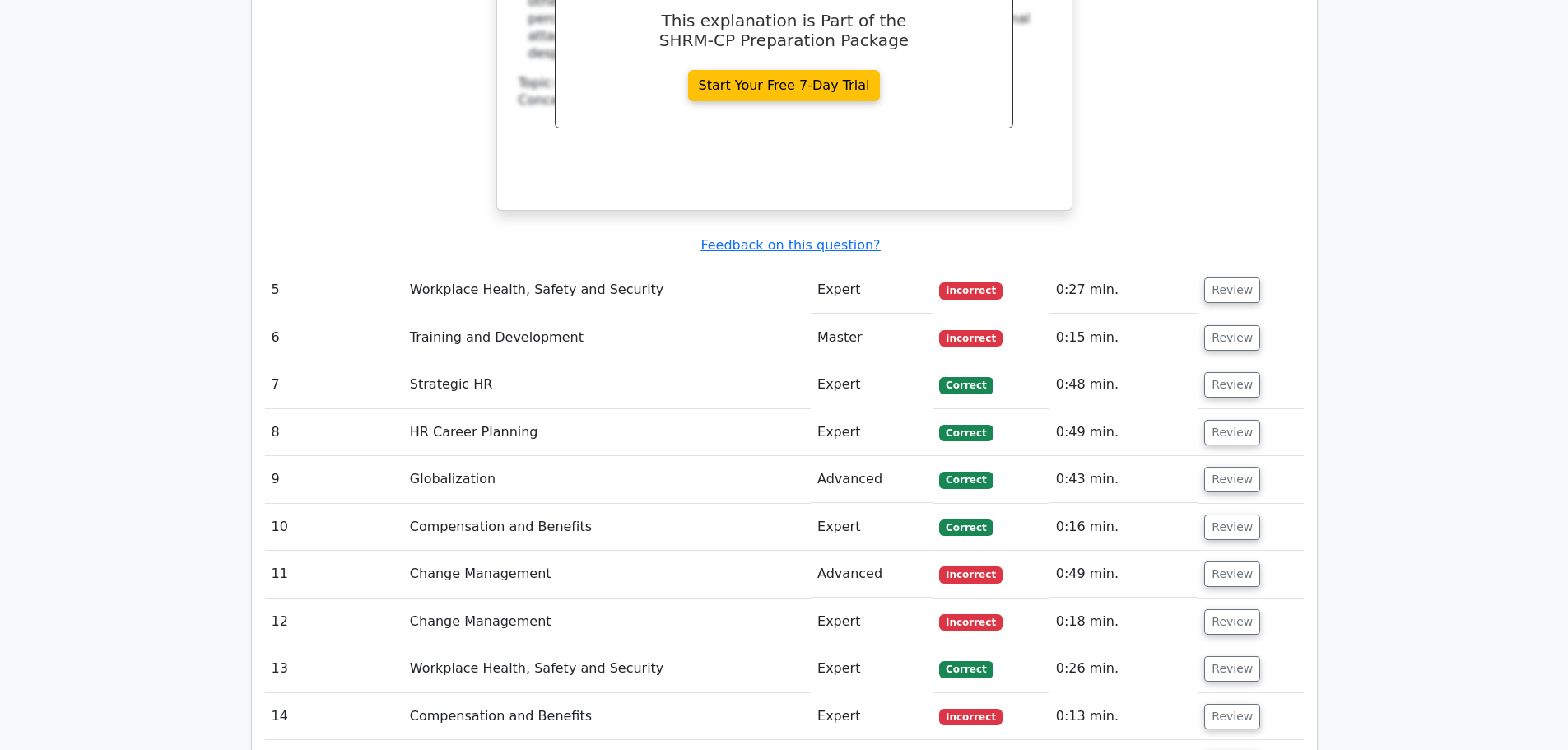
scroll to position [2797, 0]
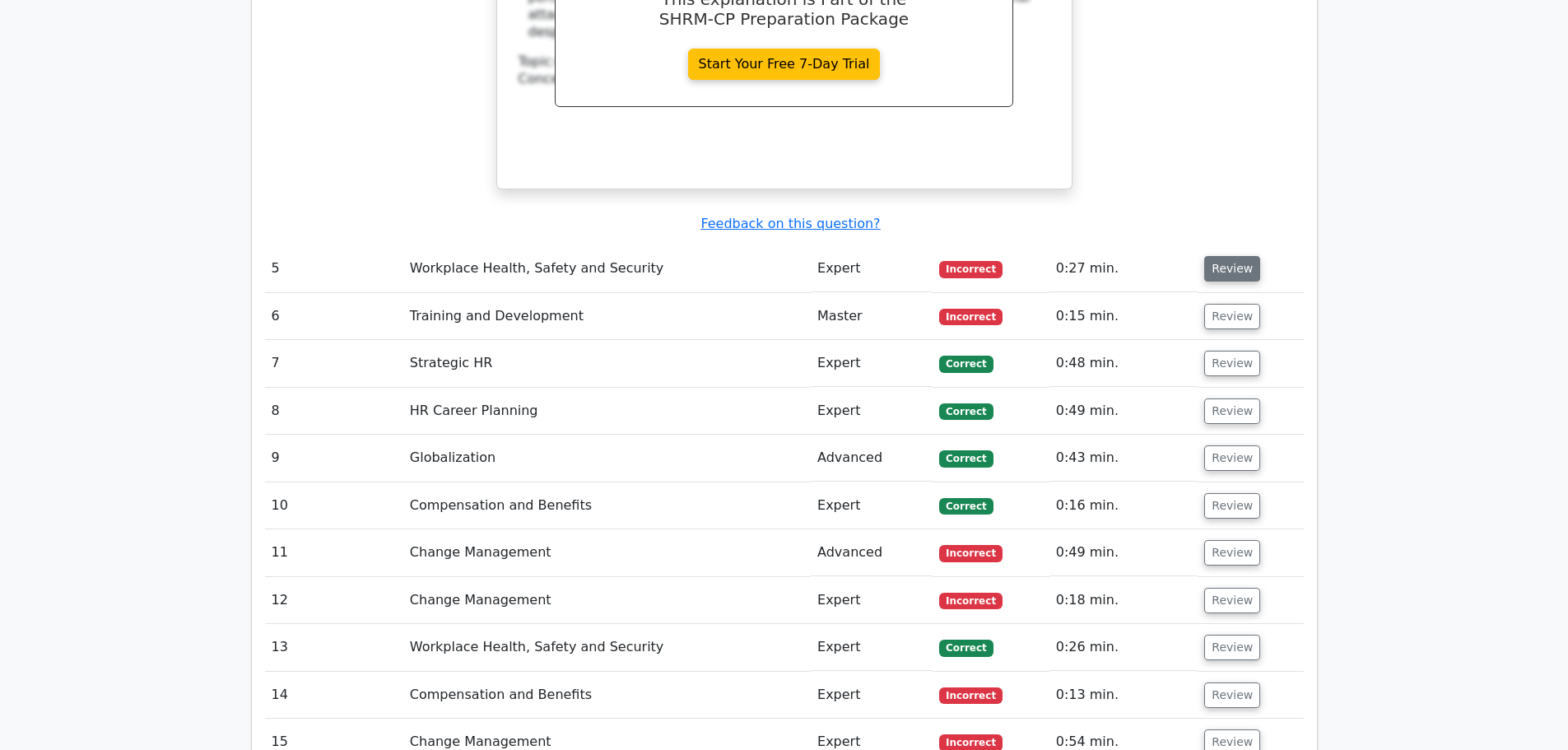
click at [1246, 256] on button "Review" at bounding box center [1232, 268] width 56 height 26
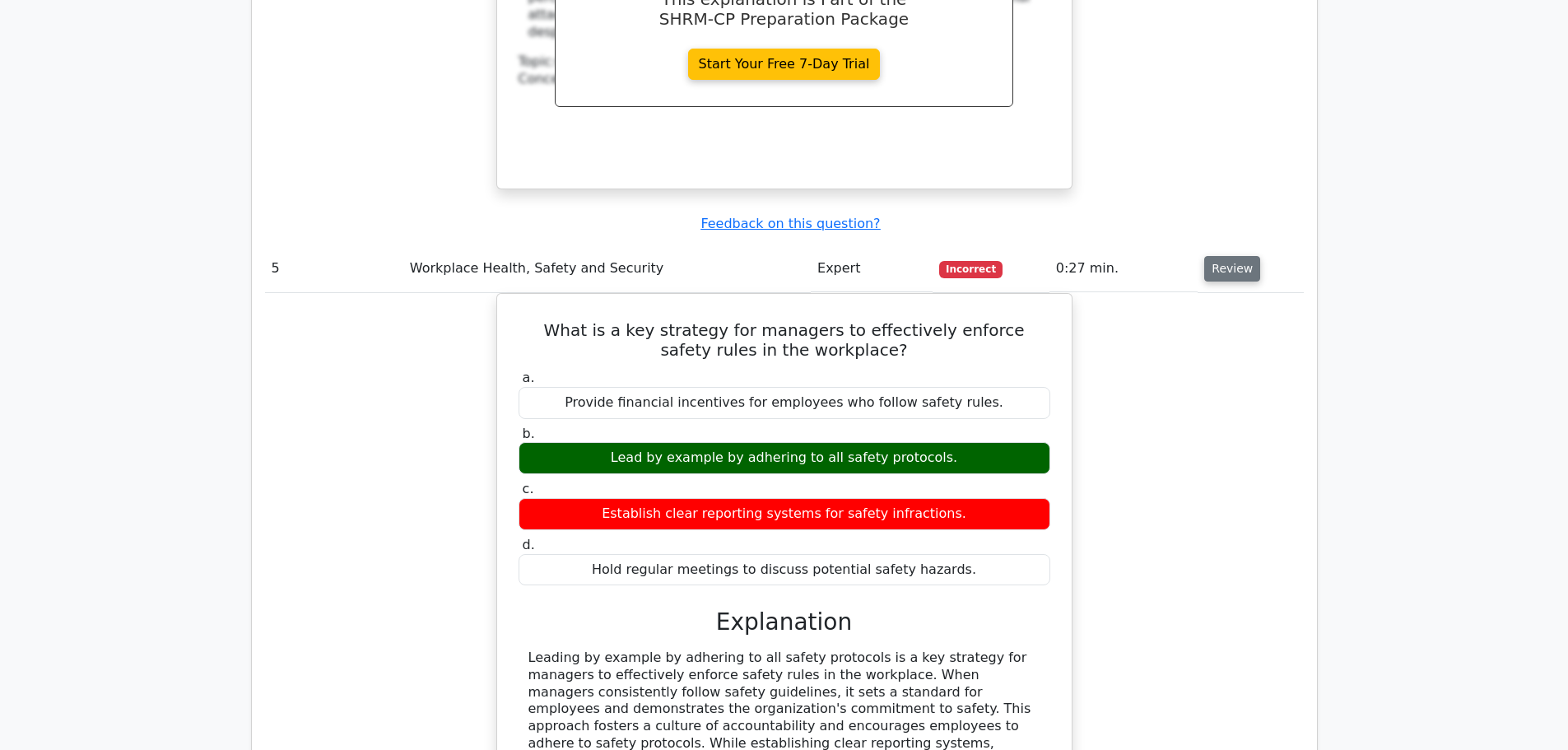
click at [1246, 256] on button "Review" at bounding box center [1232, 268] width 56 height 26
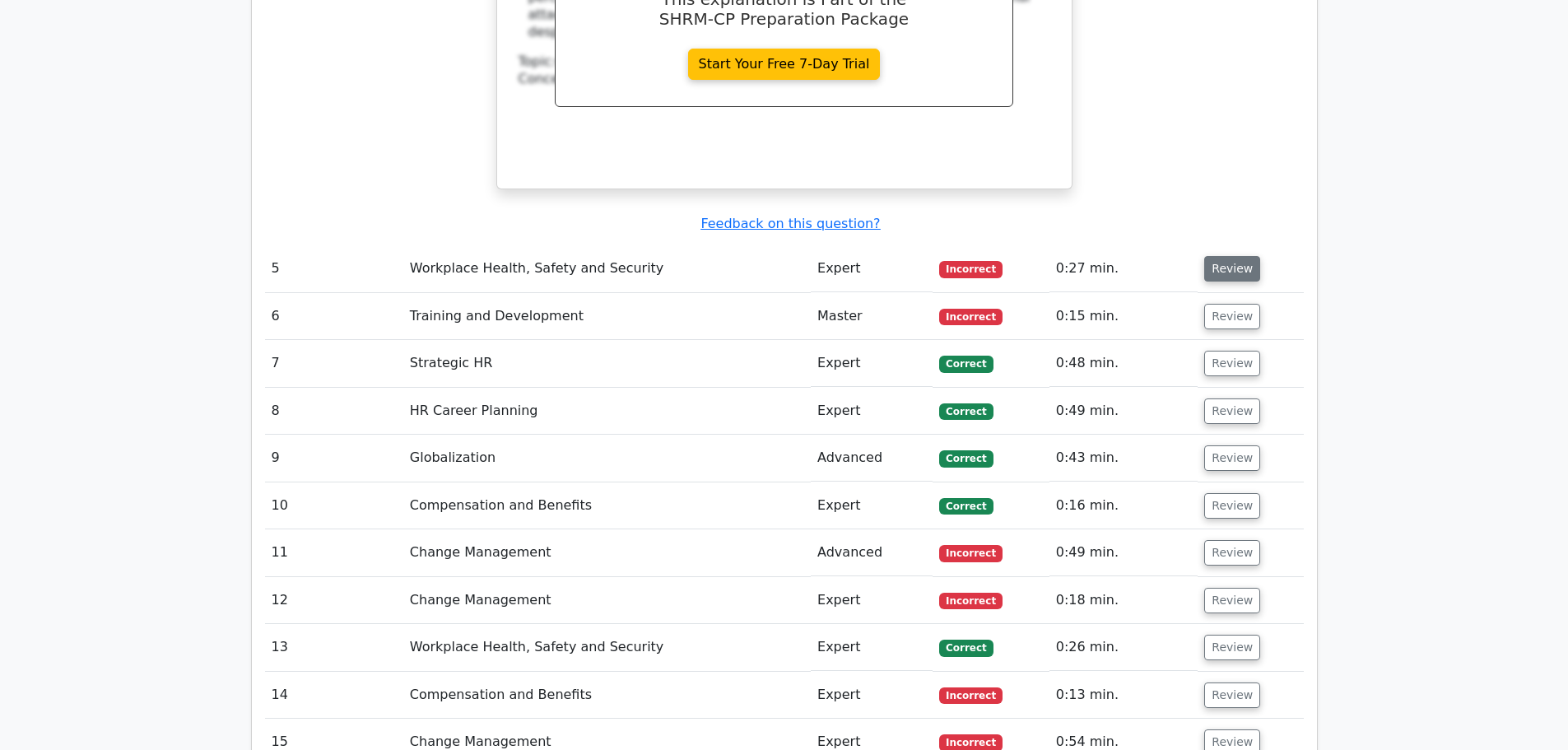
click at [1224, 256] on button "Review" at bounding box center [1232, 268] width 56 height 26
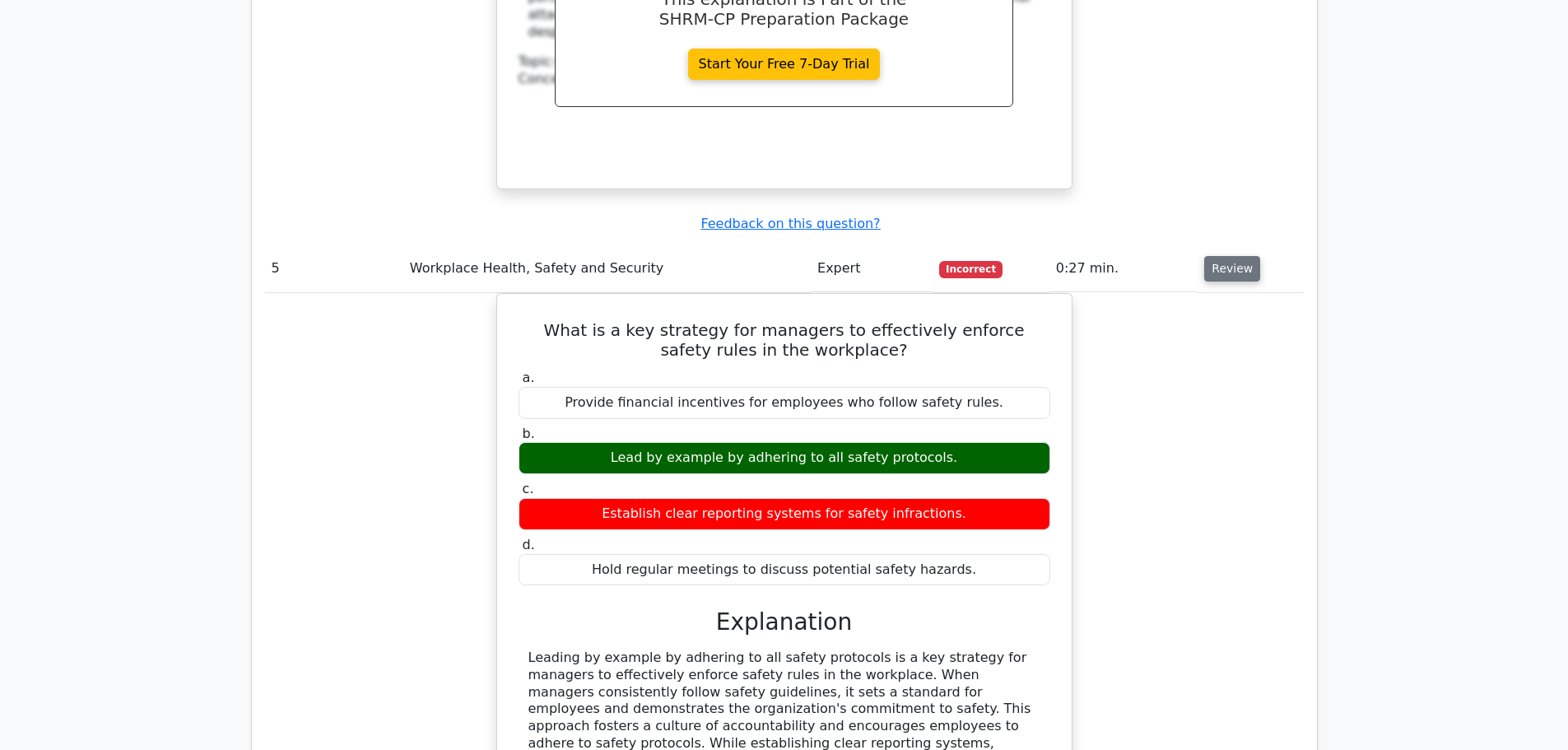
click at [1224, 256] on button "Review" at bounding box center [1232, 268] width 56 height 26
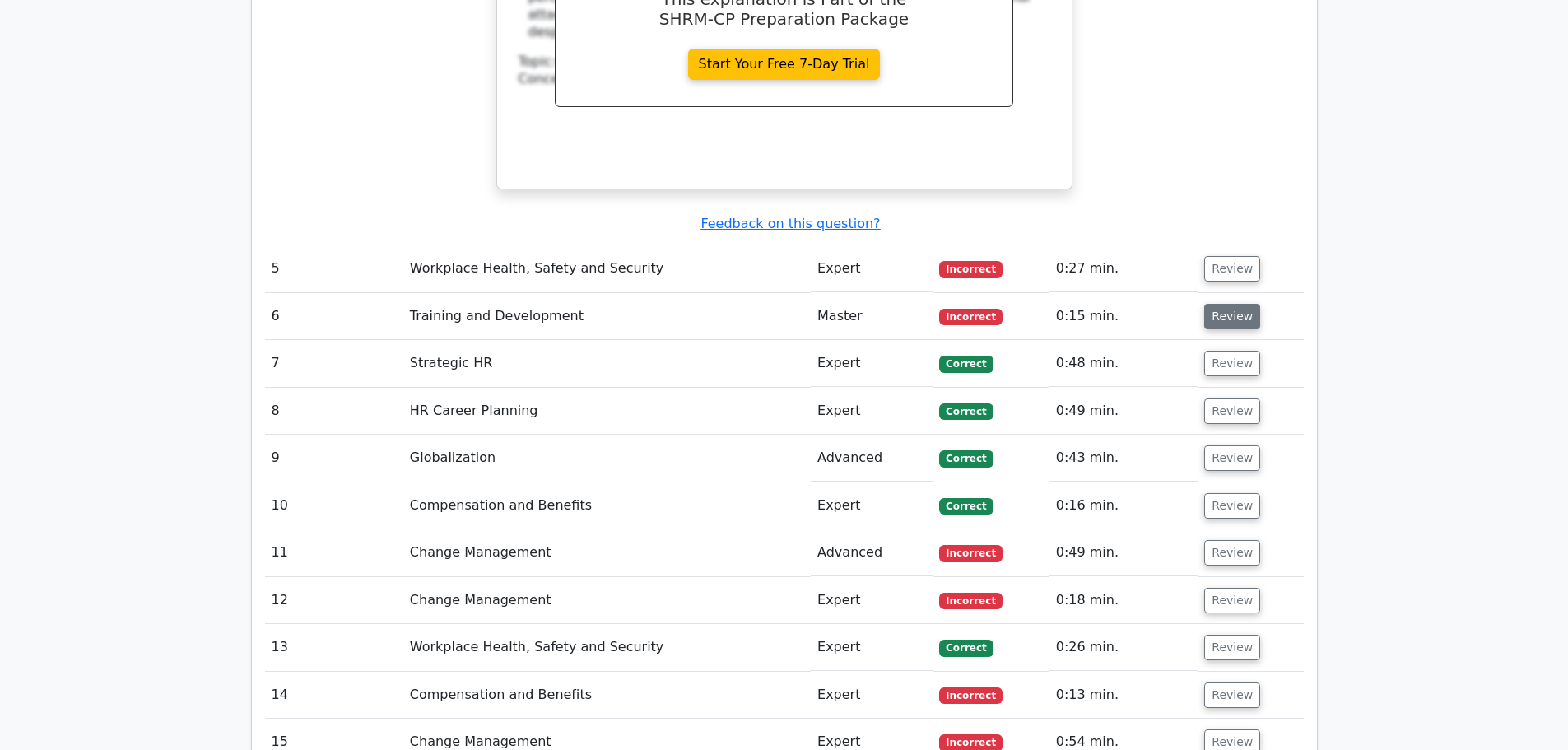
click at [1207, 304] on button "Review" at bounding box center [1232, 316] width 56 height 26
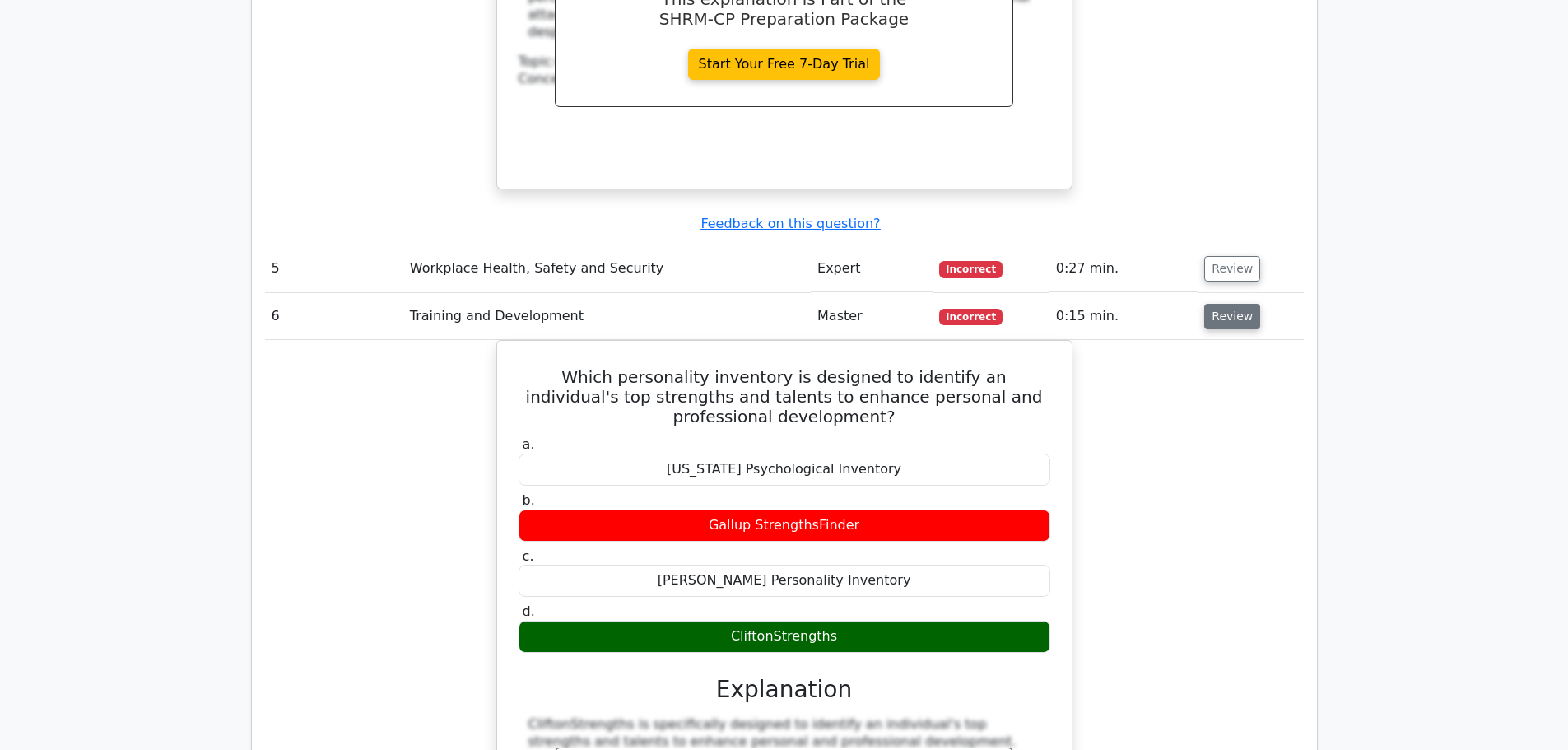
click at [1207, 304] on button "Review" at bounding box center [1232, 316] width 56 height 26
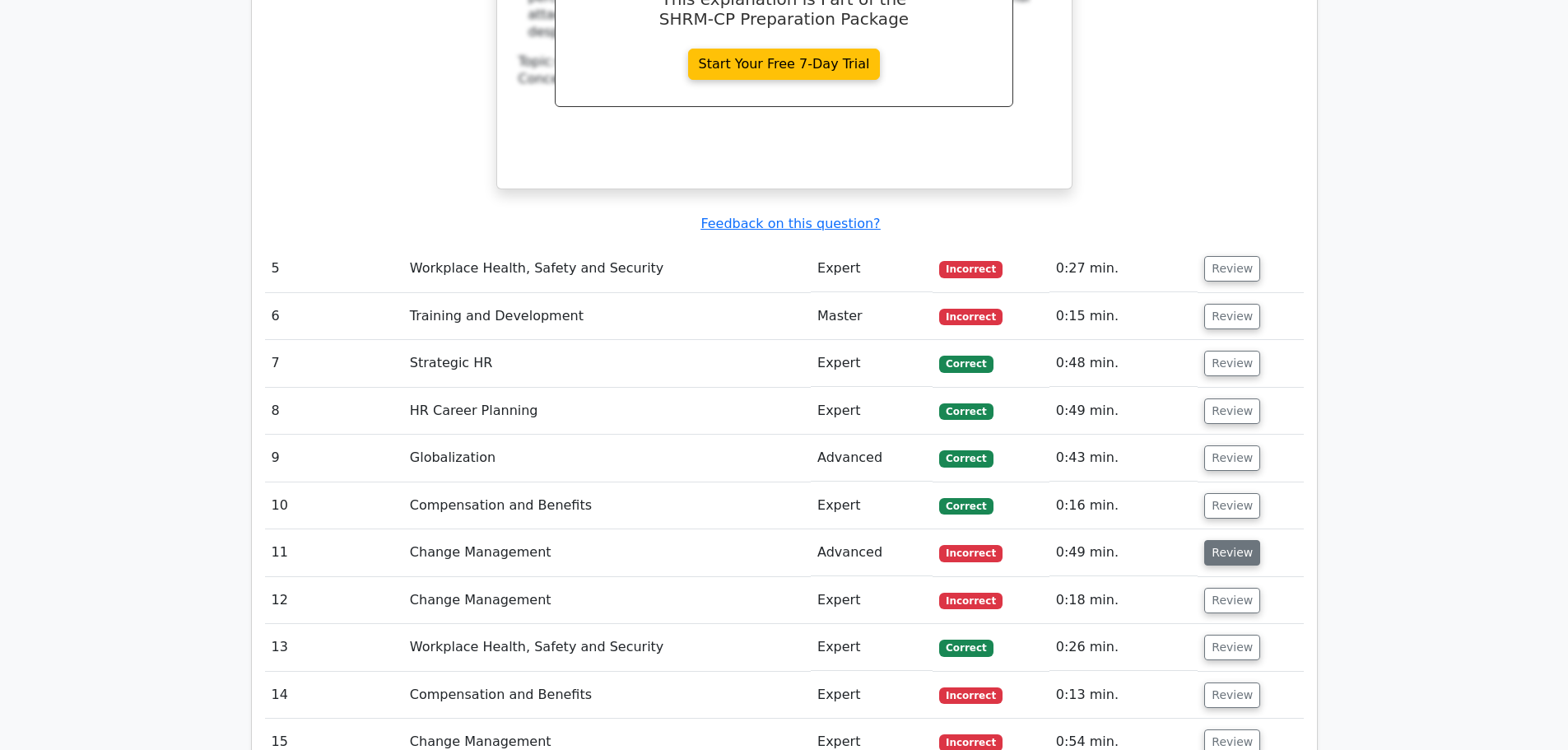
click at [1219, 540] on button "Review" at bounding box center [1232, 552] width 56 height 26
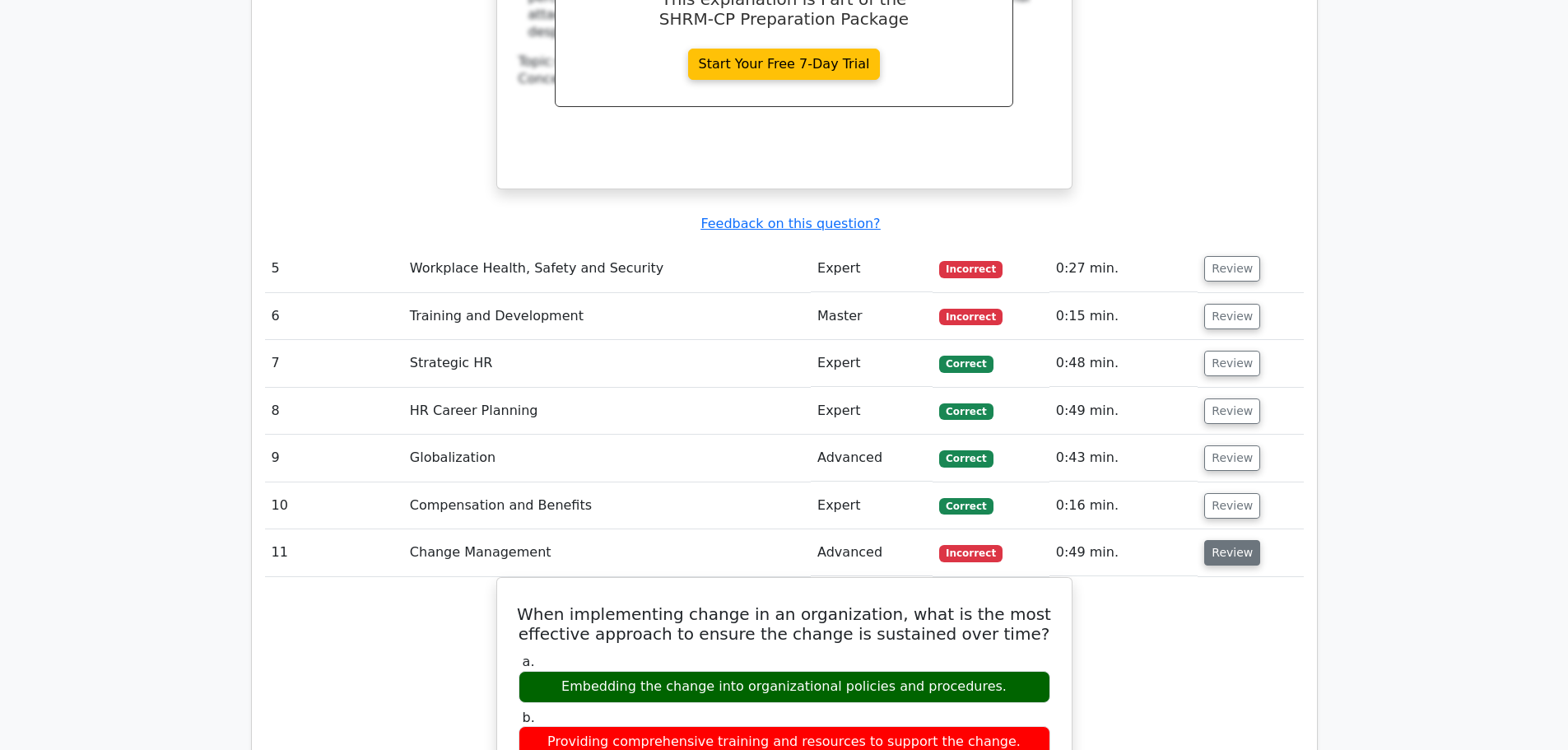
click at [1219, 540] on button "Review" at bounding box center [1232, 552] width 56 height 26
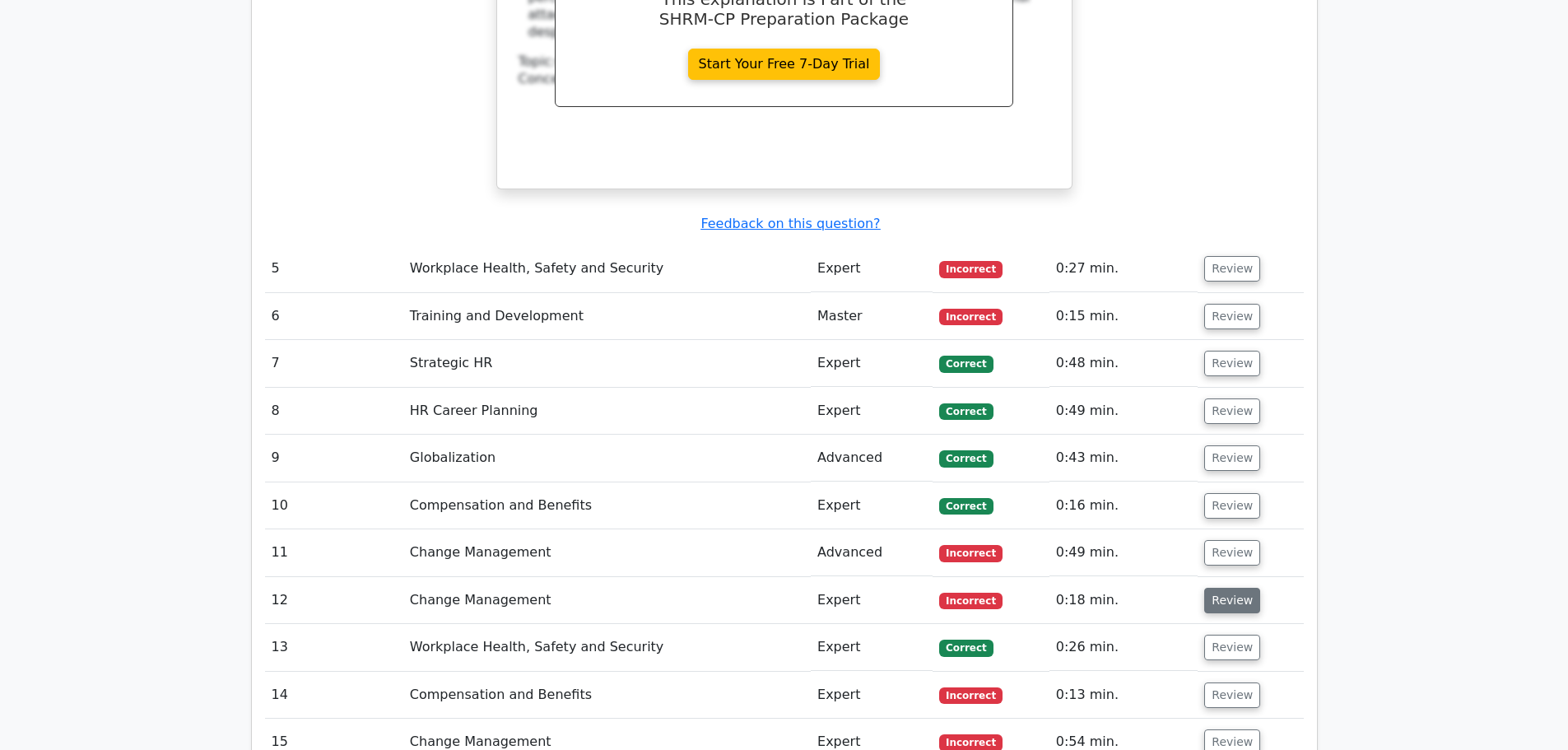
click at [1215, 588] on button "Review" at bounding box center [1232, 600] width 56 height 26
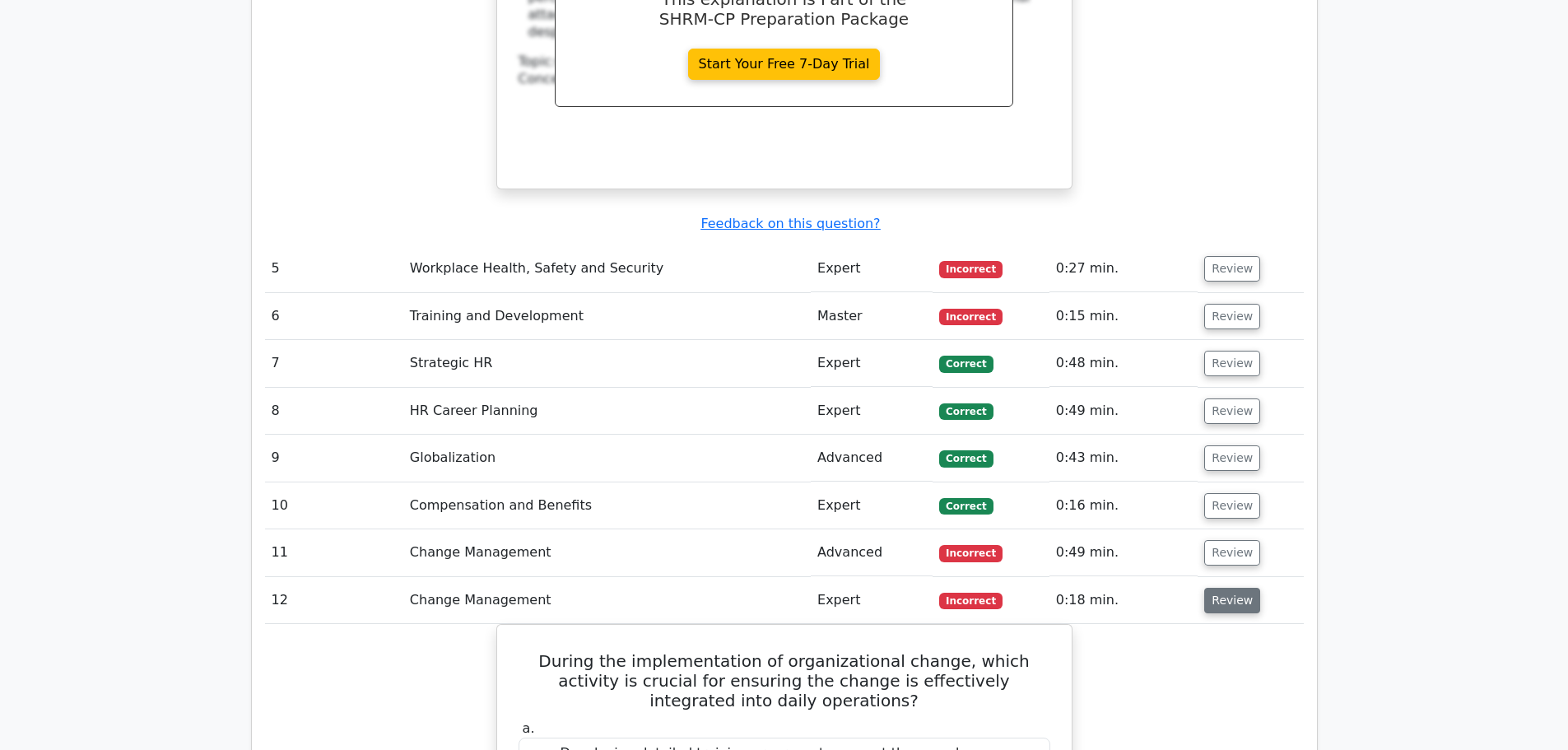
click at [1215, 588] on button "Review" at bounding box center [1232, 600] width 56 height 26
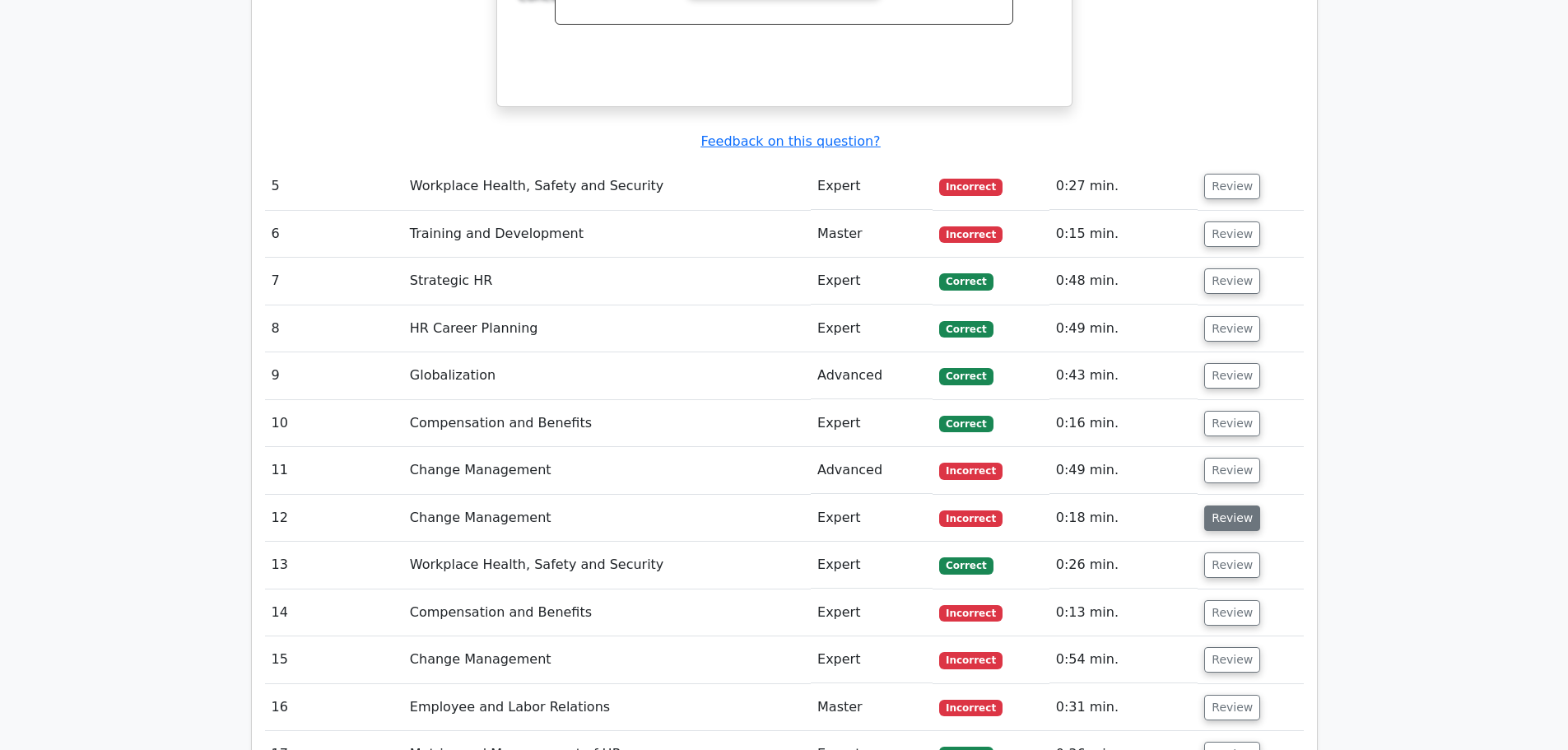
scroll to position [2962, 0]
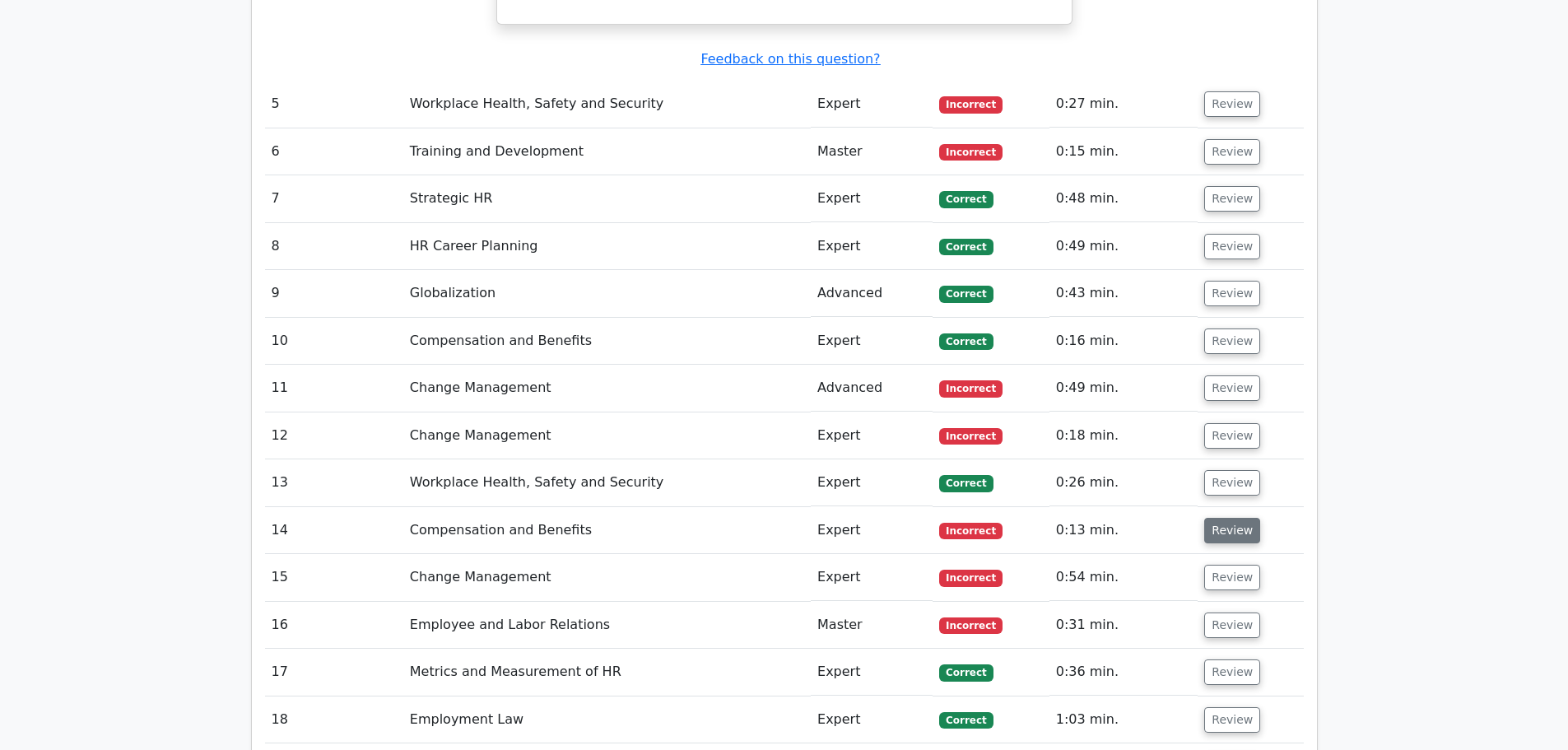
click at [1238, 518] on button "Review" at bounding box center [1232, 530] width 56 height 26
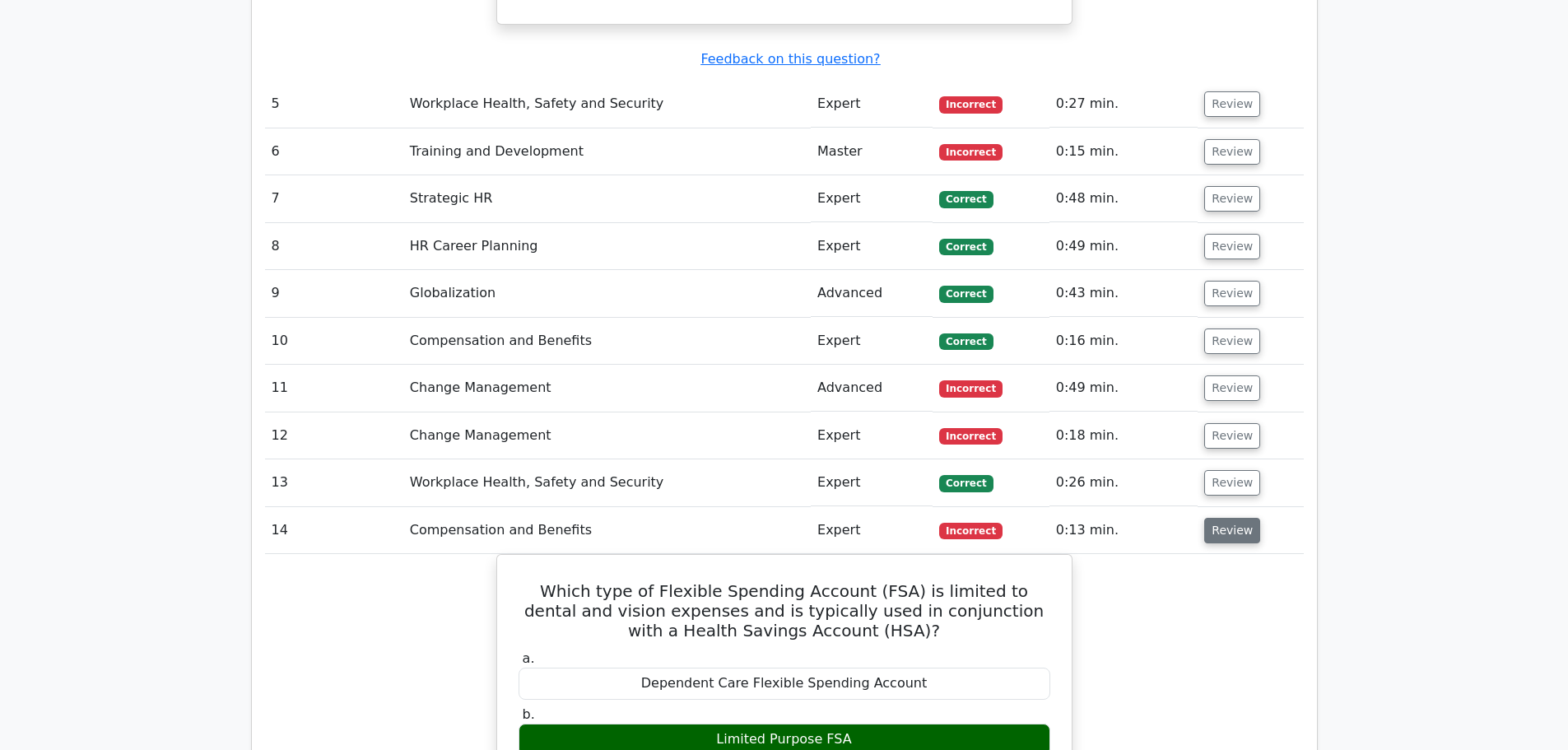
click at [1238, 518] on button "Review" at bounding box center [1232, 530] width 56 height 26
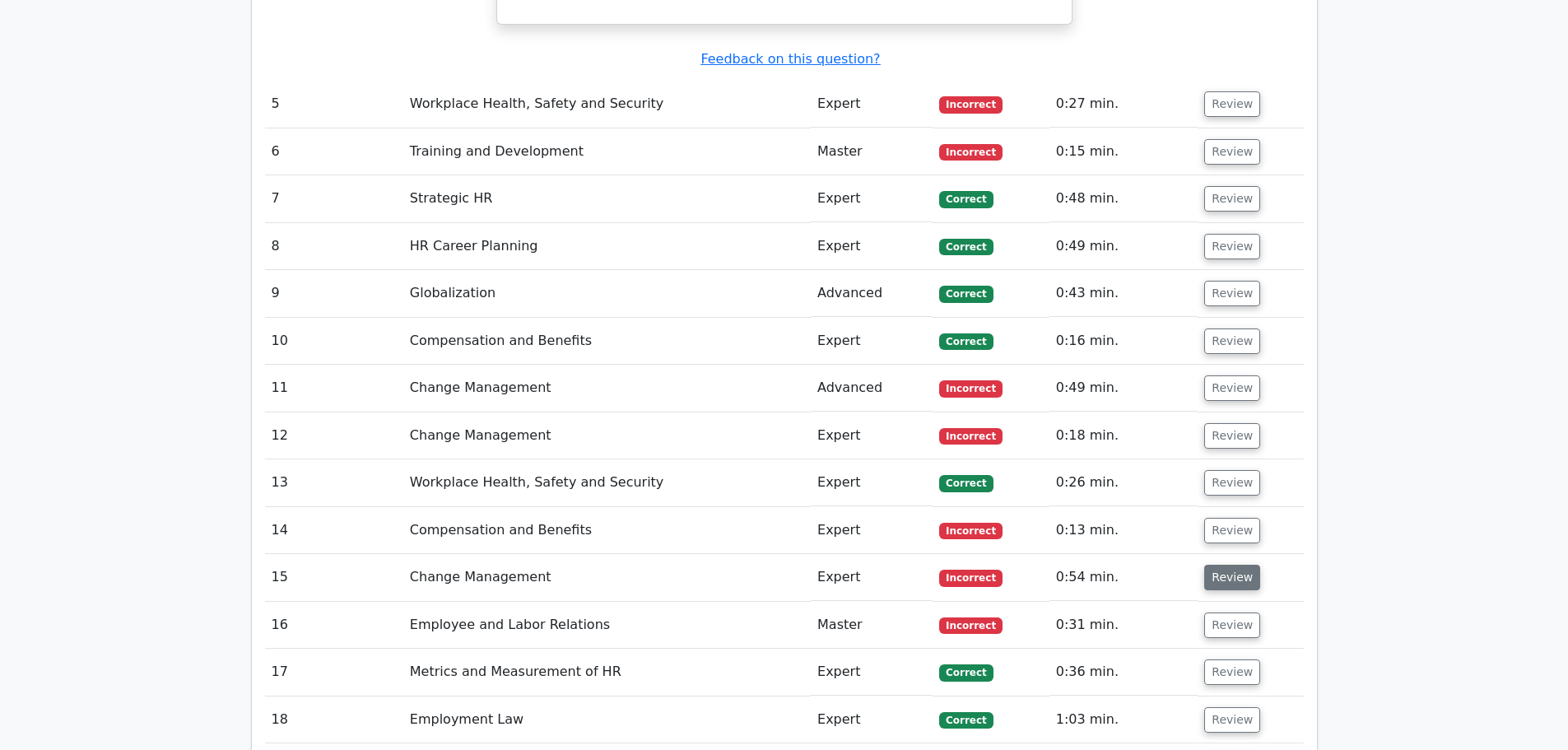
click at [1235, 565] on button "Review" at bounding box center [1232, 577] width 56 height 26
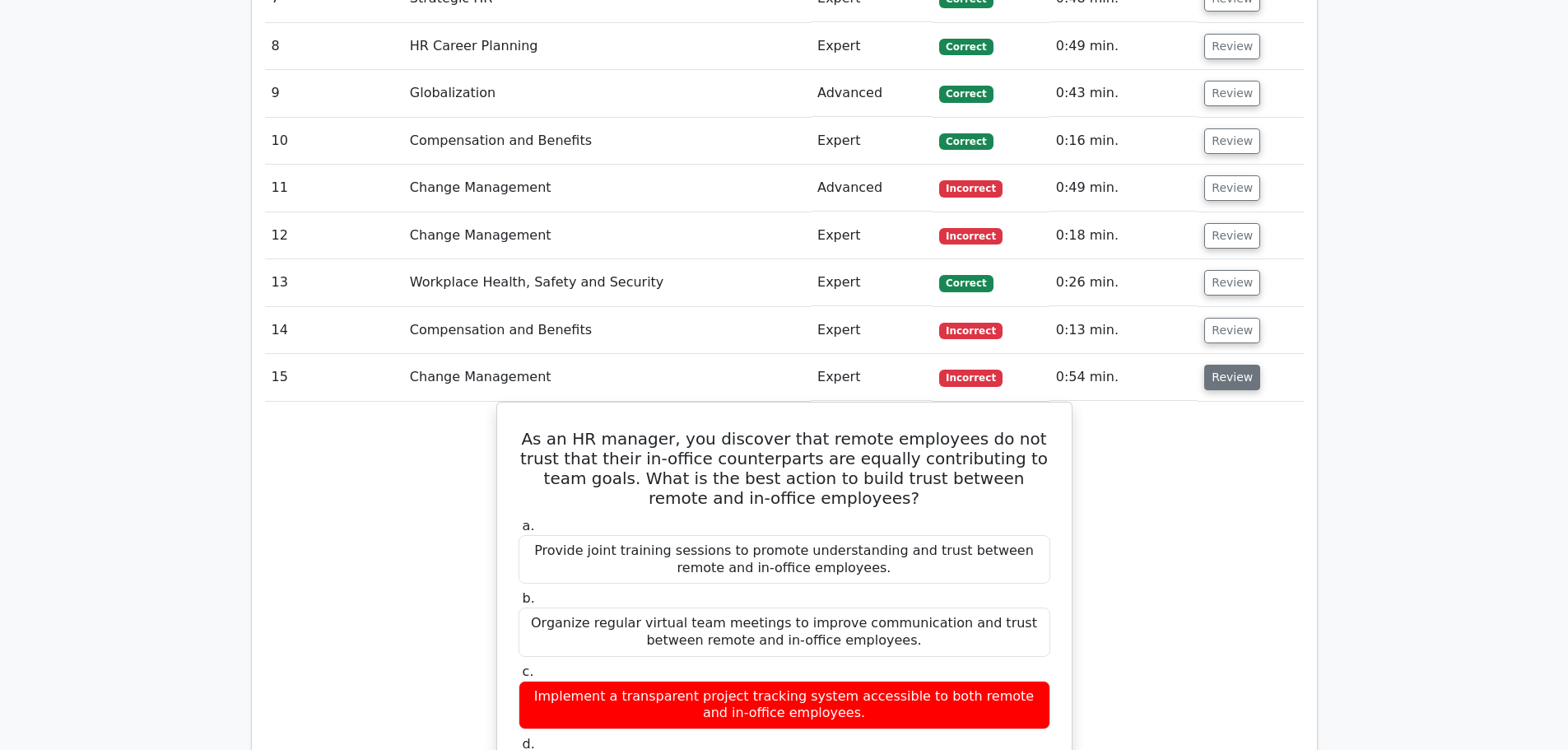
scroll to position [3209, 0]
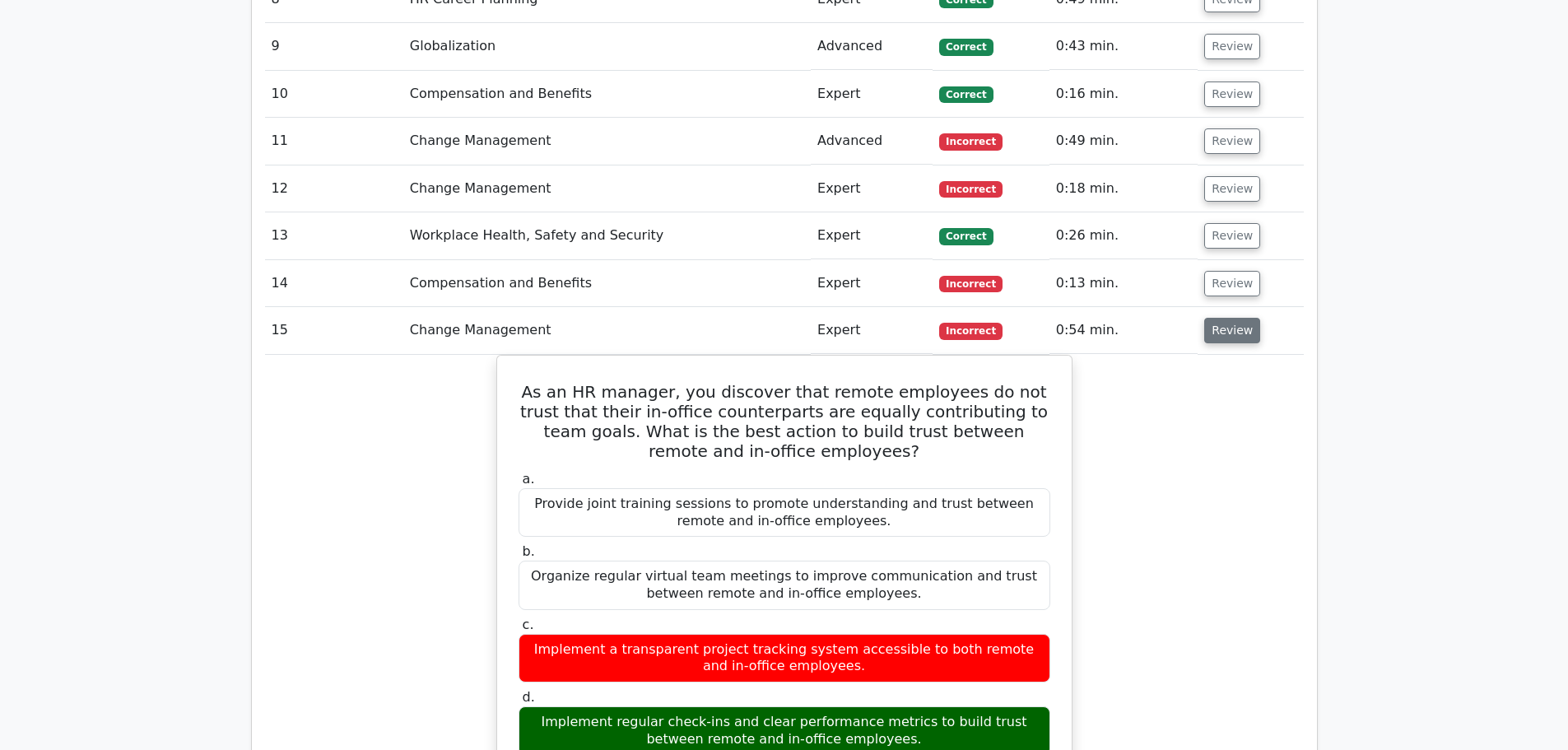
click at [1218, 317] on button "Review" at bounding box center [1232, 330] width 56 height 26
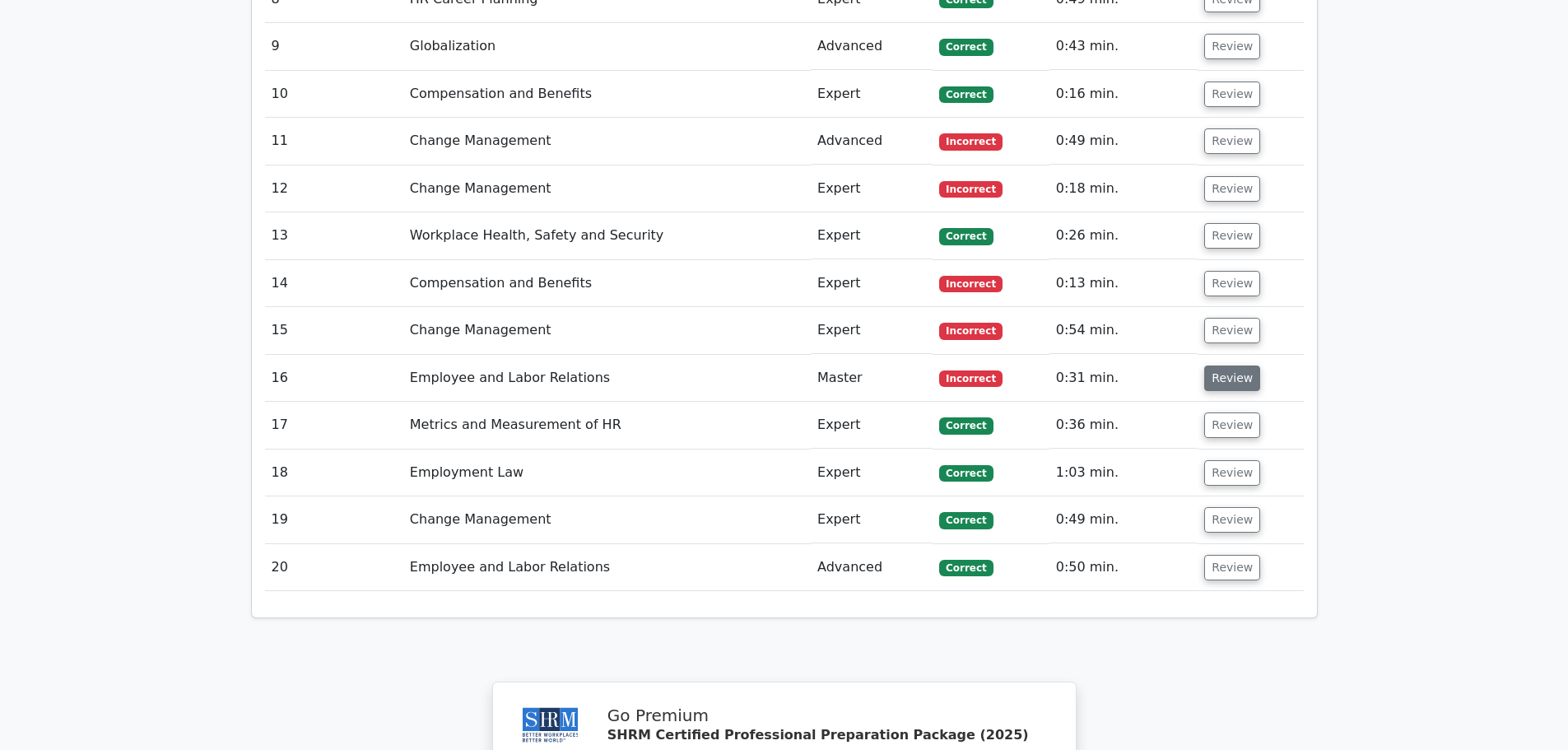
click at [1219, 365] on button "Review" at bounding box center [1232, 377] width 56 height 26
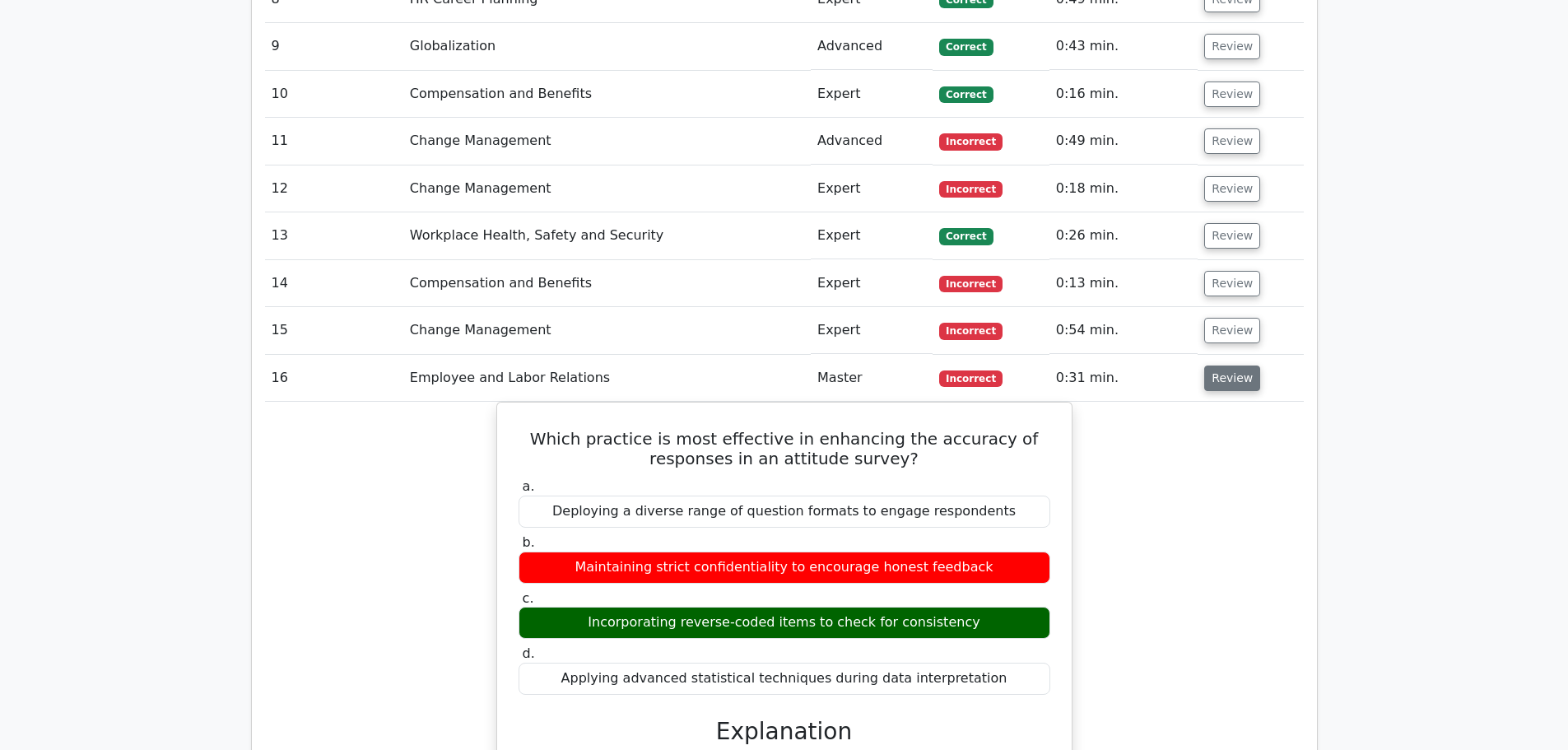
click at [1219, 365] on button "Review" at bounding box center [1232, 377] width 56 height 26
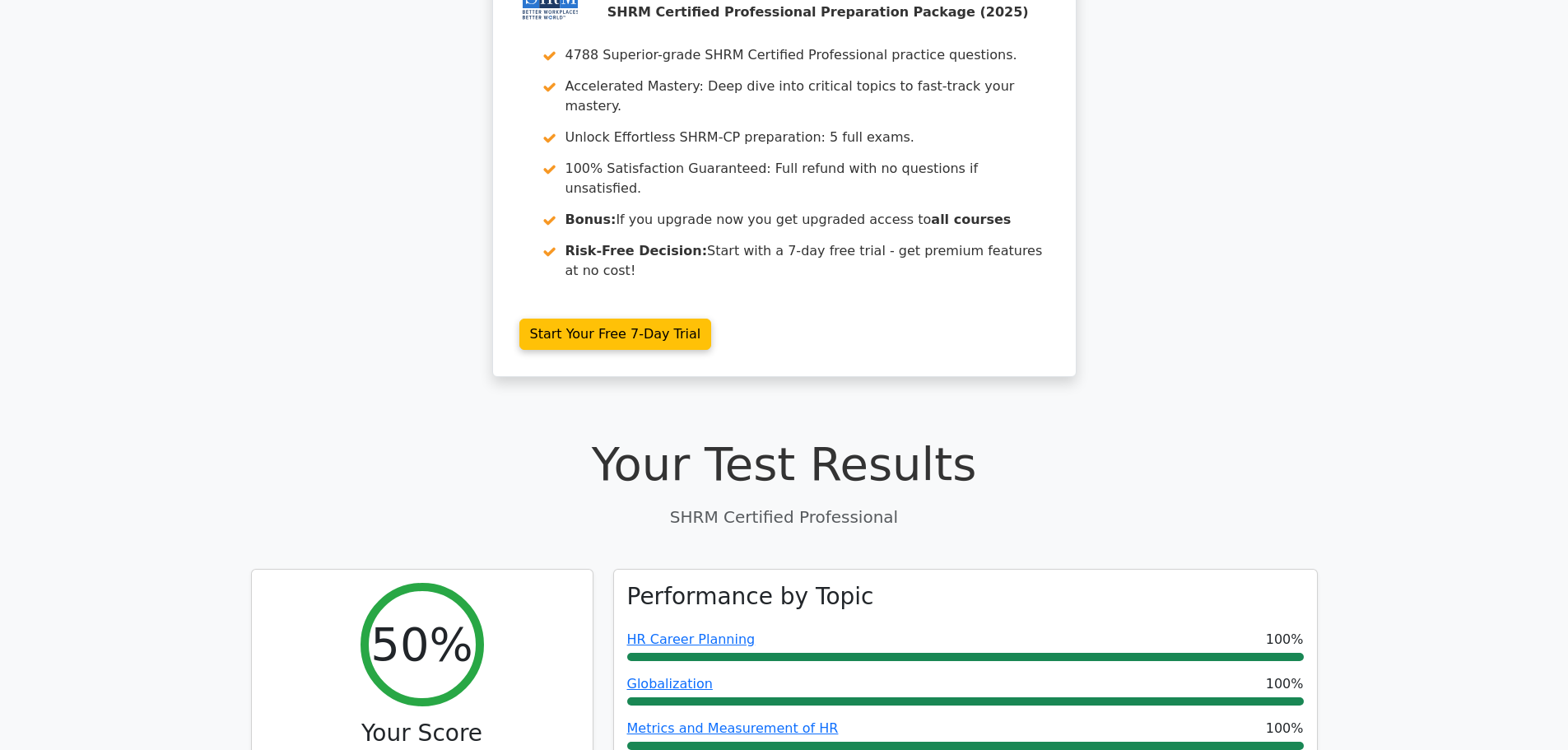
scroll to position [0, 0]
